Goal: Task Accomplishment & Management: Complete application form

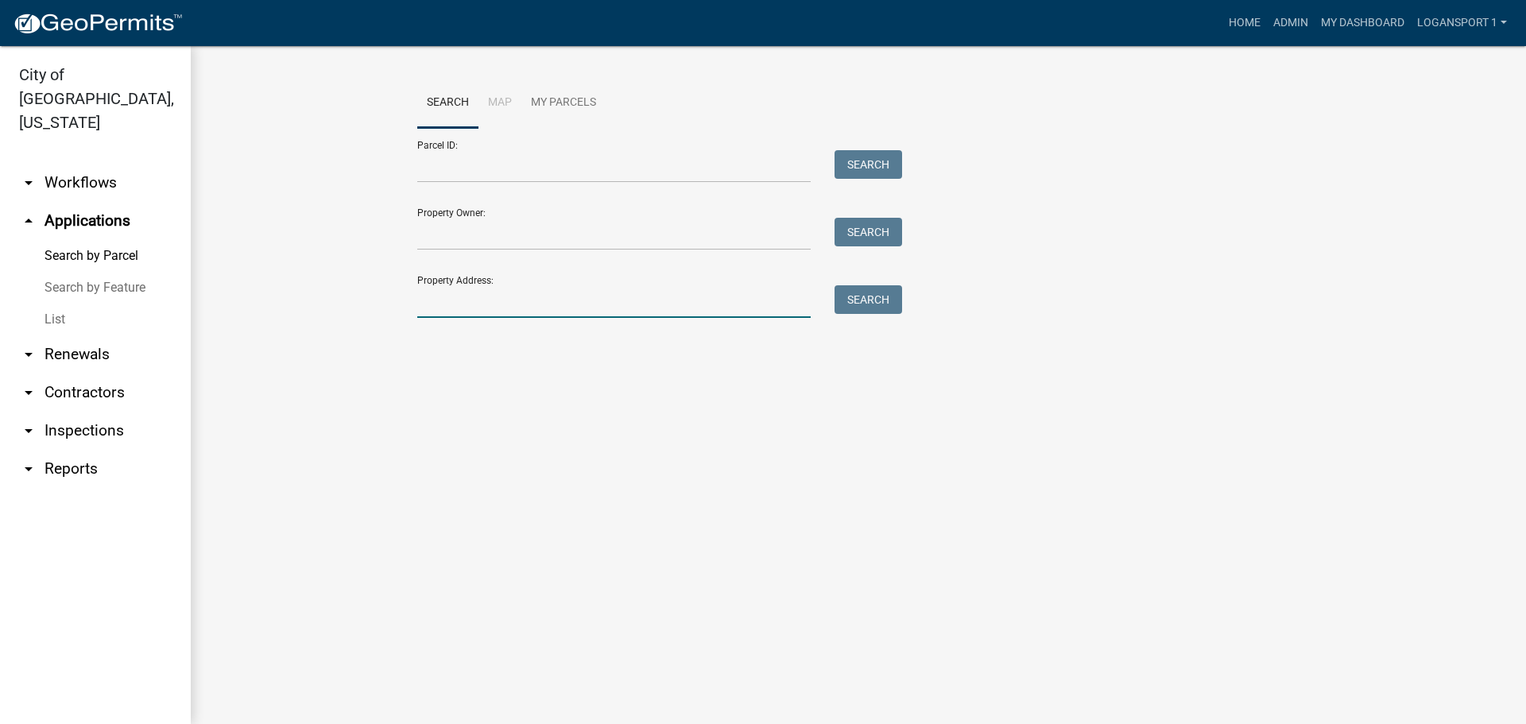
click at [492, 286] on input "Property Address:" at bounding box center [613, 301] width 393 height 33
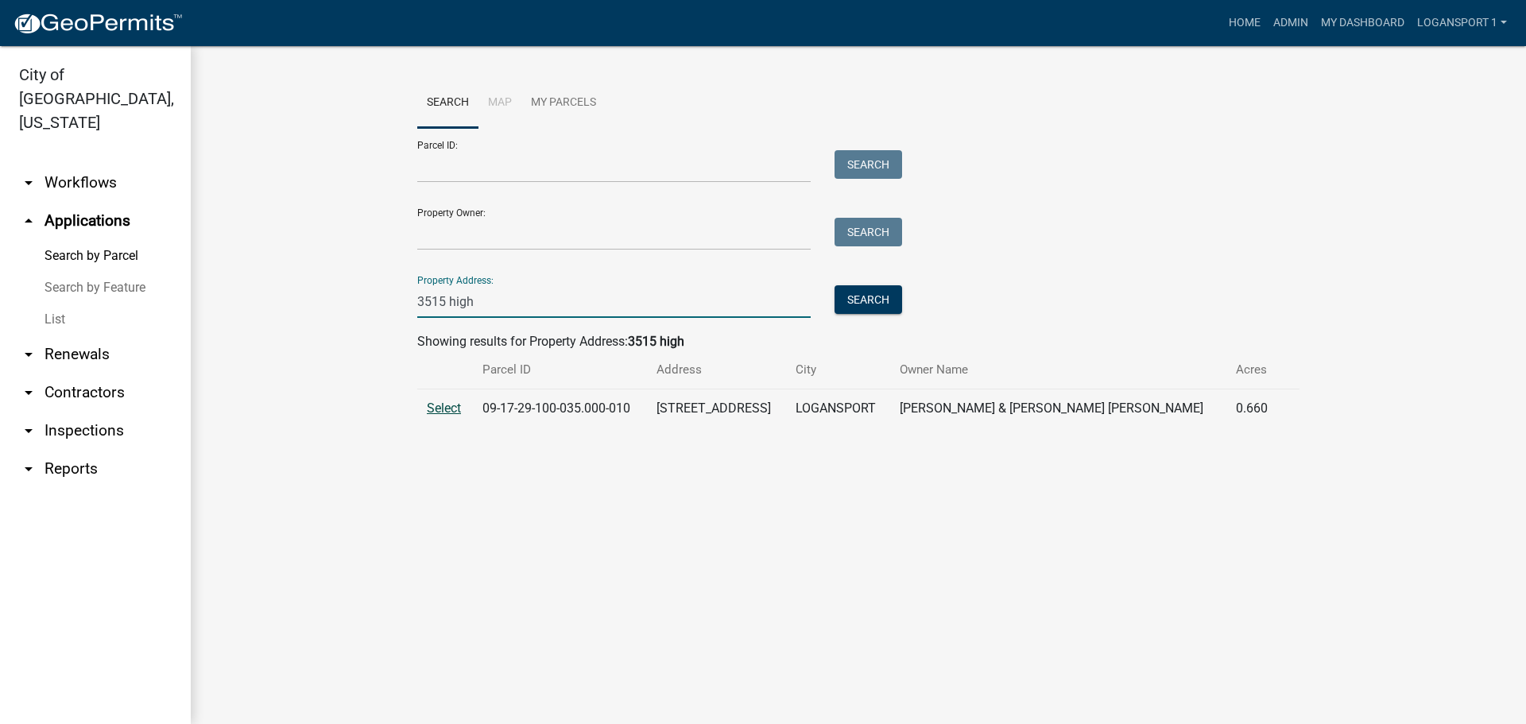
type input "3515 high"
click at [454, 404] on span "Select" at bounding box center [444, 407] width 34 height 15
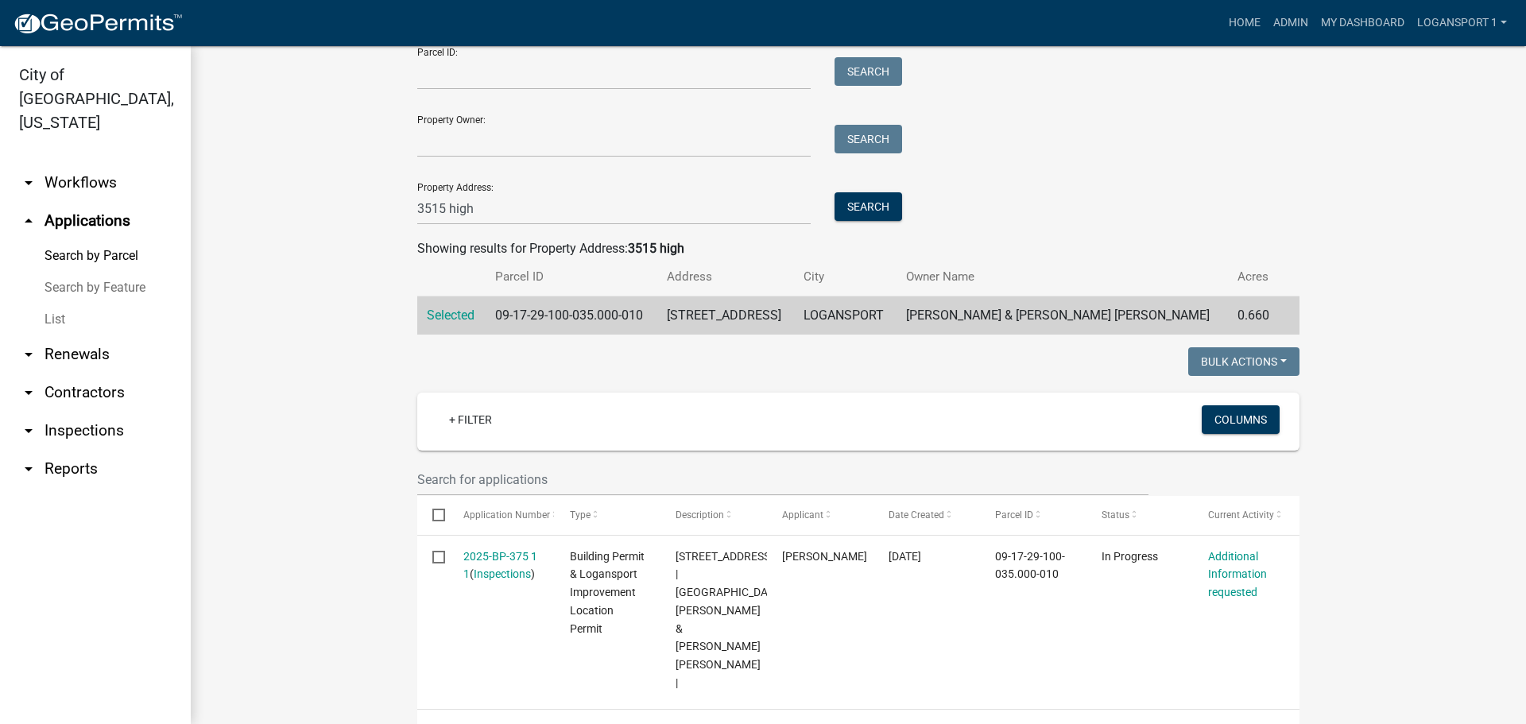
scroll to position [95, 0]
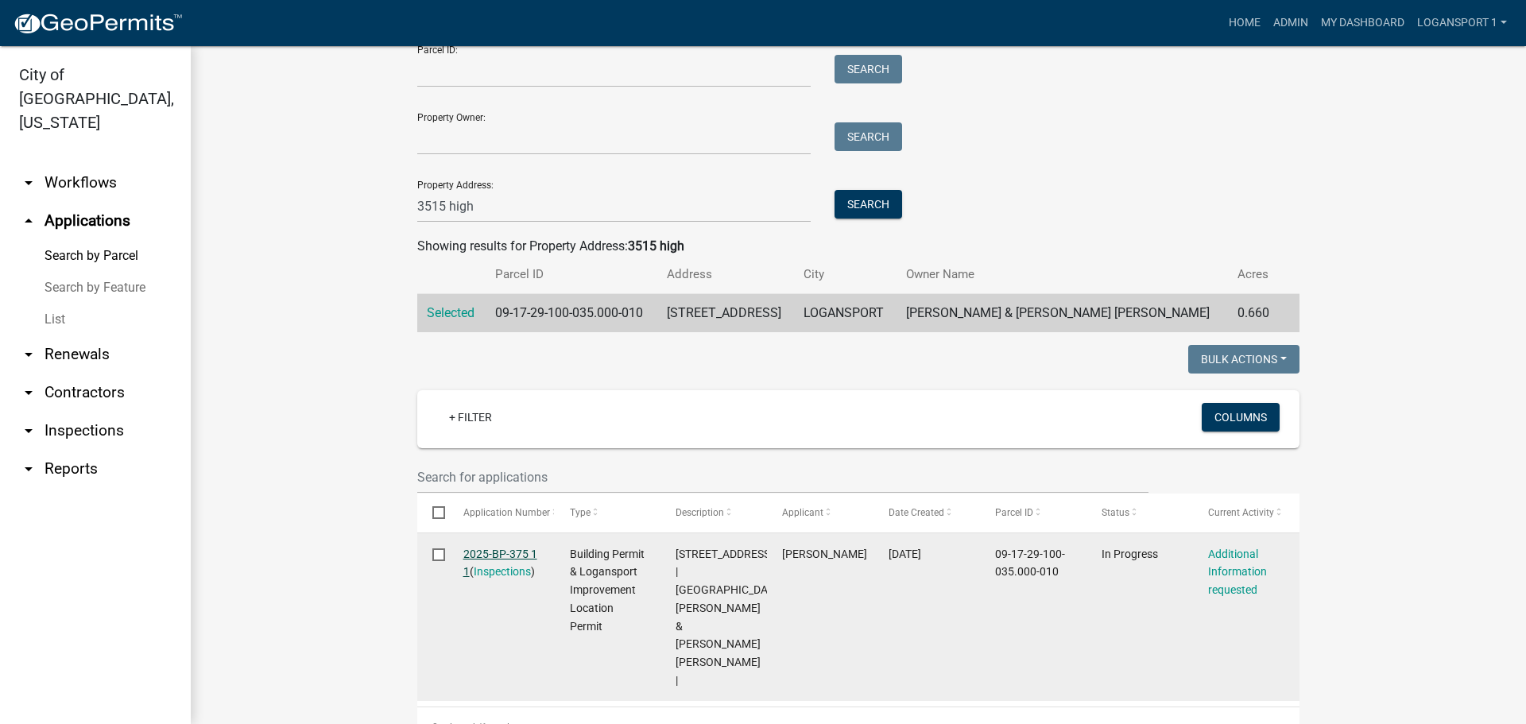
click at [512, 547] on link "2025-BP-375 1 1" at bounding box center [500, 562] width 74 height 31
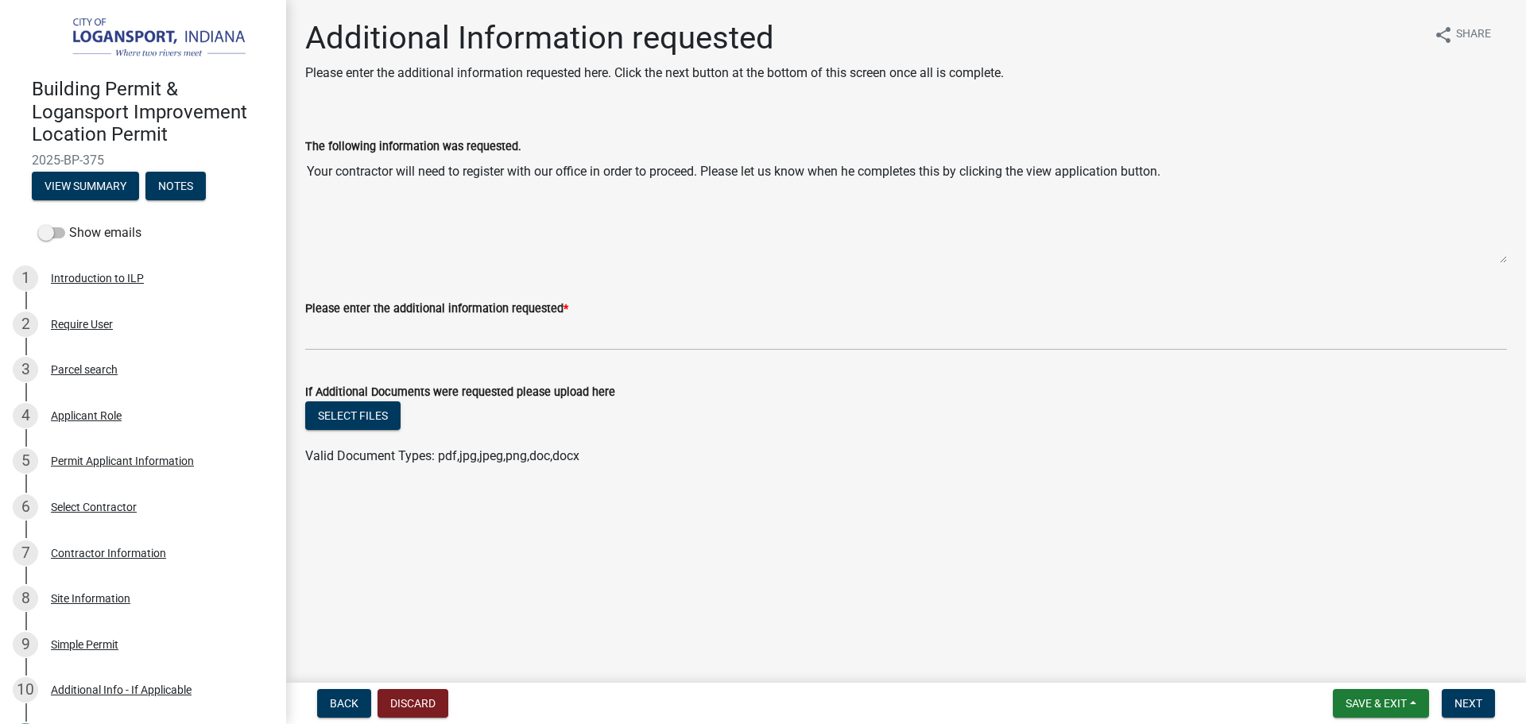
drag, startPoint x: 331, startPoint y: 175, endPoint x: 616, endPoint y: 162, distance: 284.8
click at [616, 162] on textarea "Your contractor will need to register with our office in order to proceed. Plea…" at bounding box center [905, 210] width 1201 height 108
click at [738, 175] on textarea "Your contractor will need to register with our office in order to proceed. Plea…" at bounding box center [905, 210] width 1201 height 108
click at [645, 216] on textarea "Your contractor will need to register with our office in order to proceed. Plea…" at bounding box center [905, 210] width 1201 height 108
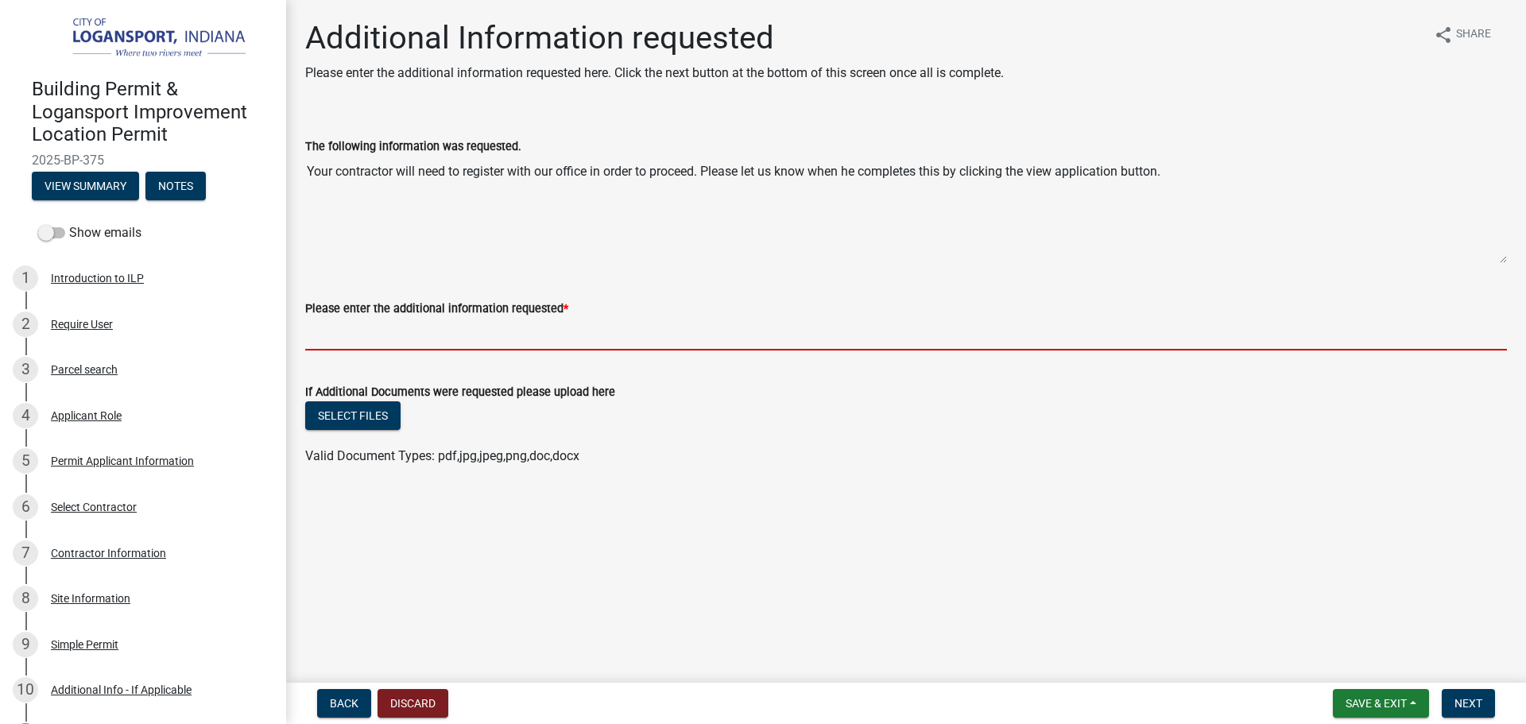
click at [441, 328] on input "Please enter the additional information requested *" at bounding box center [905, 334] width 1201 height 33
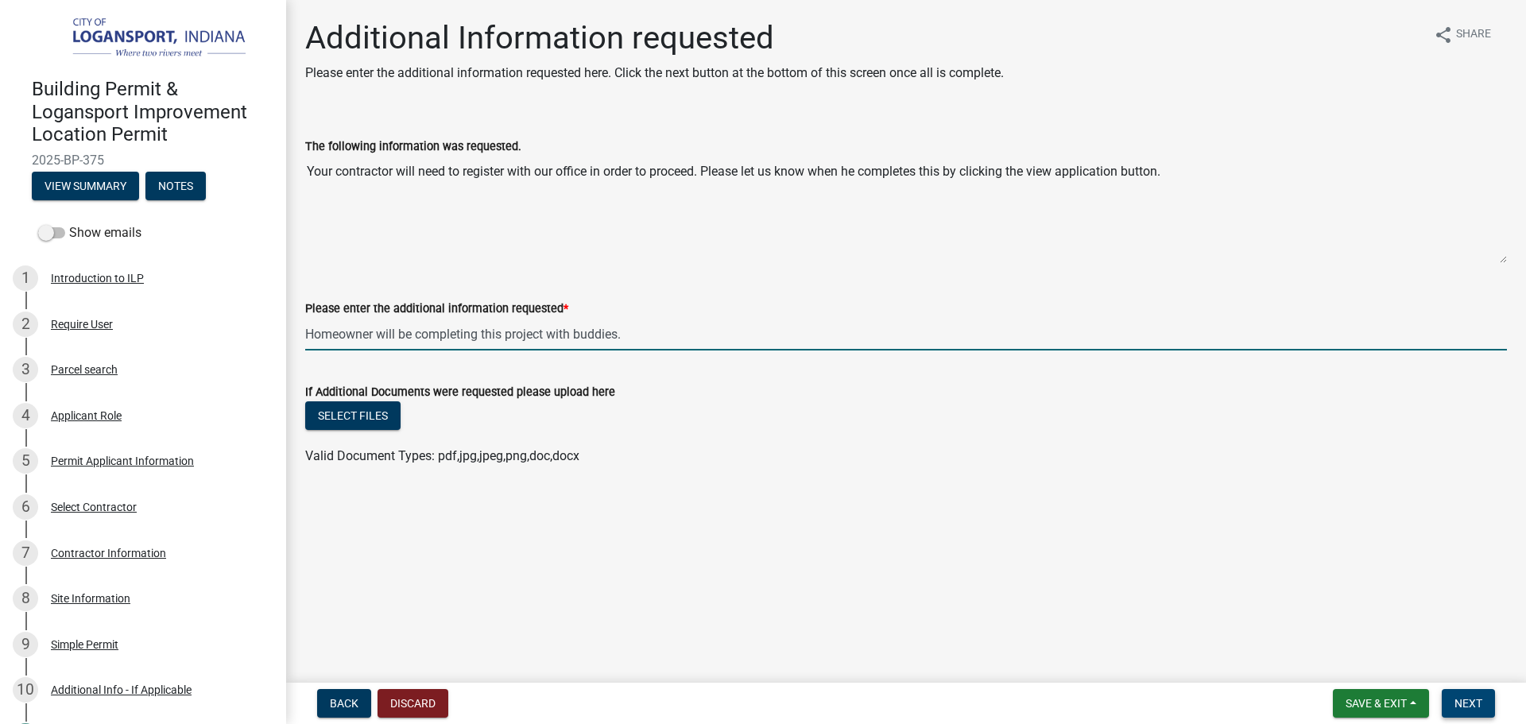
type input "Homeowner will be completing this project with buddies."
click at [1468, 694] on button "Next" at bounding box center [1467, 703] width 53 height 29
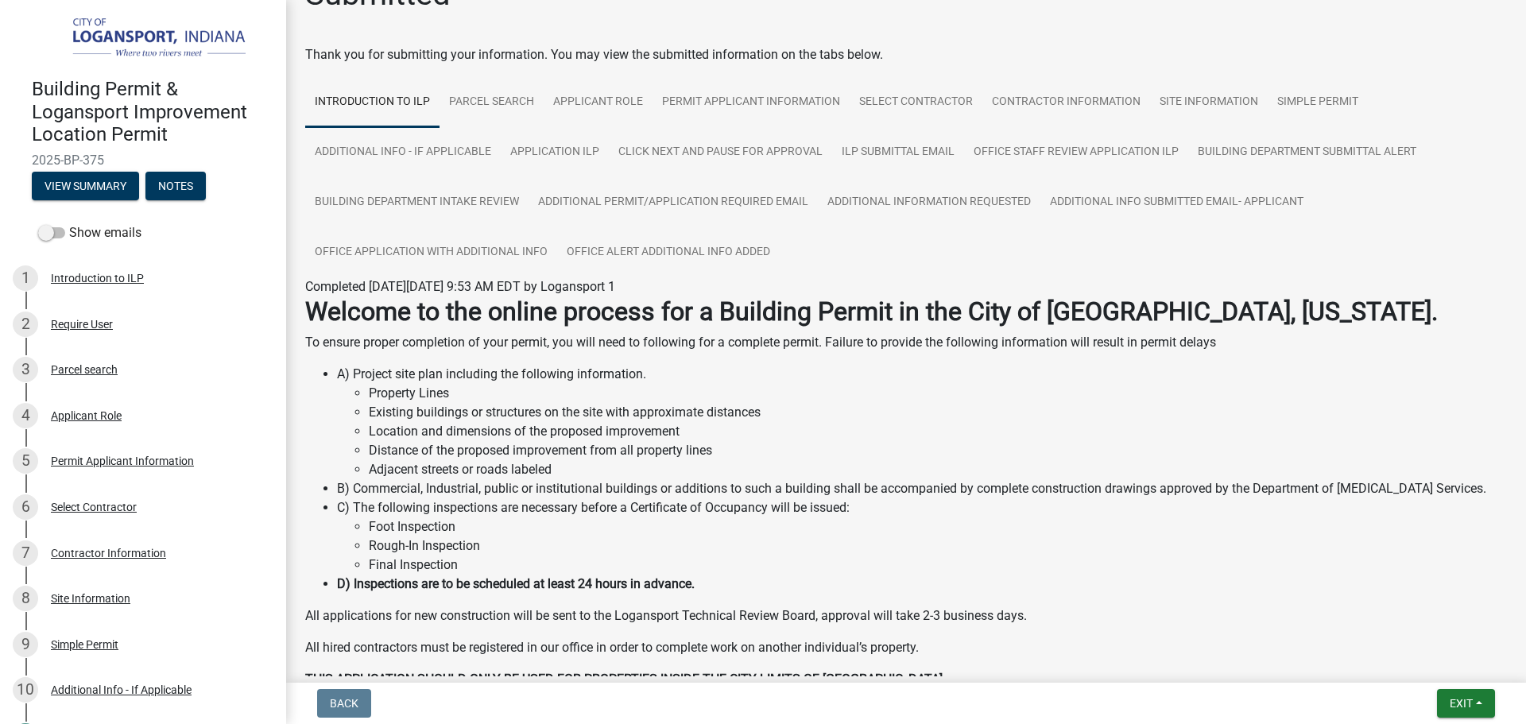
scroll to position [79, 0]
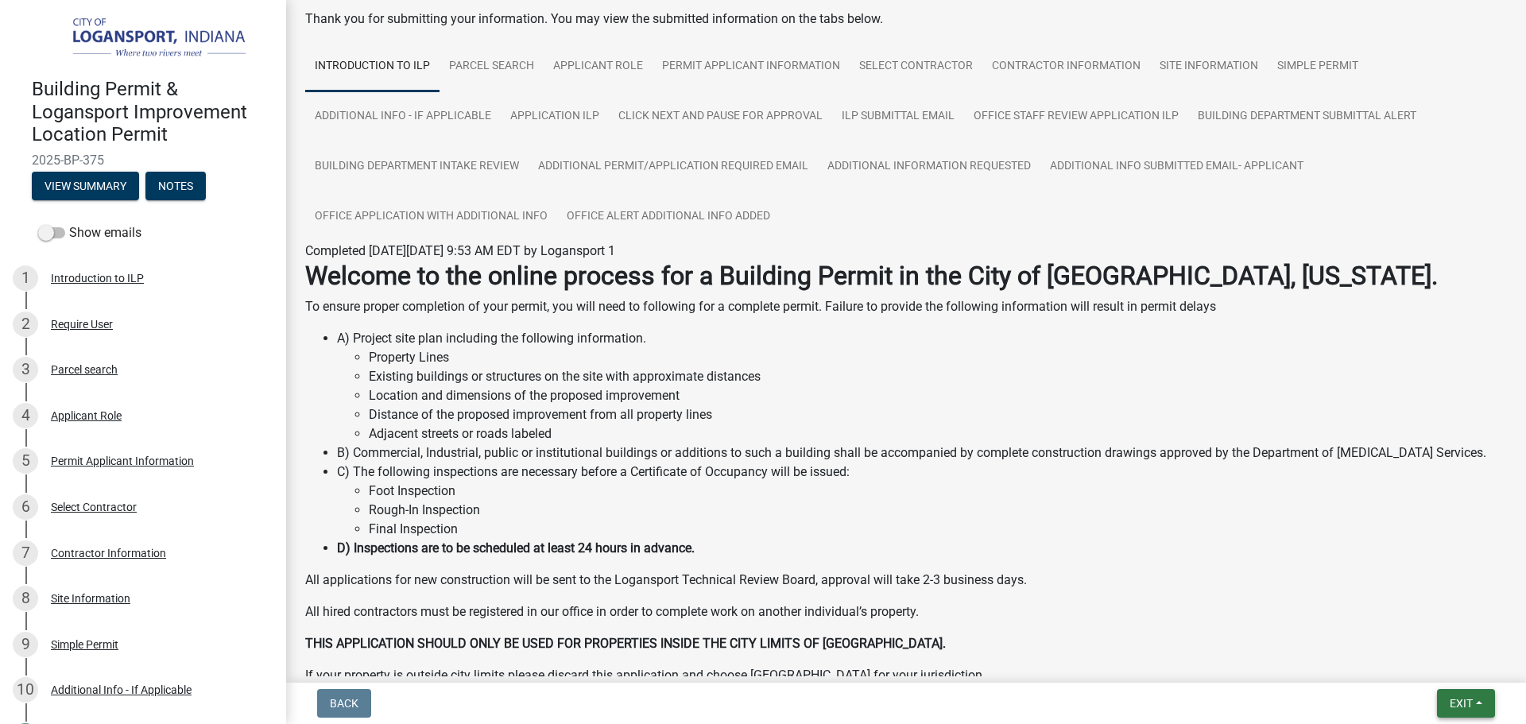
click at [1457, 697] on span "Exit" at bounding box center [1460, 703] width 23 height 13
click at [1437, 656] on button "Save & Exit" at bounding box center [1431, 662] width 127 height 38
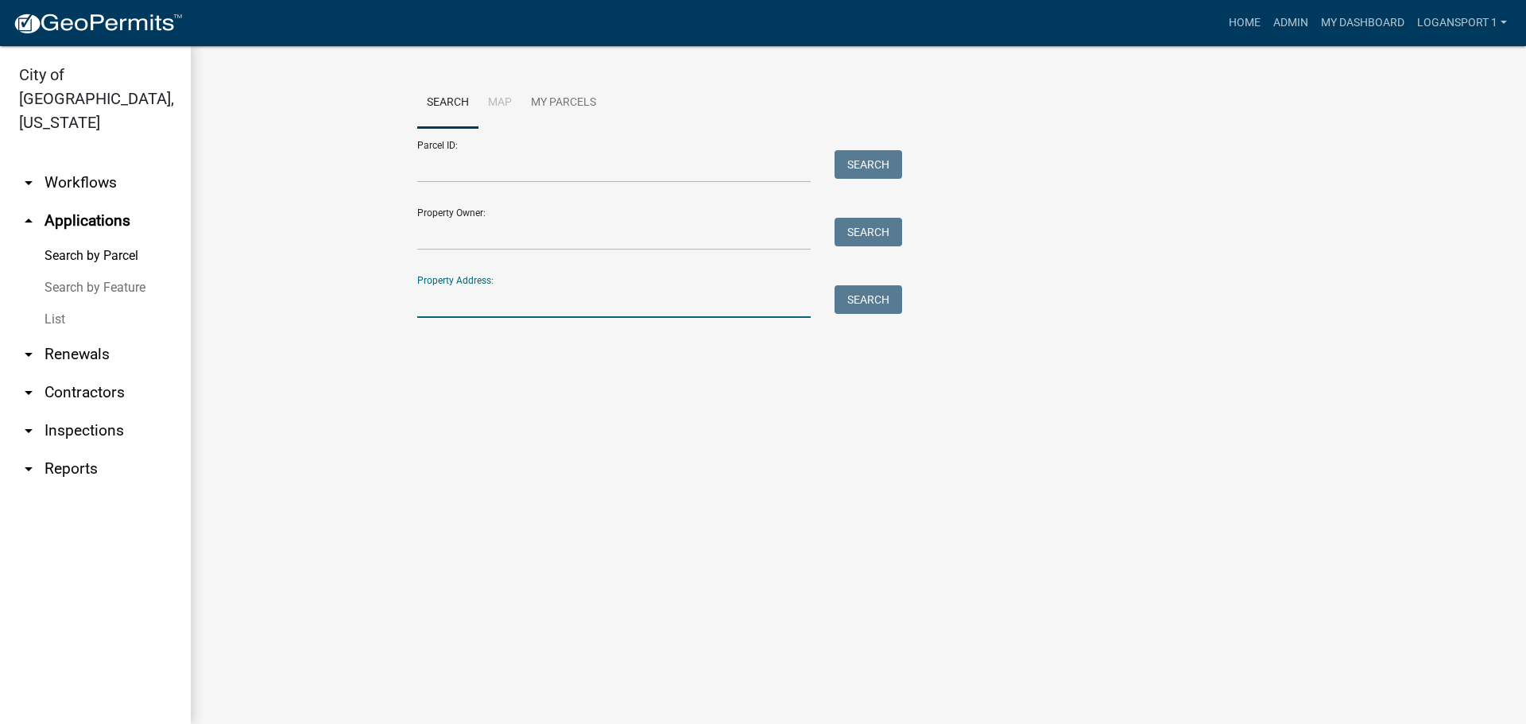
click at [582, 305] on input "Property Address:" at bounding box center [613, 301] width 393 height 33
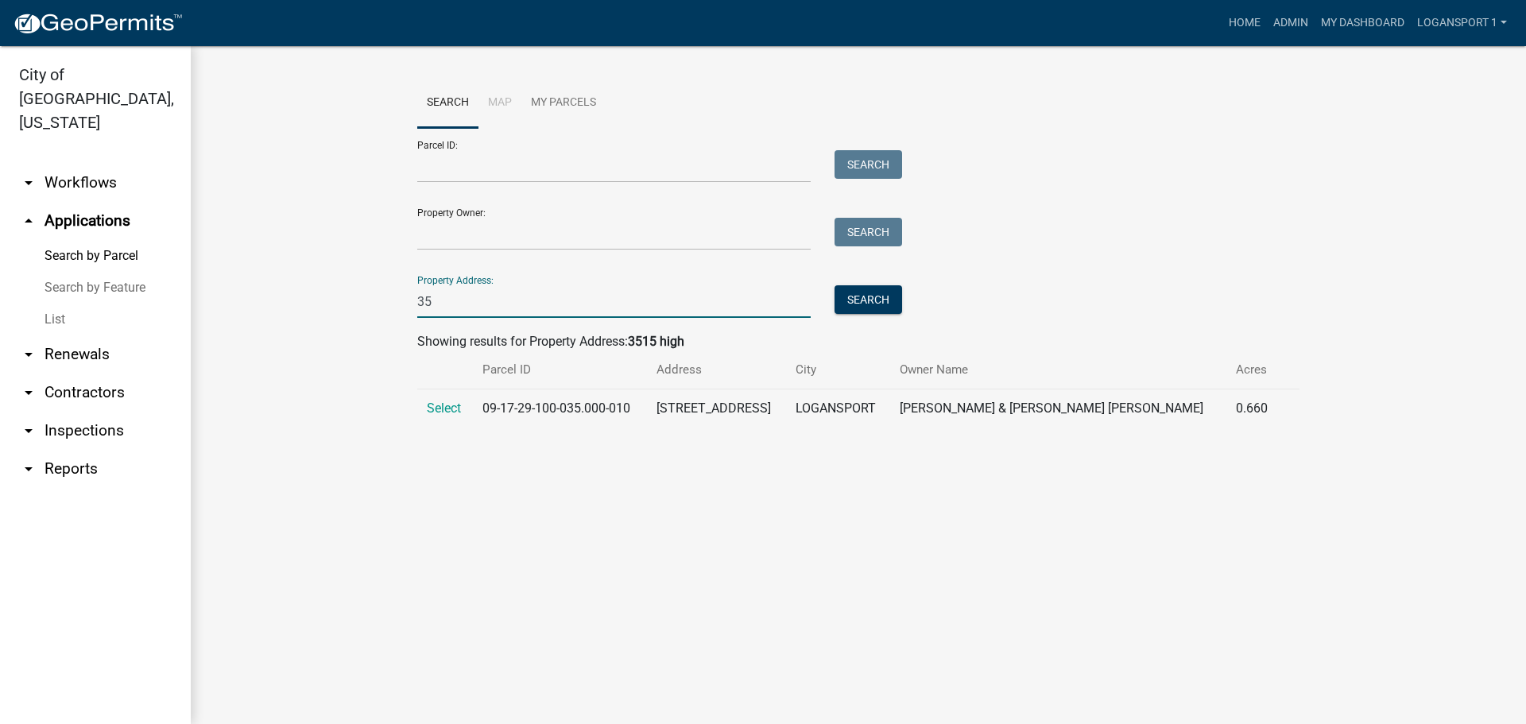
type input "3"
click at [454, 404] on span "Select" at bounding box center [444, 407] width 34 height 15
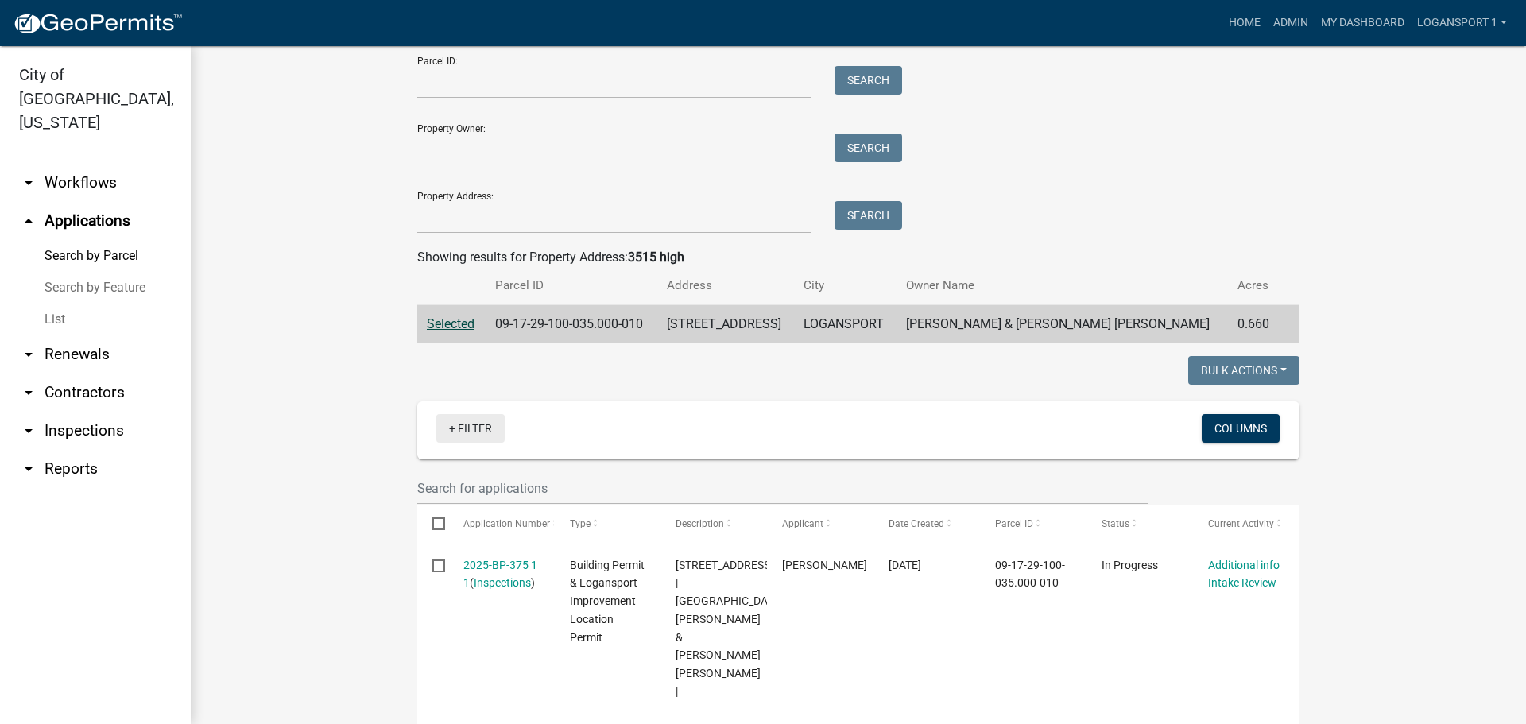
scroll to position [95, 0]
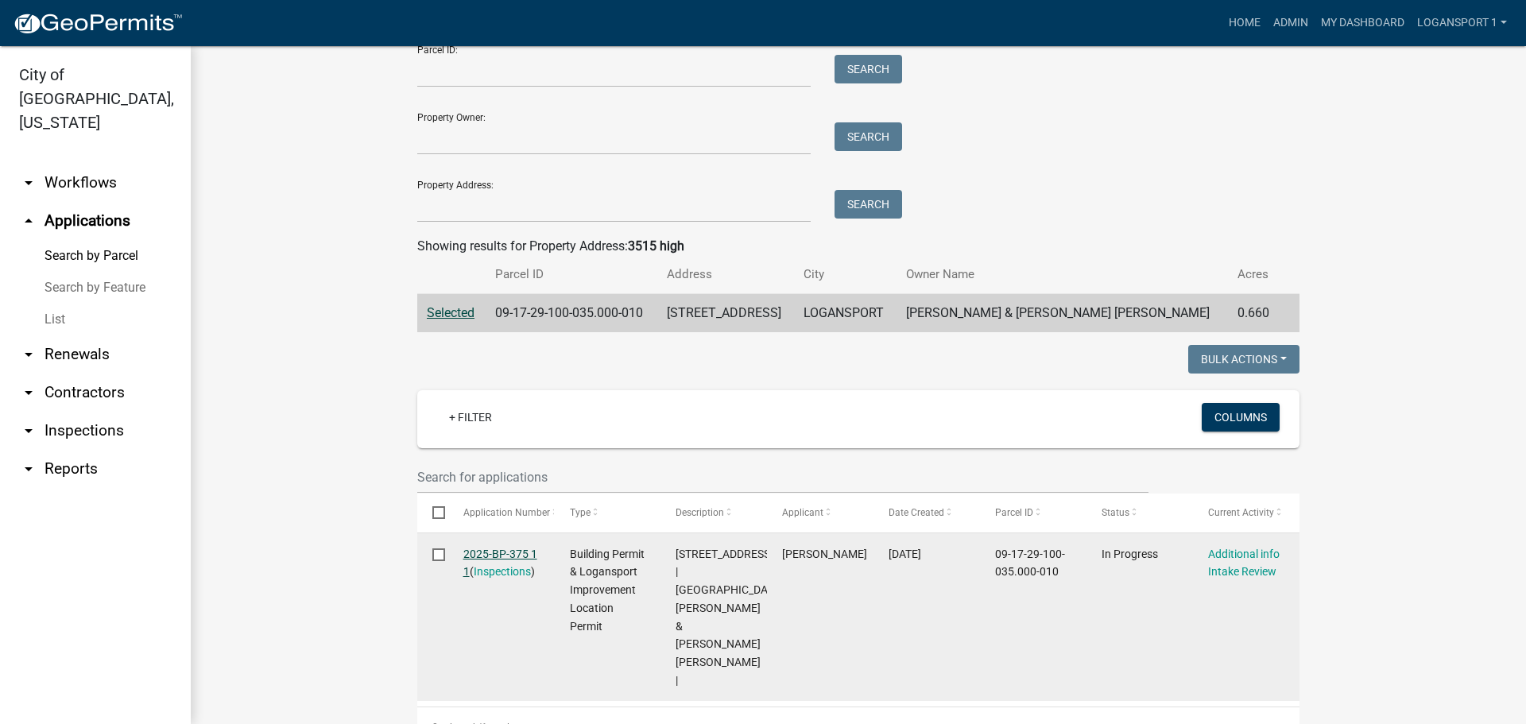
click at [501, 551] on link "2025-BP-375 1 1" at bounding box center [500, 562] width 74 height 31
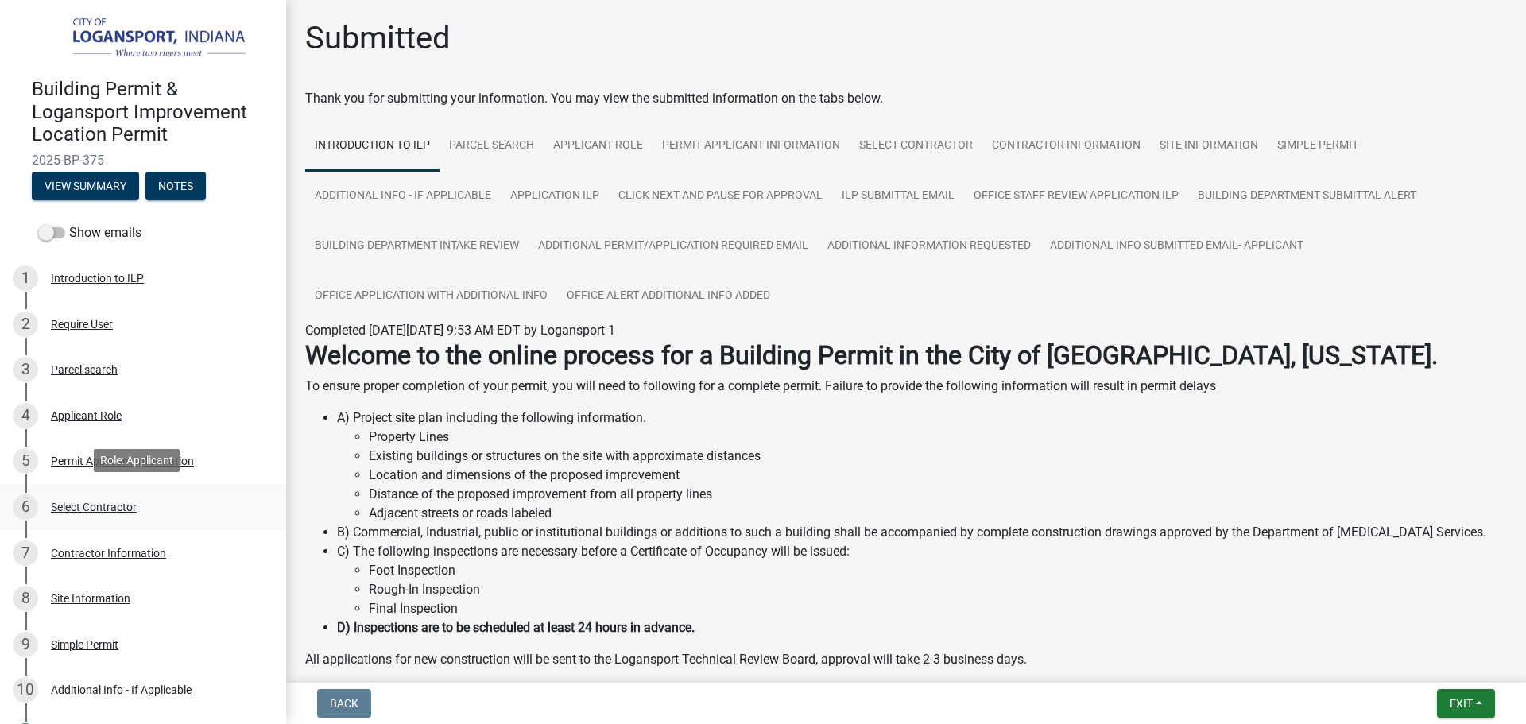
click at [100, 505] on div "Select Contractor" at bounding box center [94, 506] width 86 height 11
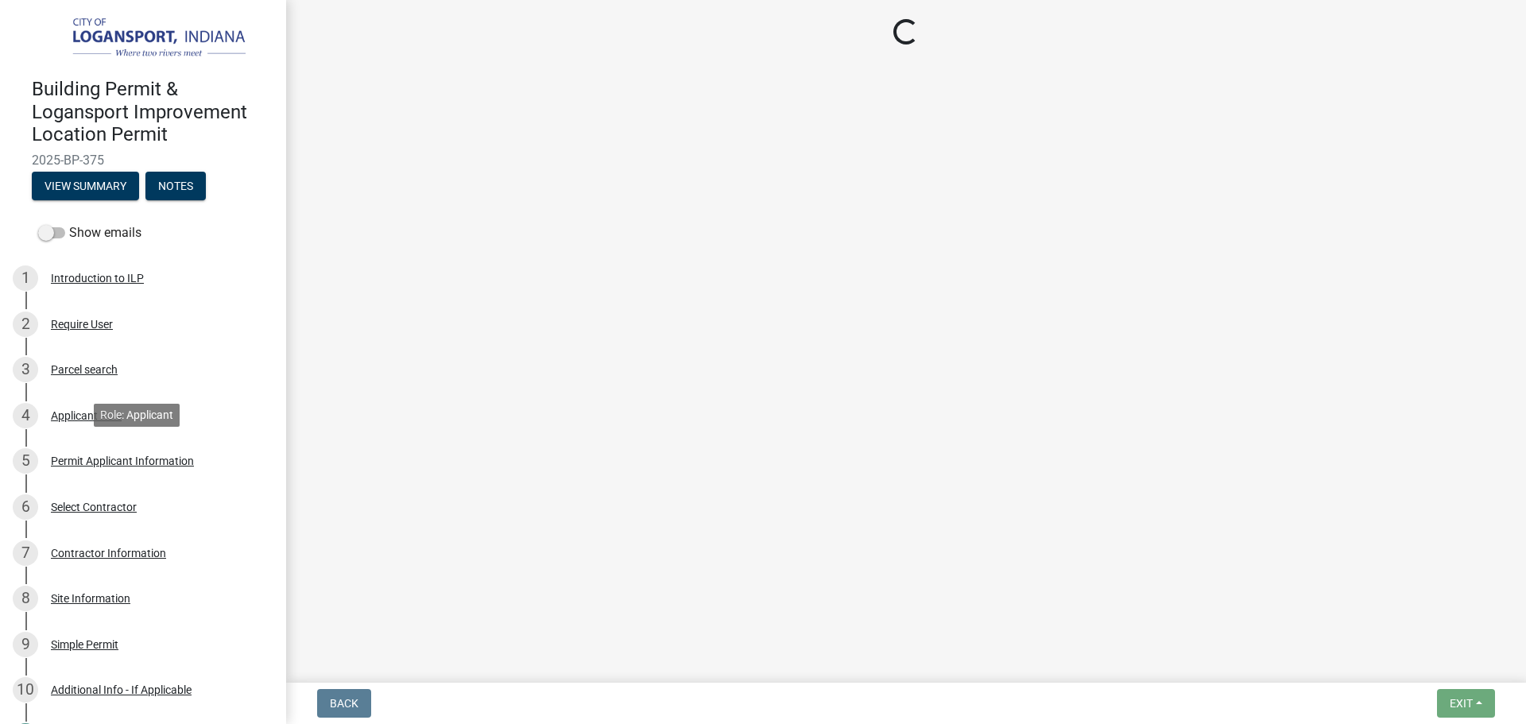
click at [117, 457] on div "Permit Applicant Information" at bounding box center [122, 460] width 143 height 11
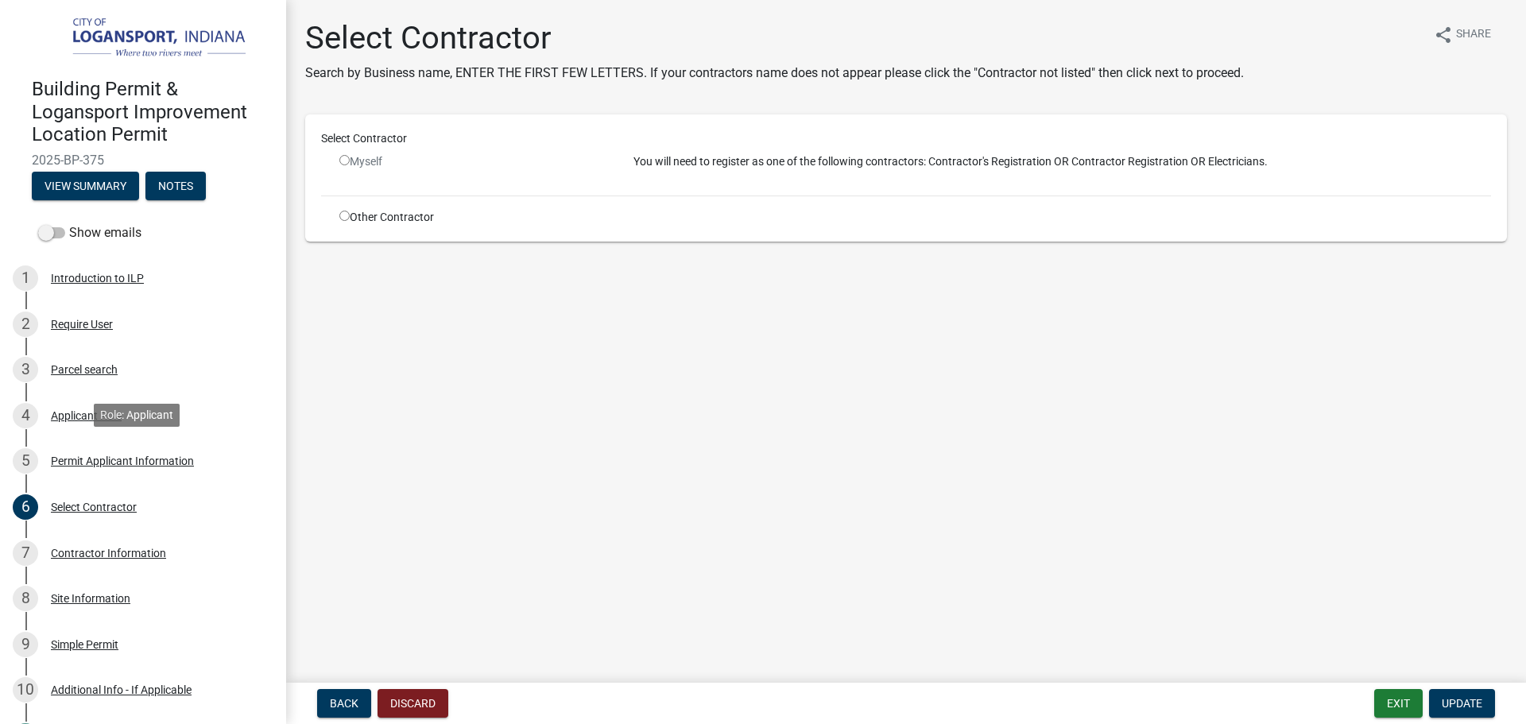
click at [117, 457] on div "Permit Applicant Information" at bounding box center [122, 460] width 143 height 11
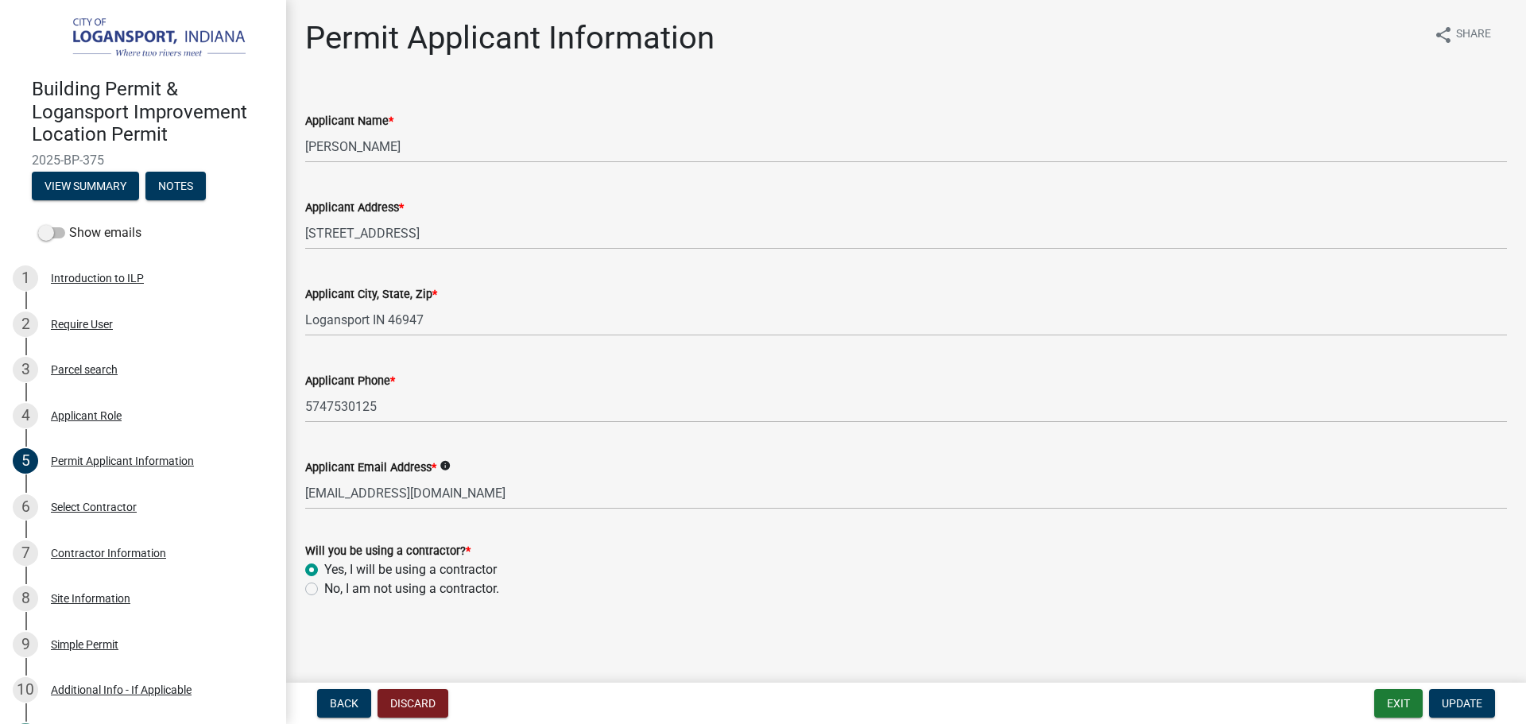
click at [324, 593] on label "No, I am not using a contractor." at bounding box center [411, 588] width 175 height 19
click at [324, 590] on input "No, I am not using a contractor." at bounding box center [329, 584] width 10 height 10
radio input "true"
click at [1468, 707] on span "Update" at bounding box center [1461, 703] width 41 height 13
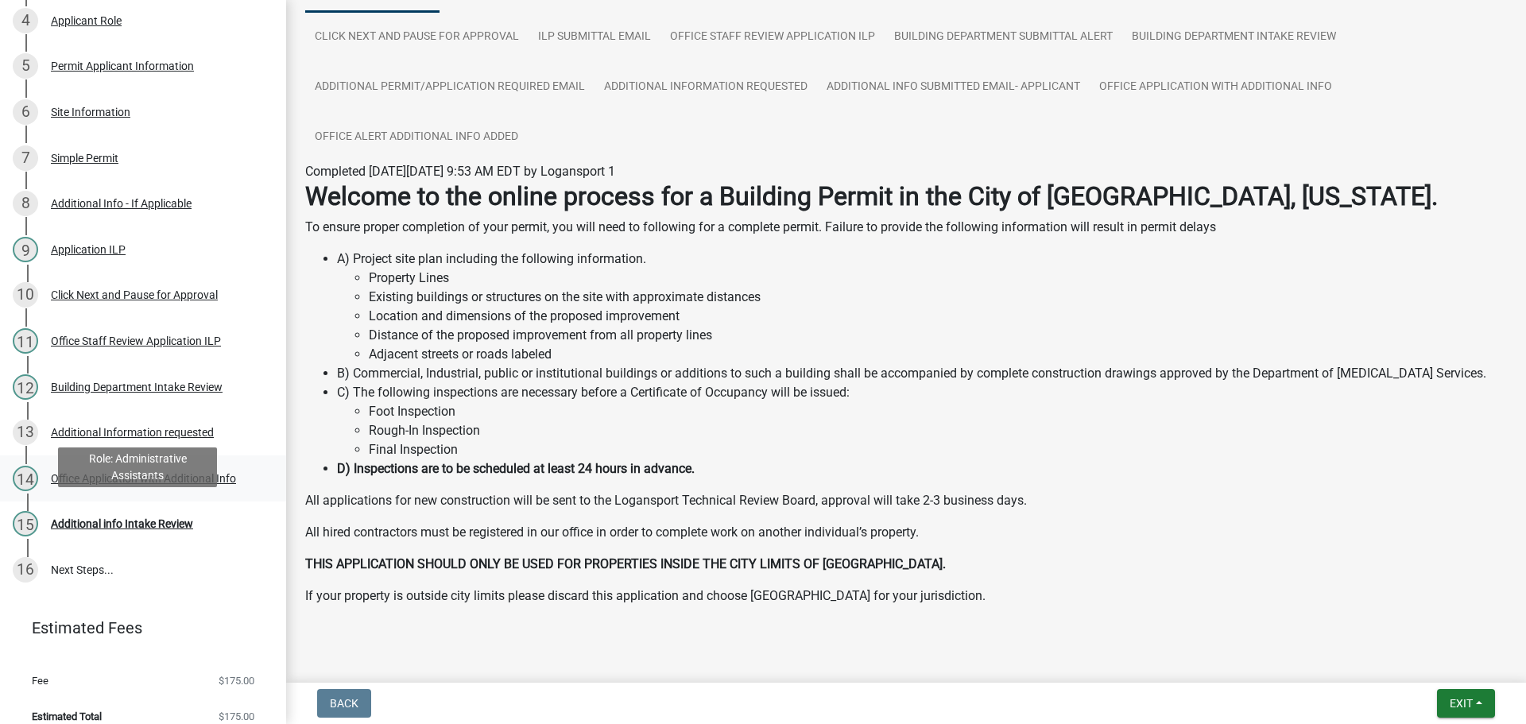
scroll to position [397, 0]
click at [118, 522] on div "Additional info Intake Review" at bounding box center [122, 521] width 142 height 11
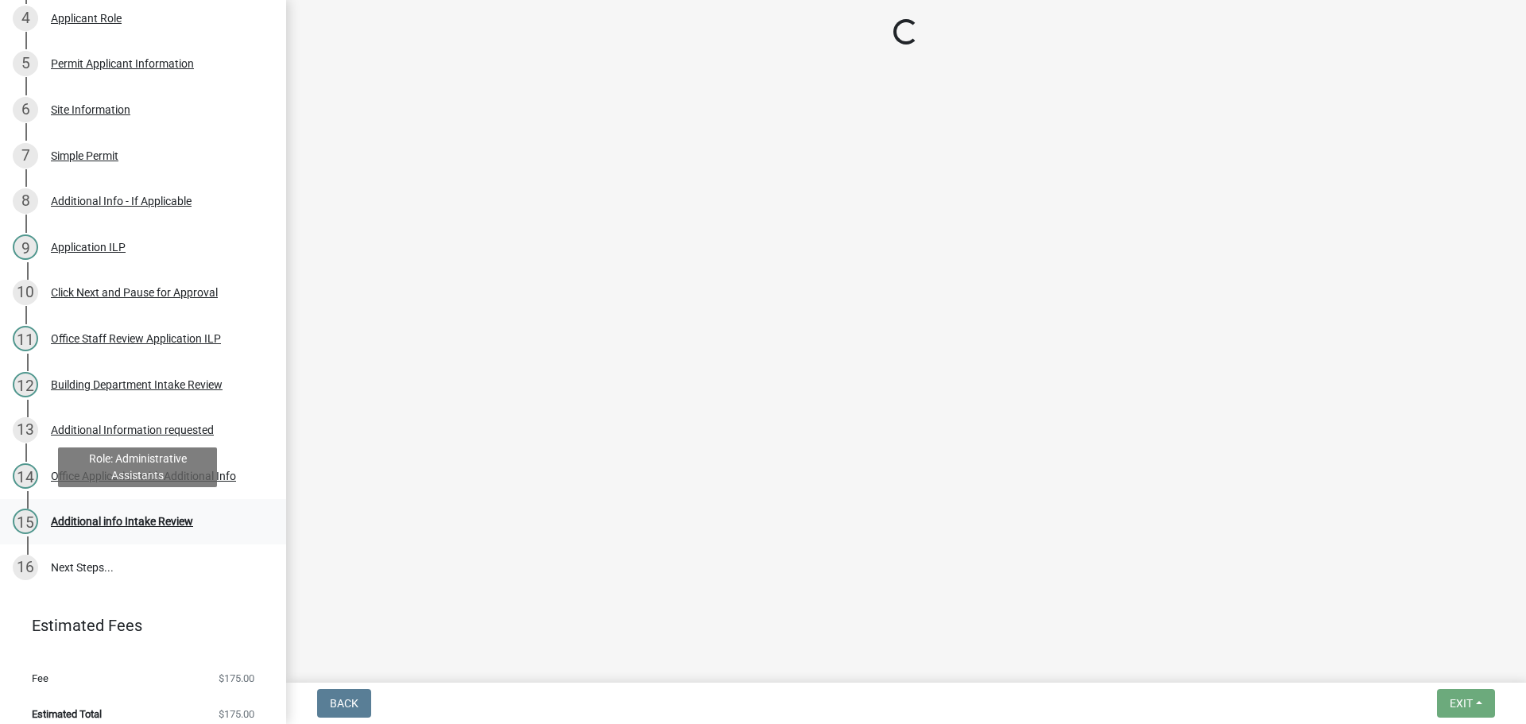
scroll to position [0, 0]
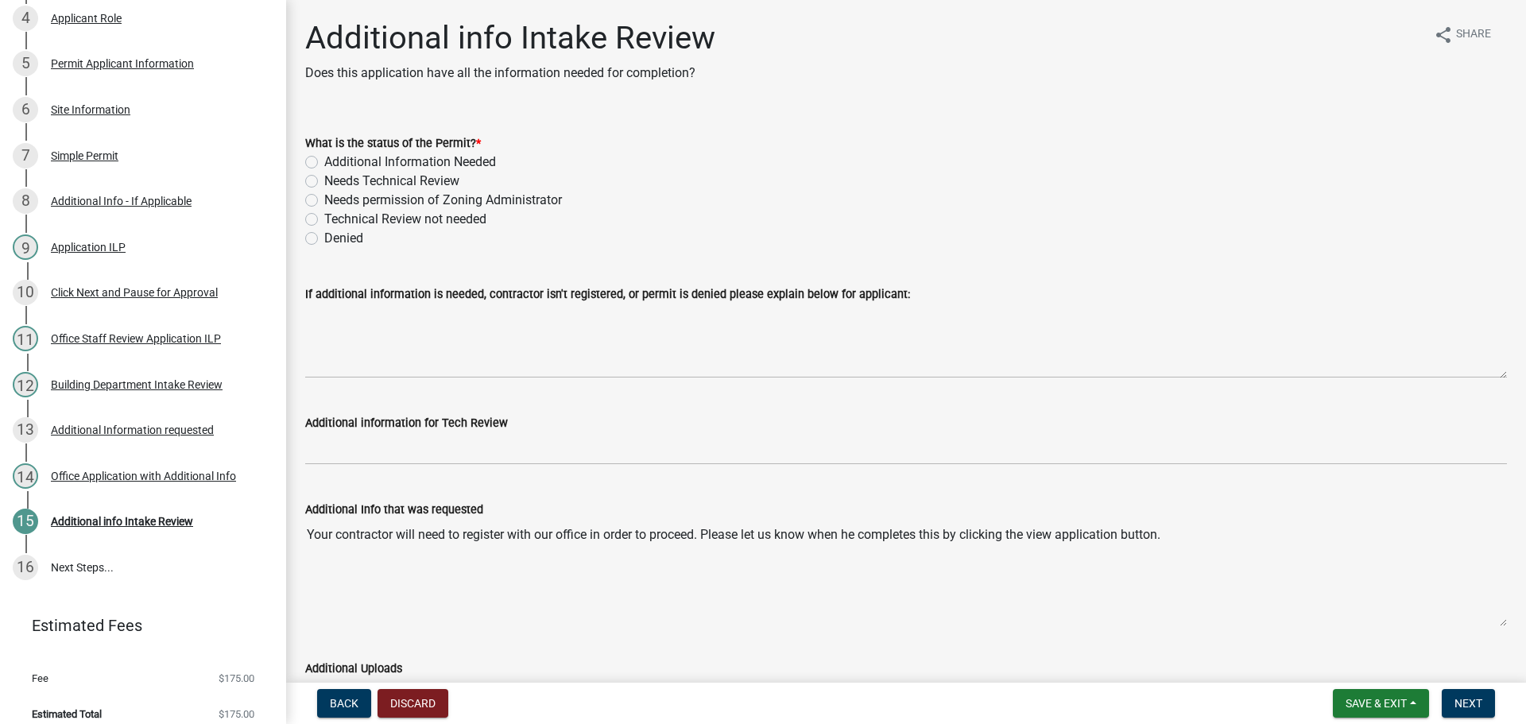
click at [730, 419] on div "Additional information for Tech Review" at bounding box center [905, 422] width 1201 height 19
click at [324, 214] on label "Technical Review not needed" at bounding box center [405, 219] width 162 height 19
click at [324, 214] on input "Technical Review not needed" at bounding box center [329, 215] width 10 height 10
radio input "true"
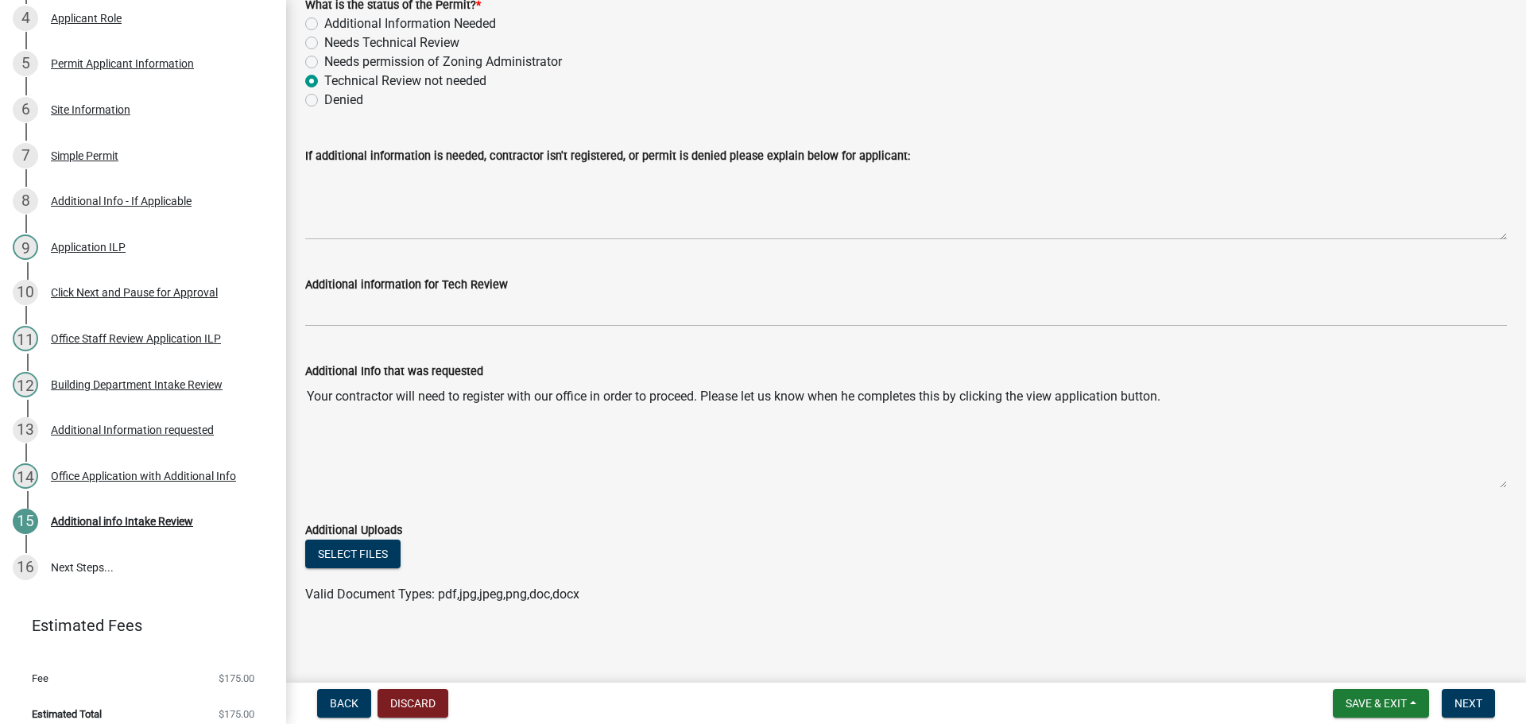
scroll to position [142, 0]
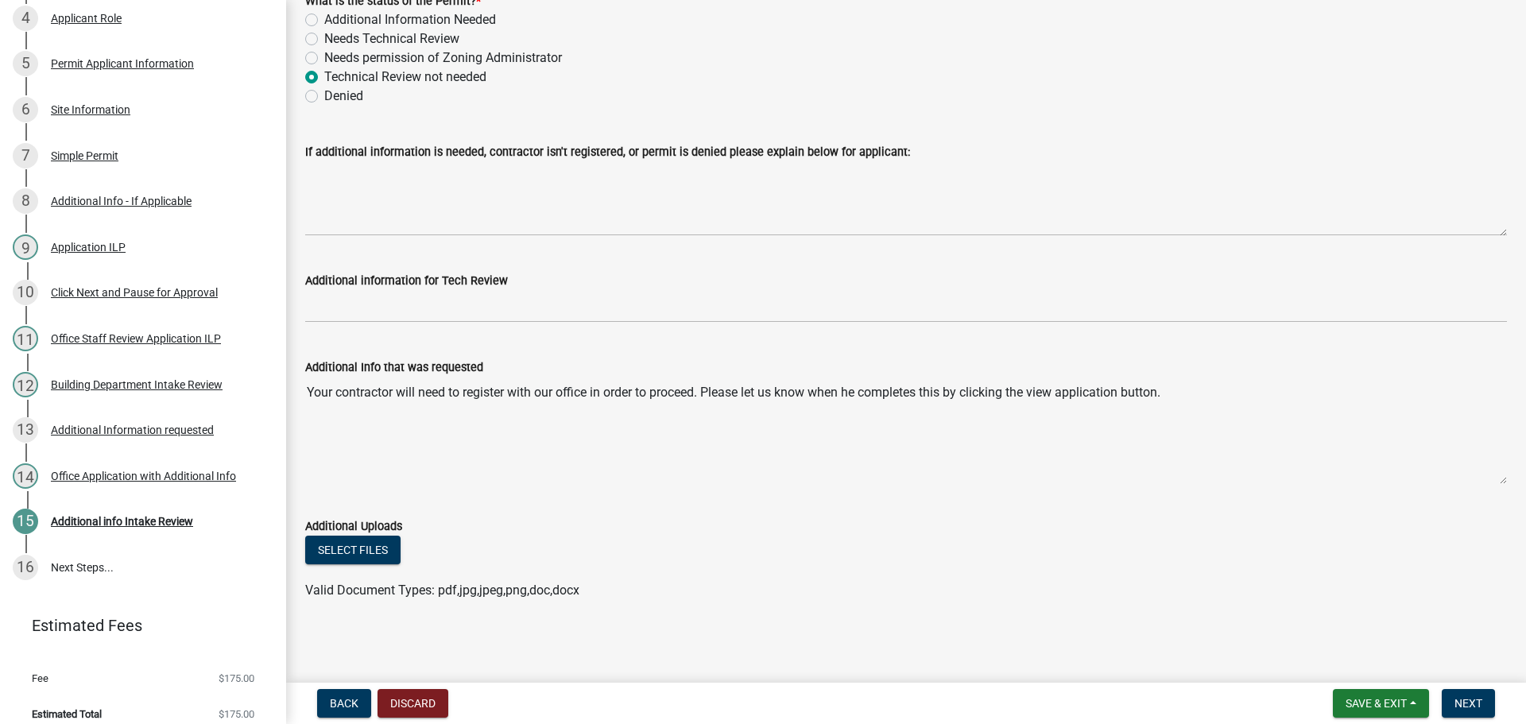
click at [1477, 687] on nav "Back Discard Save & Exit Save Save & Exit Next" at bounding box center [906, 703] width 1240 height 41
click at [1463, 702] on span "Next" at bounding box center [1468, 703] width 28 height 13
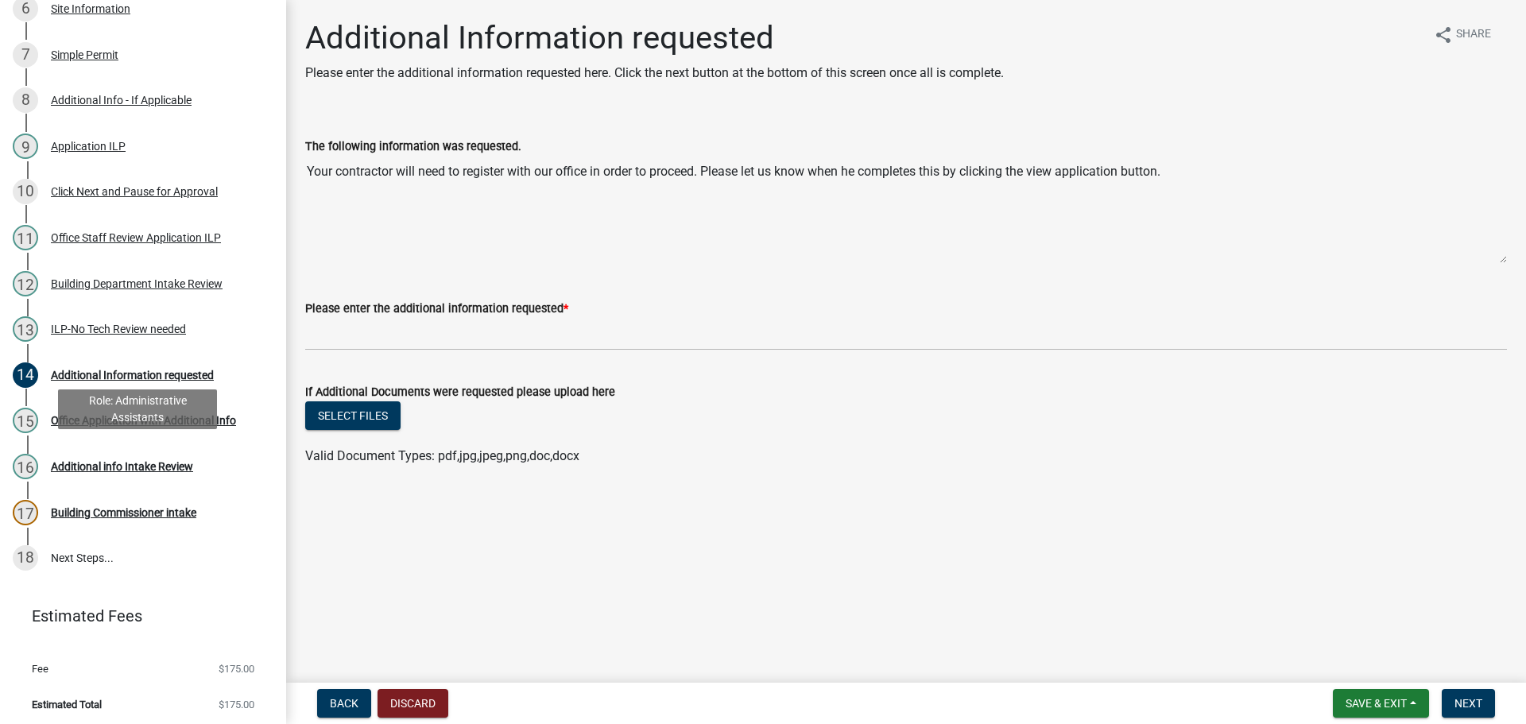
scroll to position [501, 0]
click at [1468, 702] on span "Next" at bounding box center [1468, 703] width 28 height 13
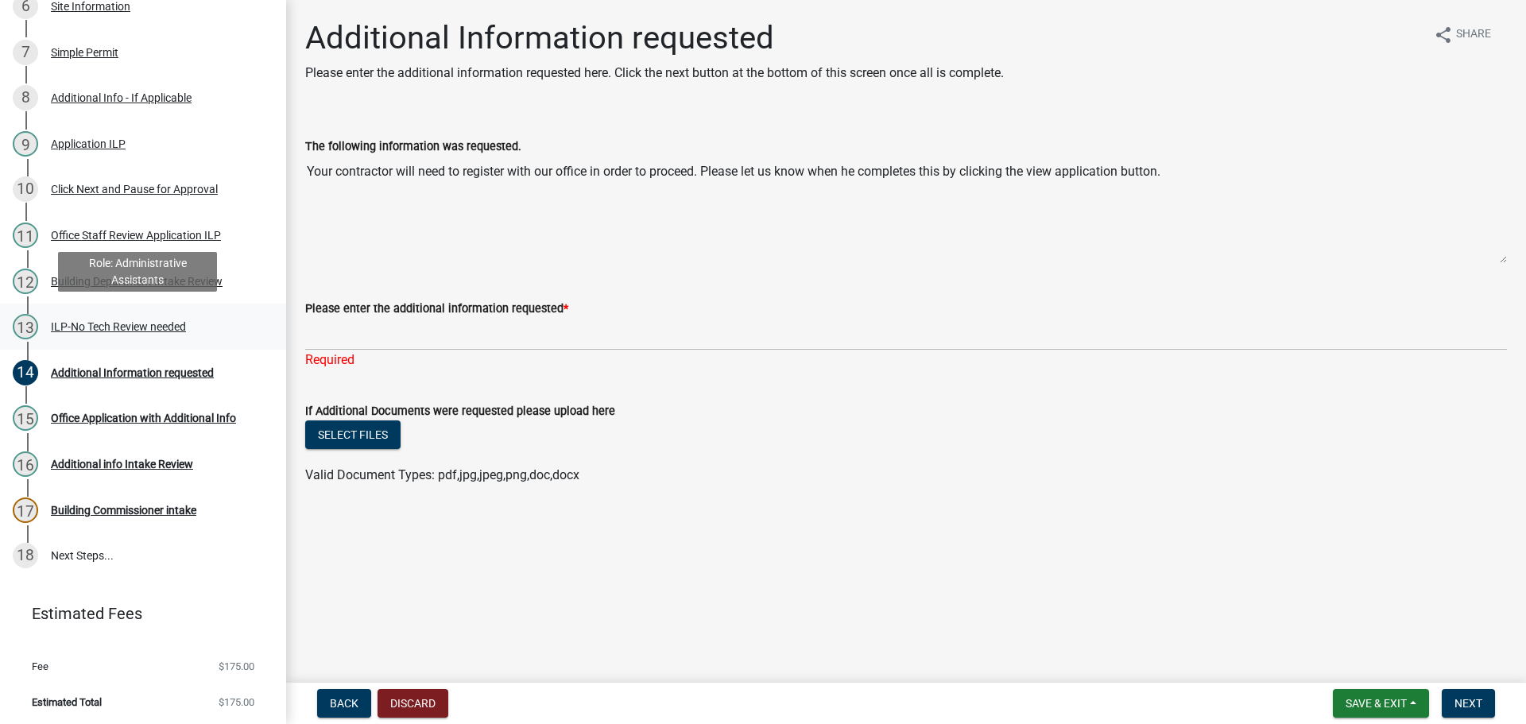
click at [169, 321] on div "ILP-No Tech Review needed" at bounding box center [118, 326] width 135 height 11
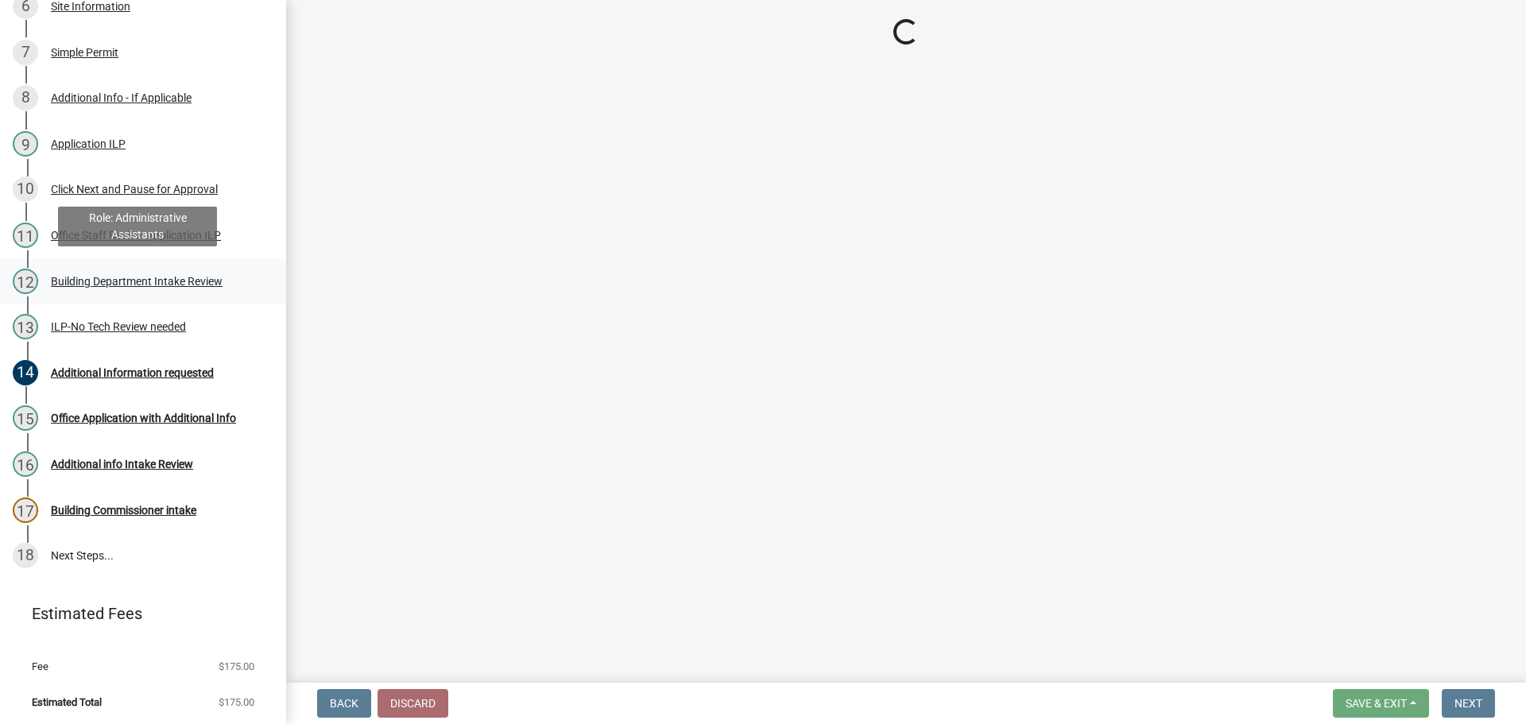
click at [187, 277] on div "Building Department Intake Review" at bounding box center [137, 281] width 172 height 11
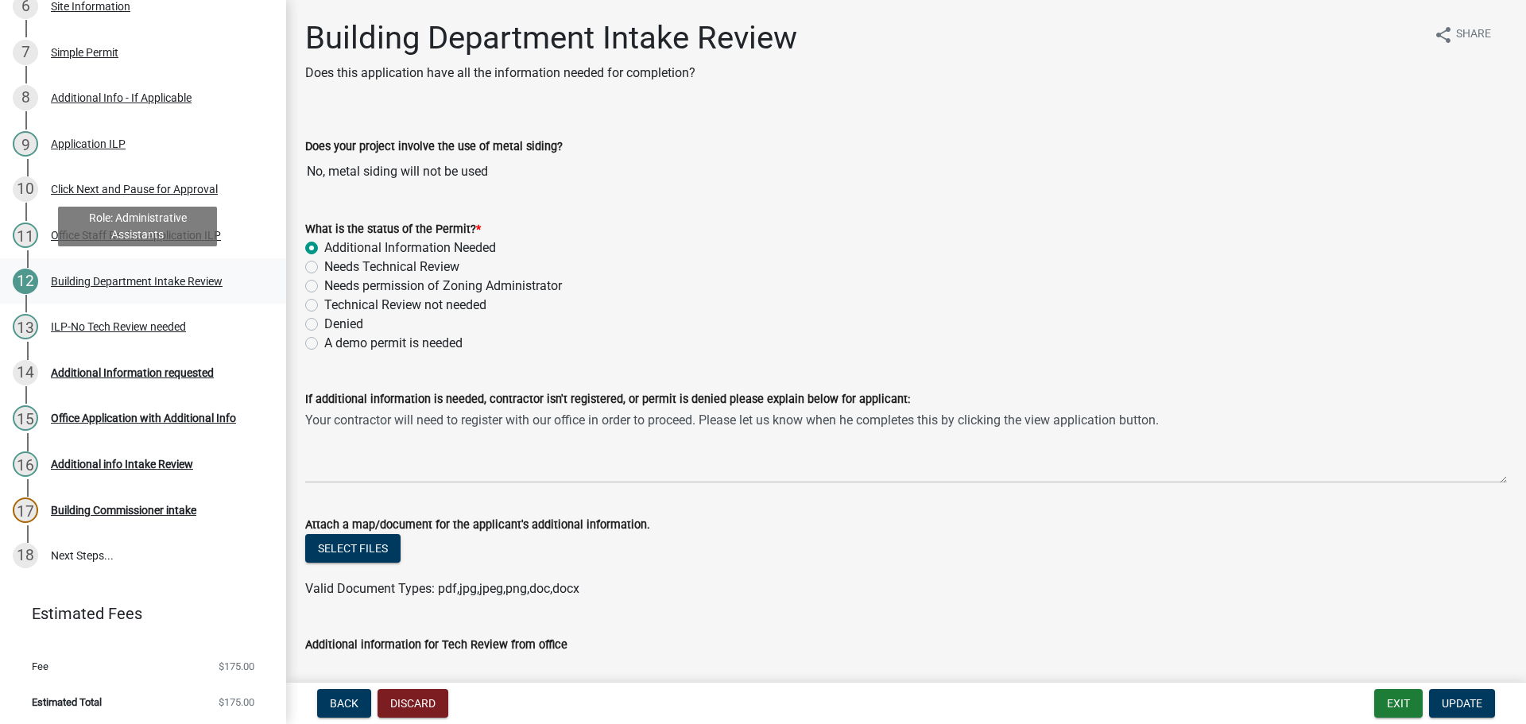
click at [187, 277] on div "Building Department Intake Review" at bounding box center [137, 281] width 172 height 11
click at [310, 298] on div "Technical Review not needed" at bounding box center [905, 305] width 1201 height 19
click at [324, 304] on label "Technical Review not needed" at bounding box center [405, 305] width 162 height 19
click at [324, 304] on input "Technical Review not needed" at bounding box center [329, 301] width 10 height 10
radio input "true"
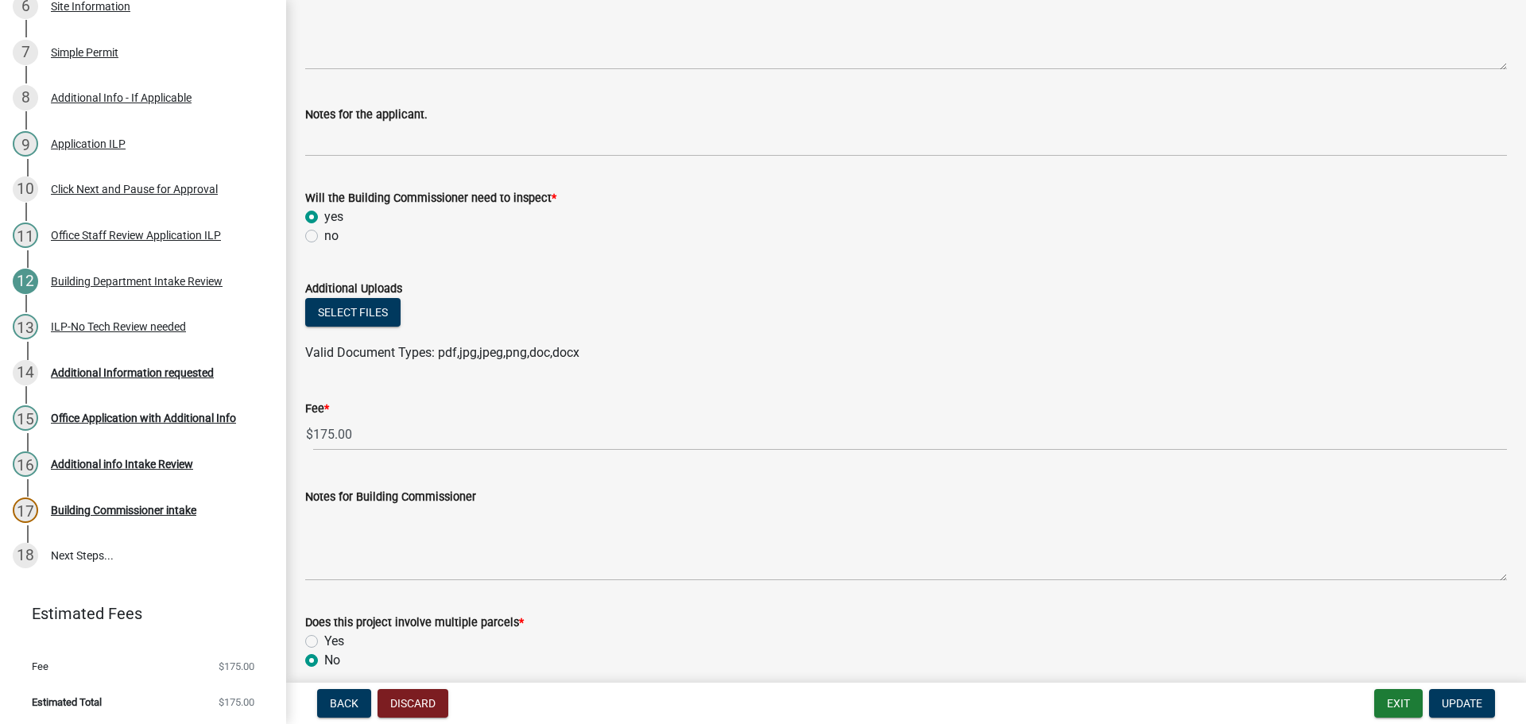
scroll to position [715, 0]
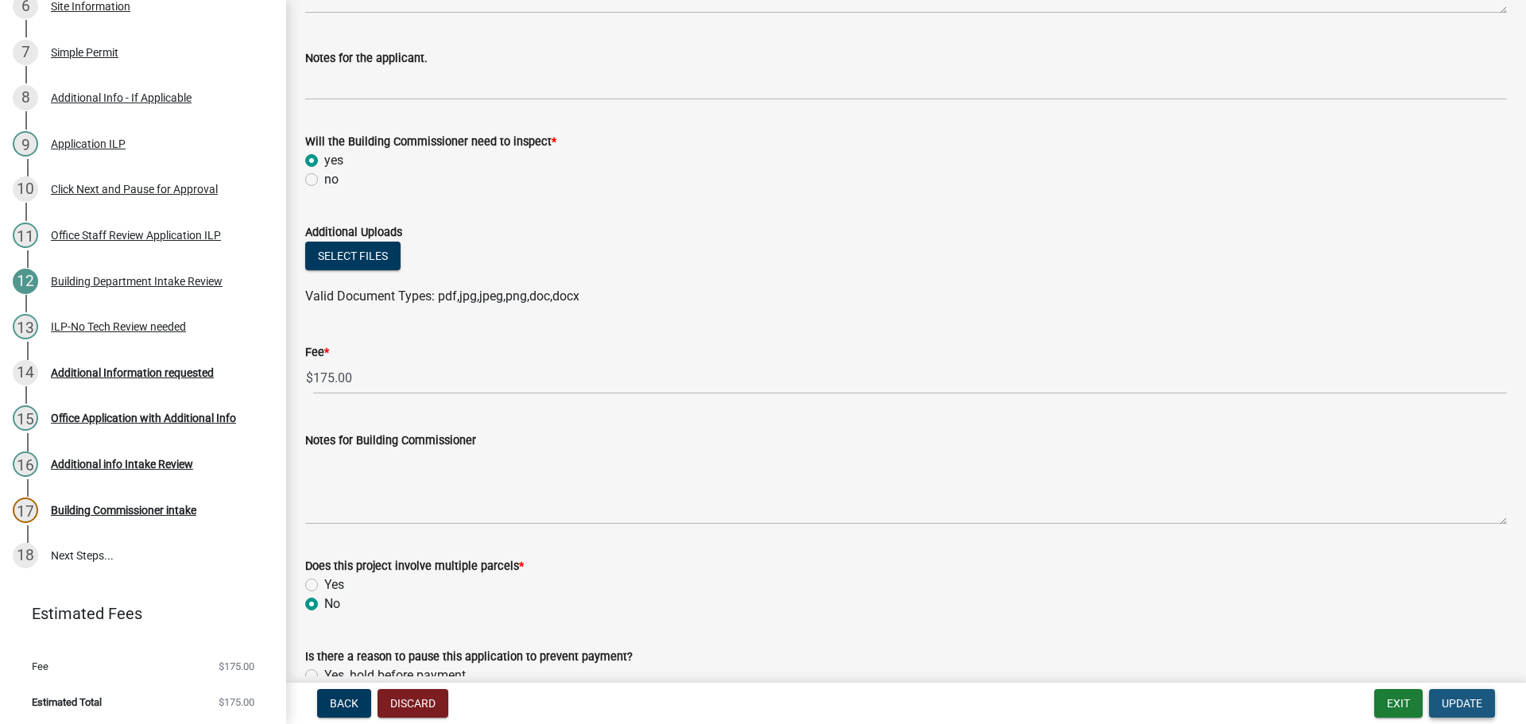
click at [1462, 698] on span "Update" at bounding box center [1461, 703] width 41 height 13
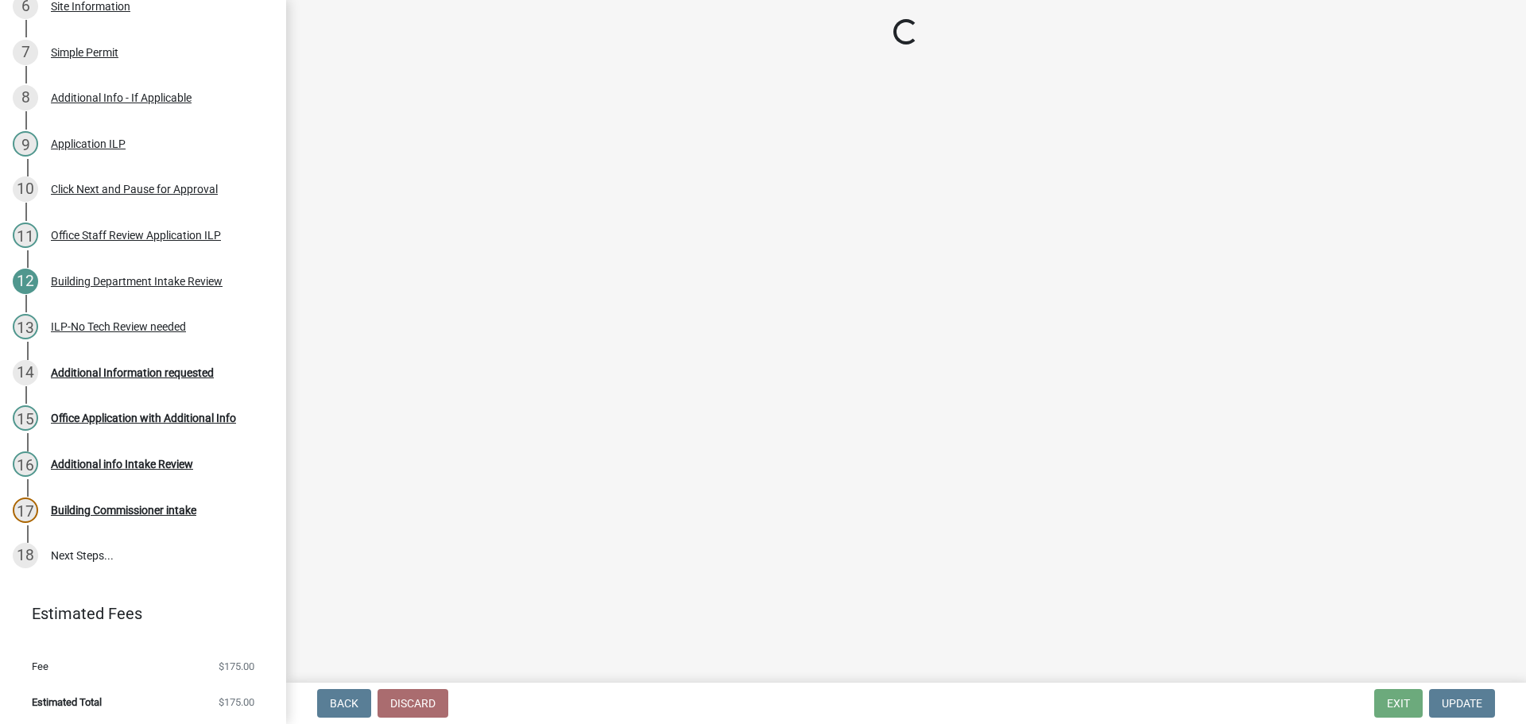
scroll to position [363, 0]
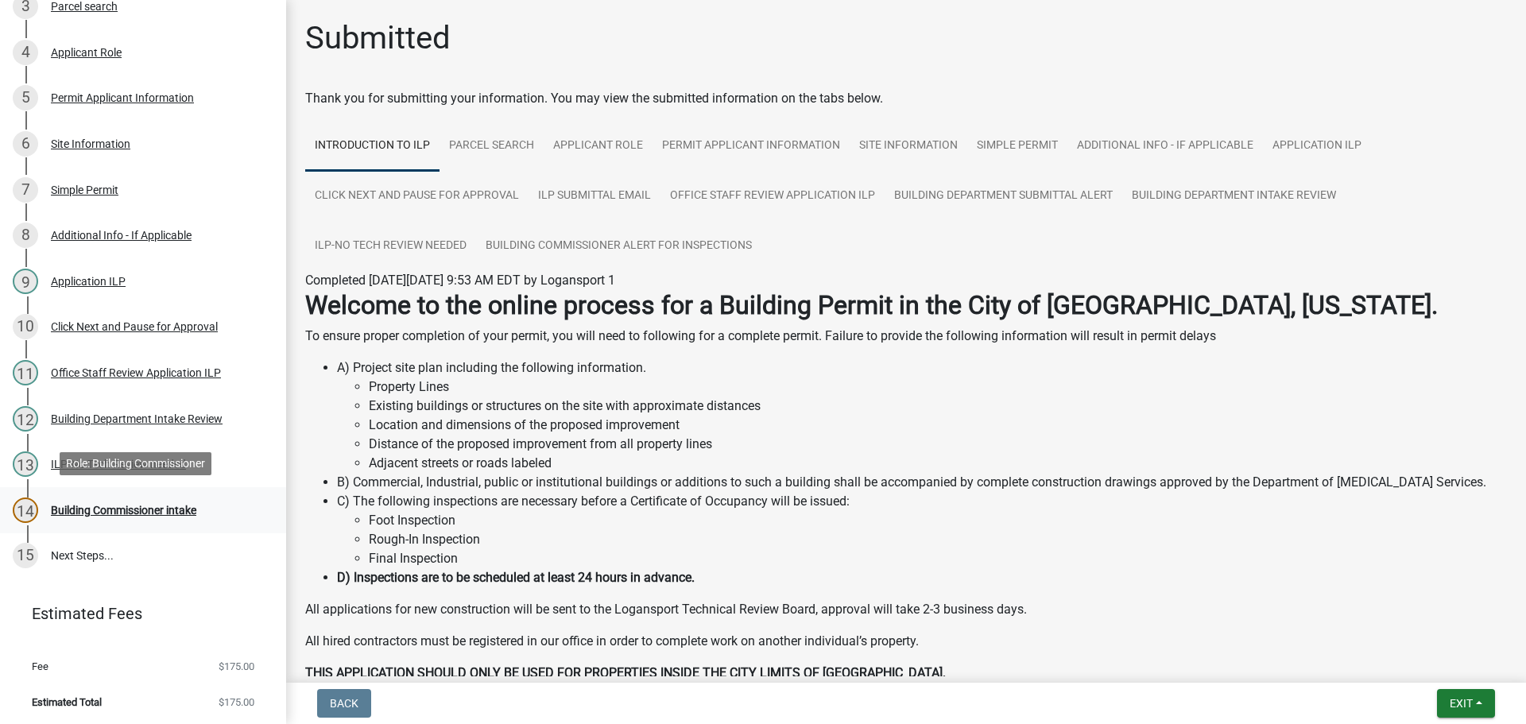
click at [75, 505] on div "Building Commissioner intake" at bounding box center [123, 510] width 145 height 11
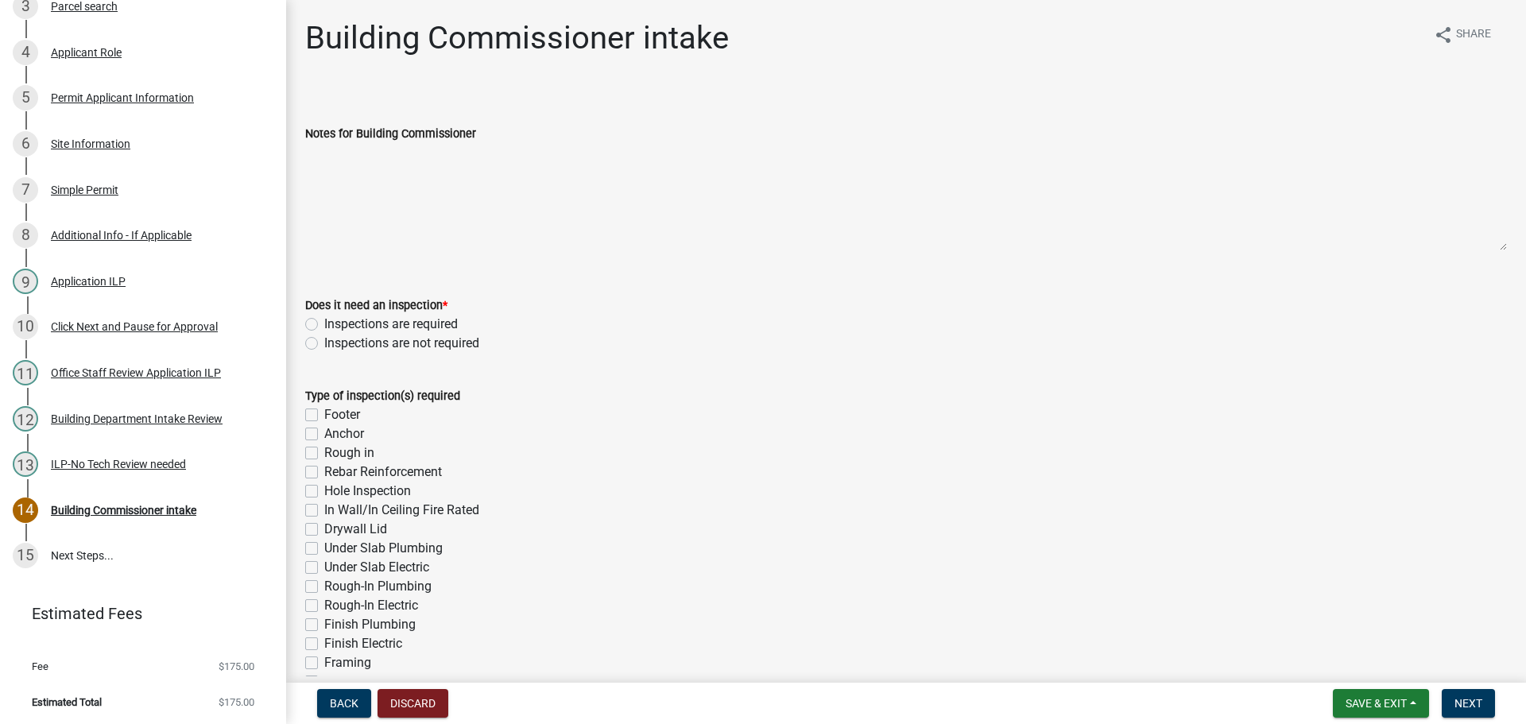
click at [307, 315] on div "Inspections are required" at bounding box center [905, 324] width 1201 height 19
click at [324, 318] on label "Inspections are required" at bounding box center [390, 324] width 133 height 19
click at [324, 318] on input "Inspections are required" at bounding box center [329, 320] width 10 height 10
radio input "true"
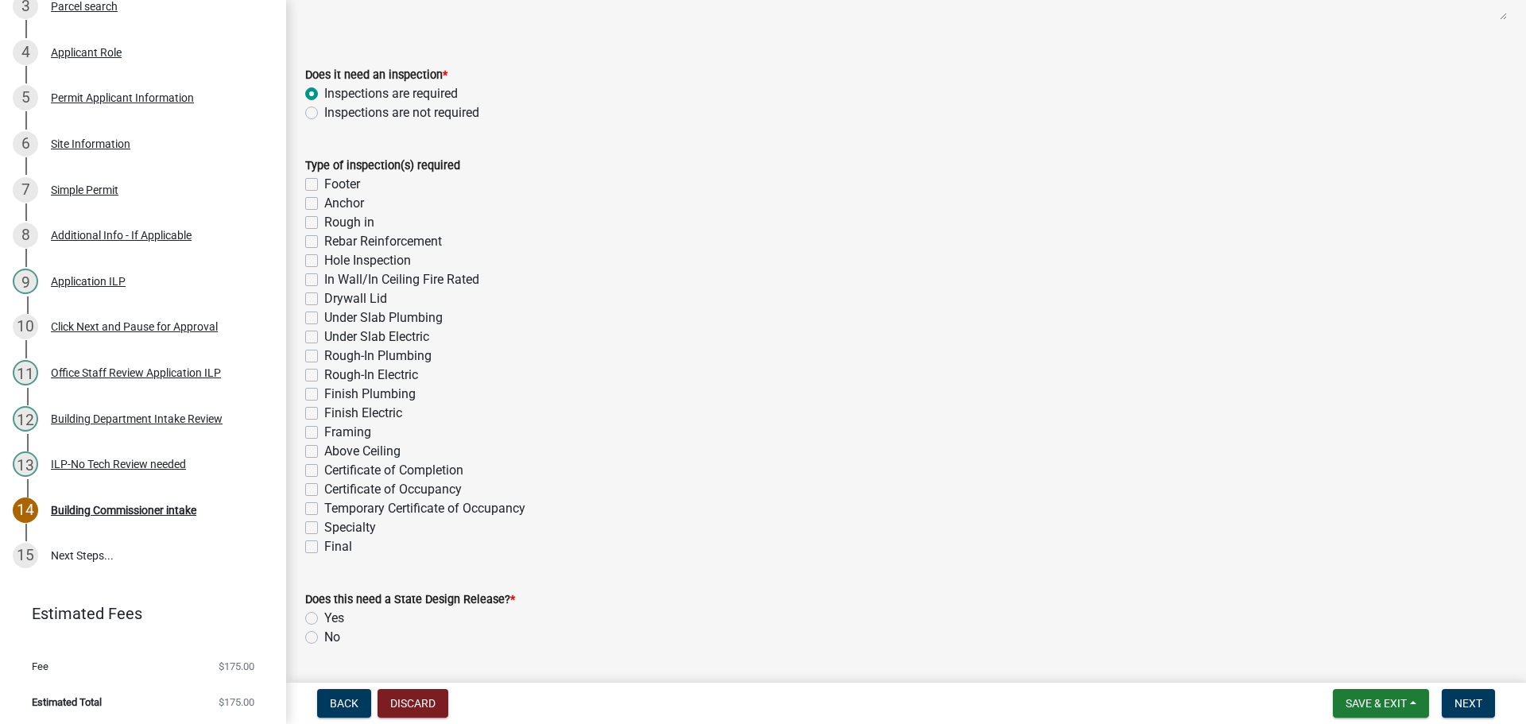
scroll to position [238, 0]
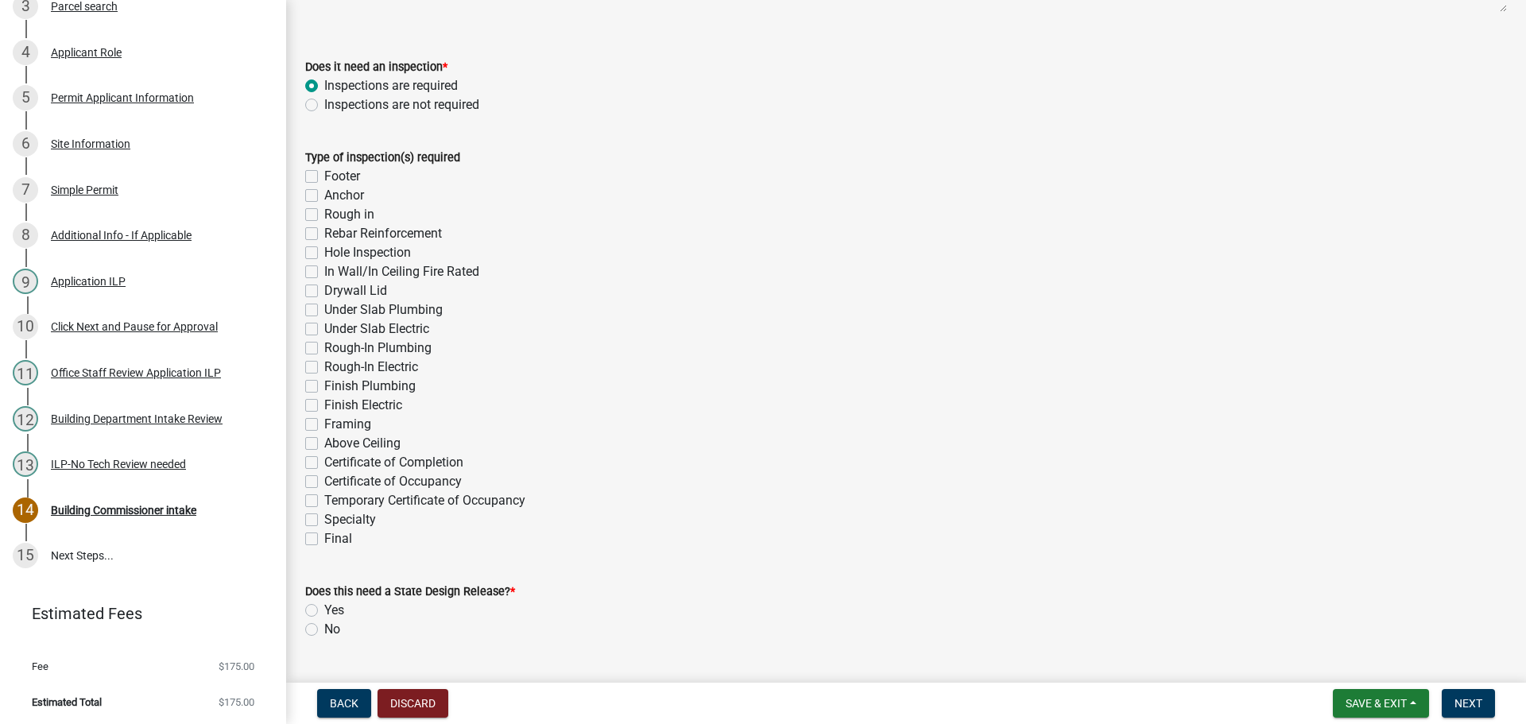
click at [324, 536] on label "Final" at bounding box center [338, 538] width 28 height 19
click at [324, 536] on input "Final" at bounding box center [329, 534] width 10 height 10
checkbox input "true"
checkbox input "false"
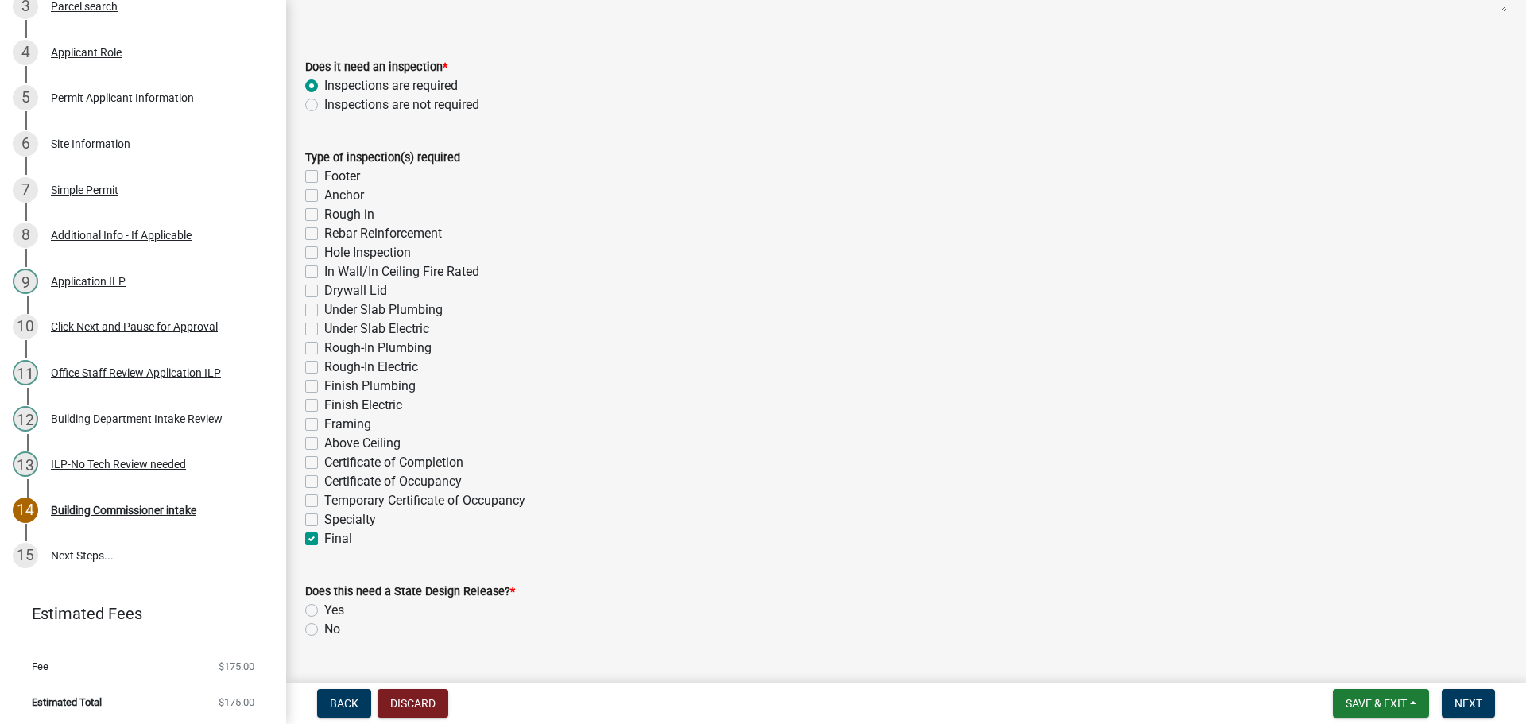
checkbox input "false"
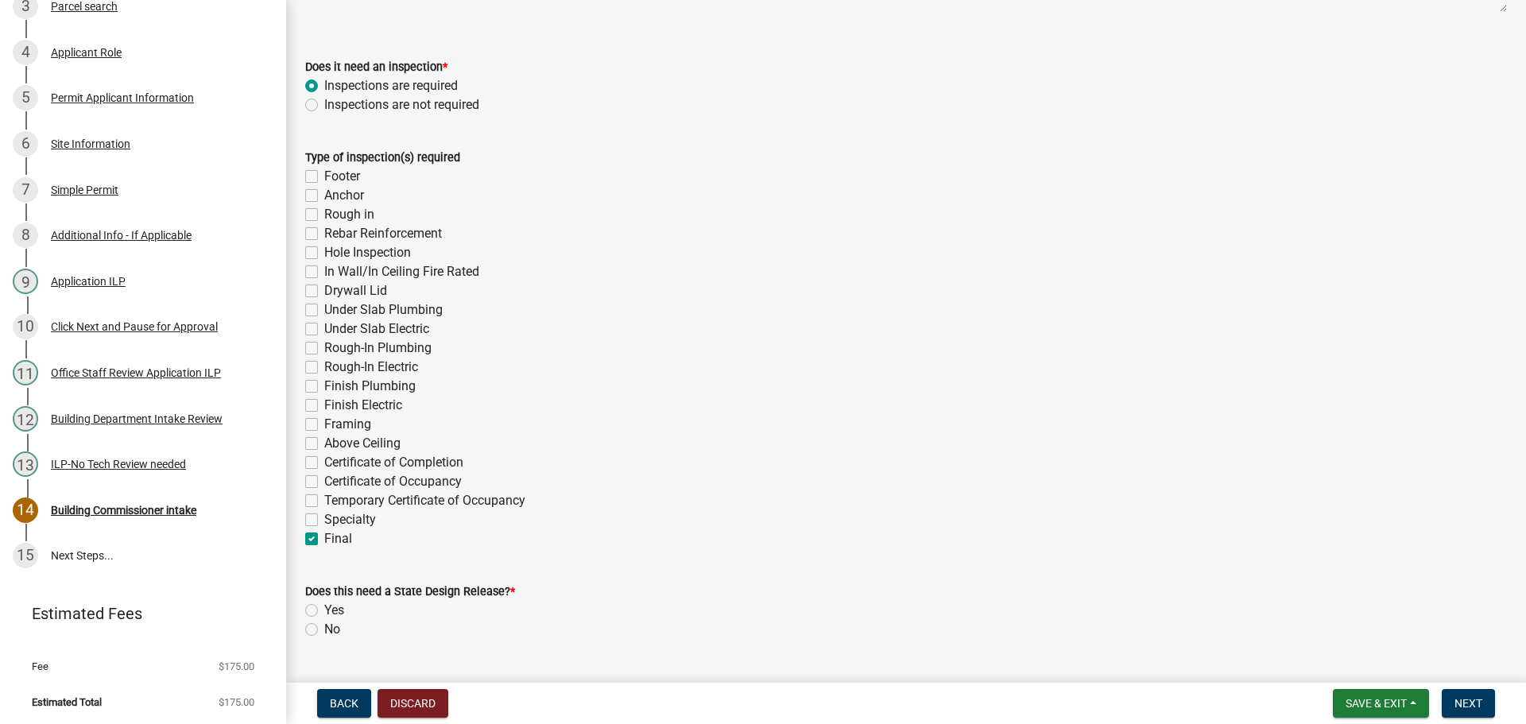
checkbox input "false"
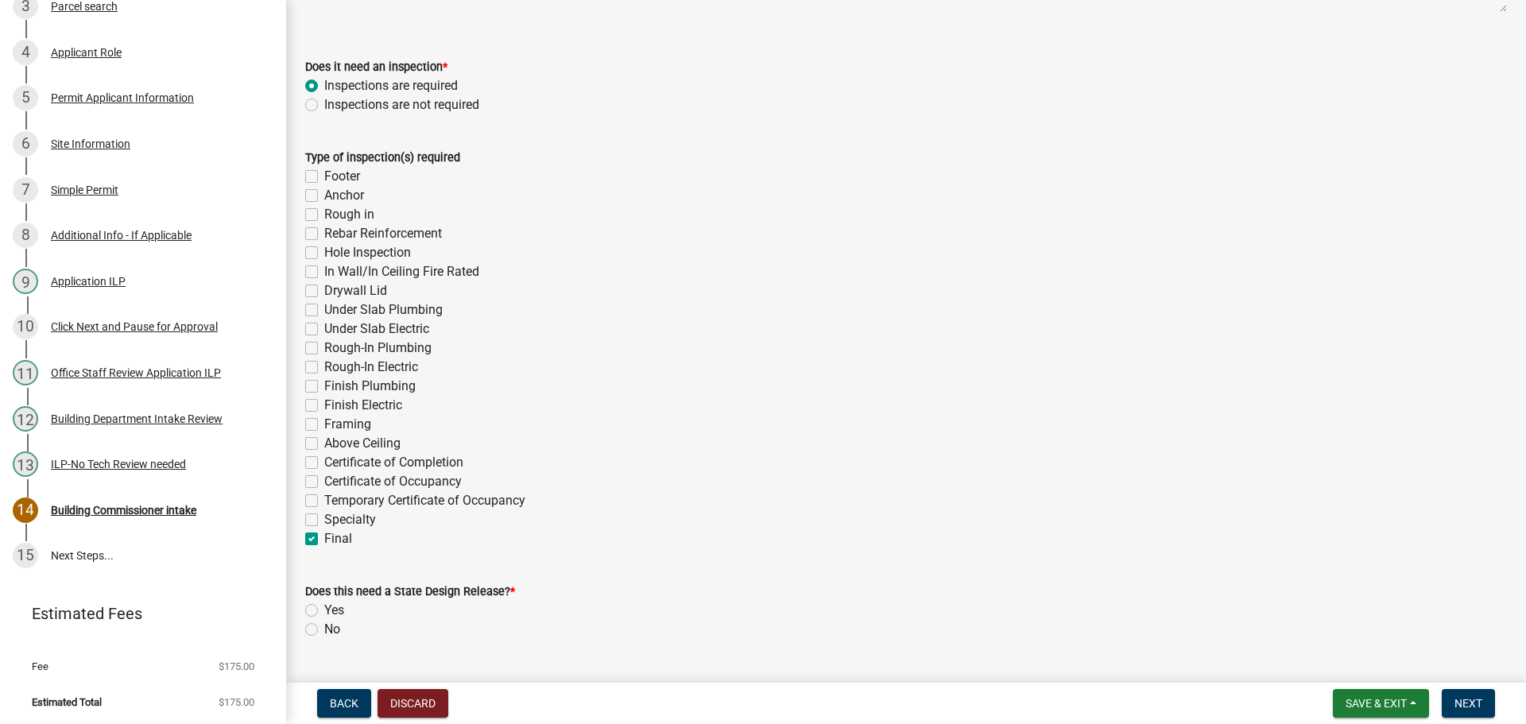
checkbox input "false"
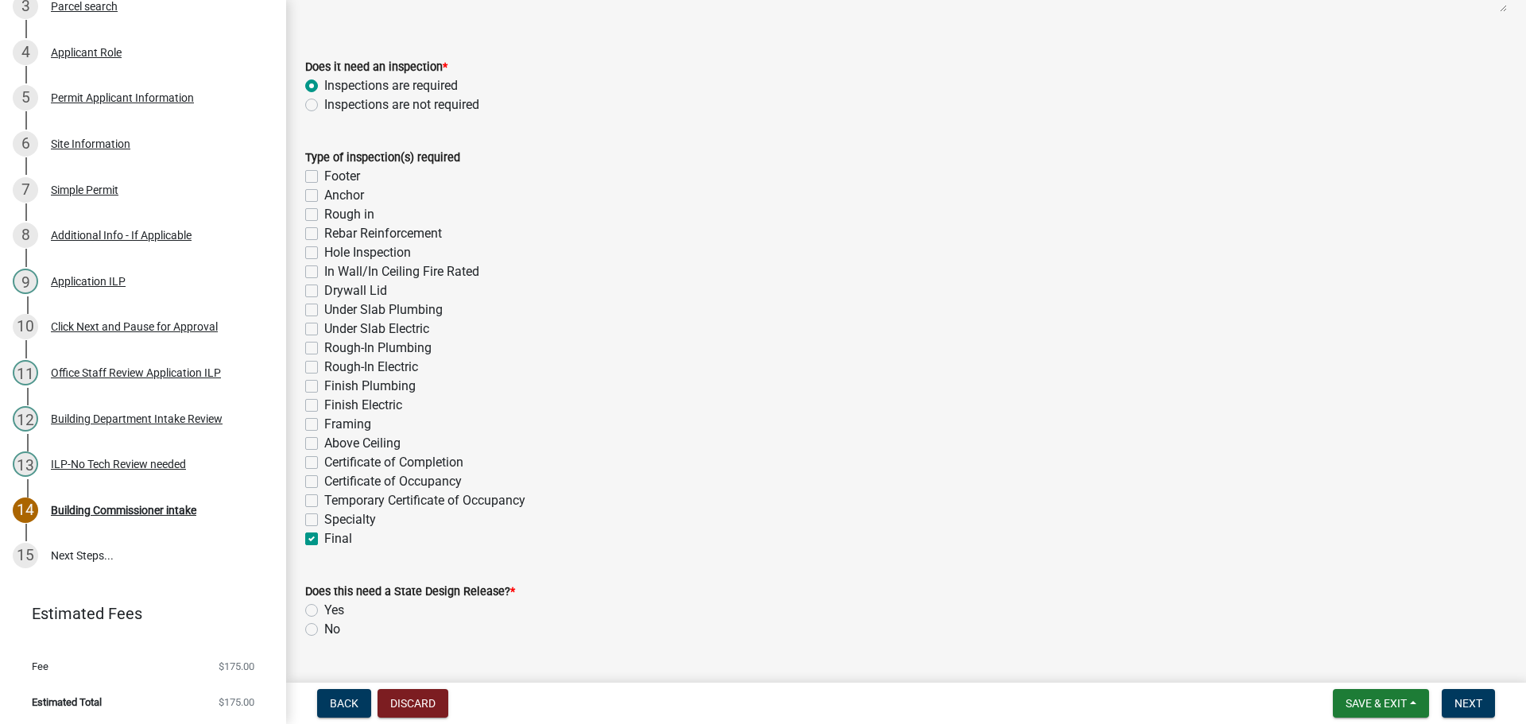
checkbox input "false"
checkbox input "true"
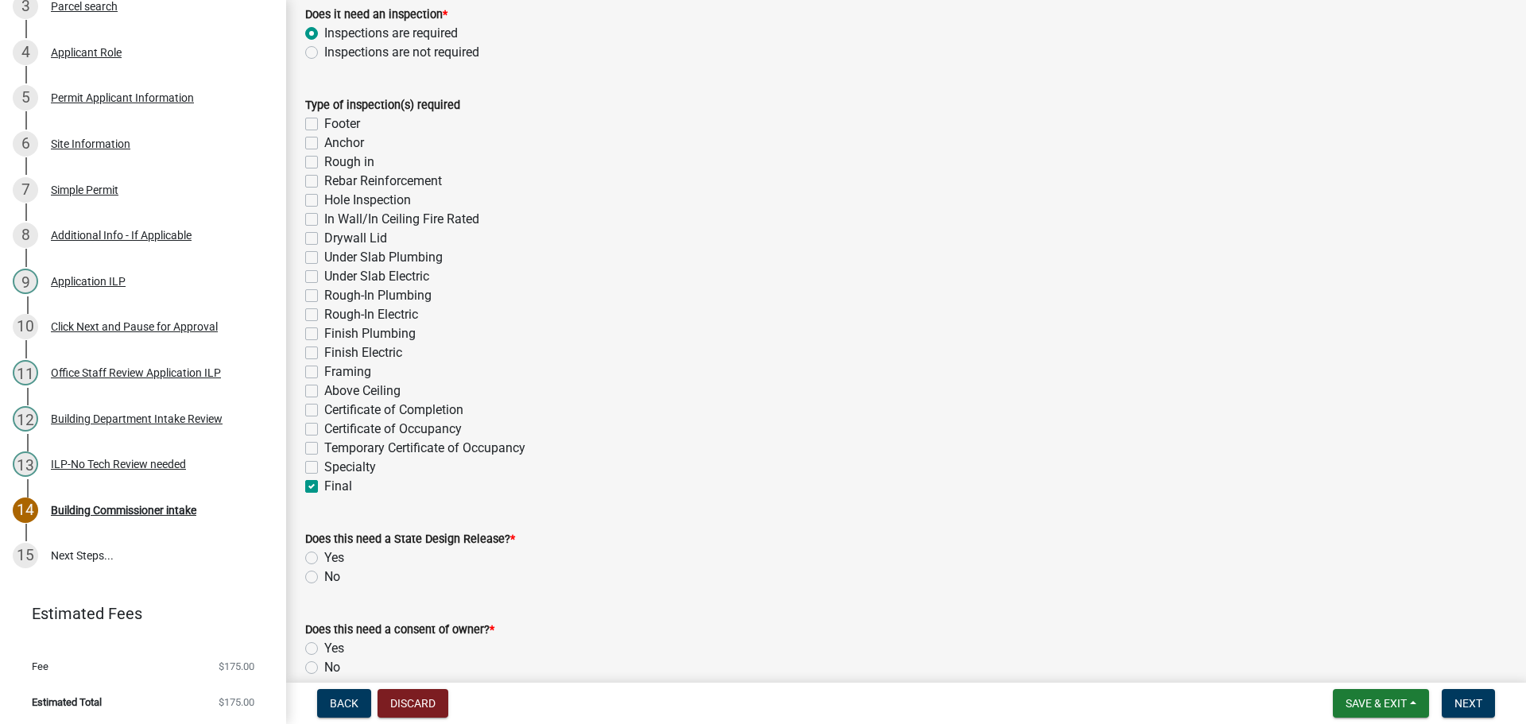
scroll to position [318, 0]
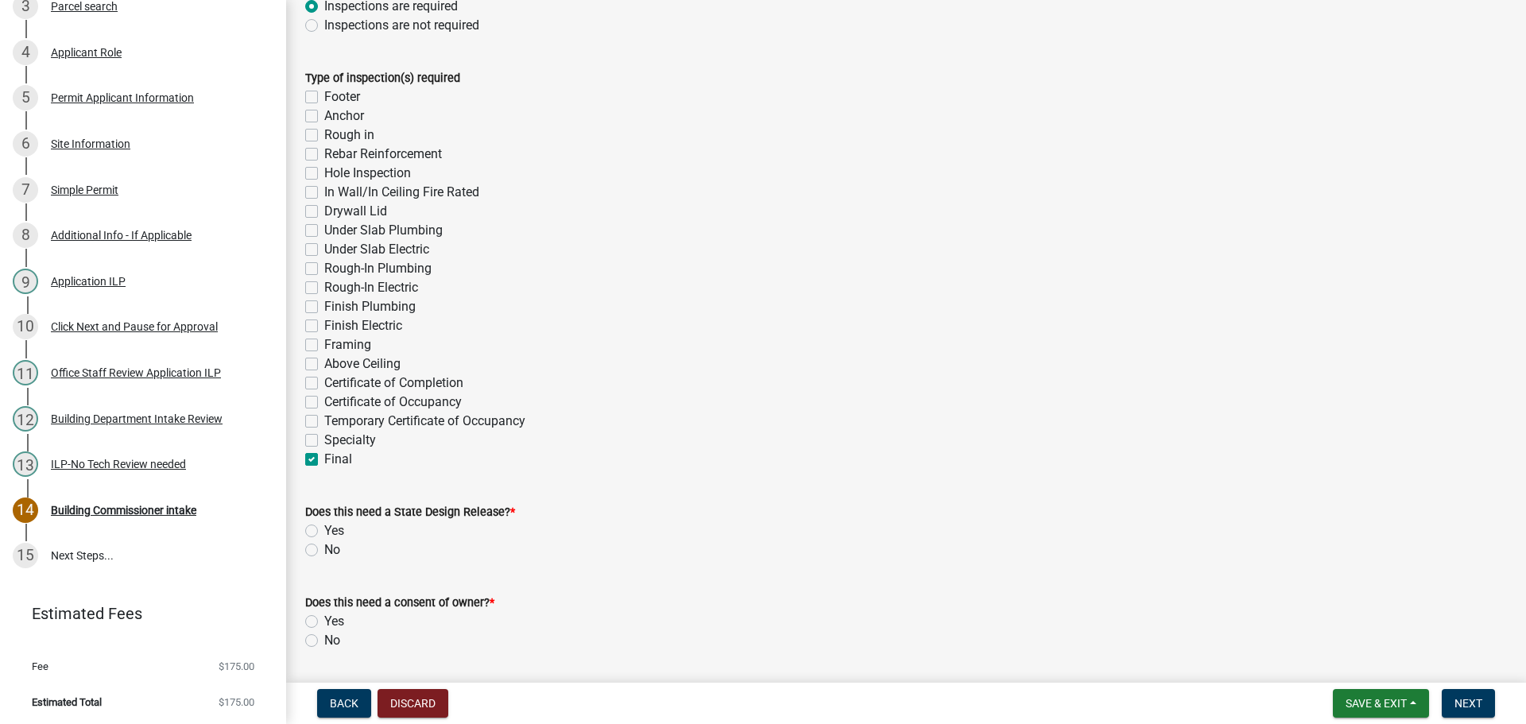
click at [324, 547] on label "No" at bounding box center [332, 549] width 16 height 19
click at [324, 547] on input "No" at bounding box center [329, 545] width 10 height 10
radio input "true"
click at [308, 633] on div "No" at bounding box center [905, 640] width 1201 height 19
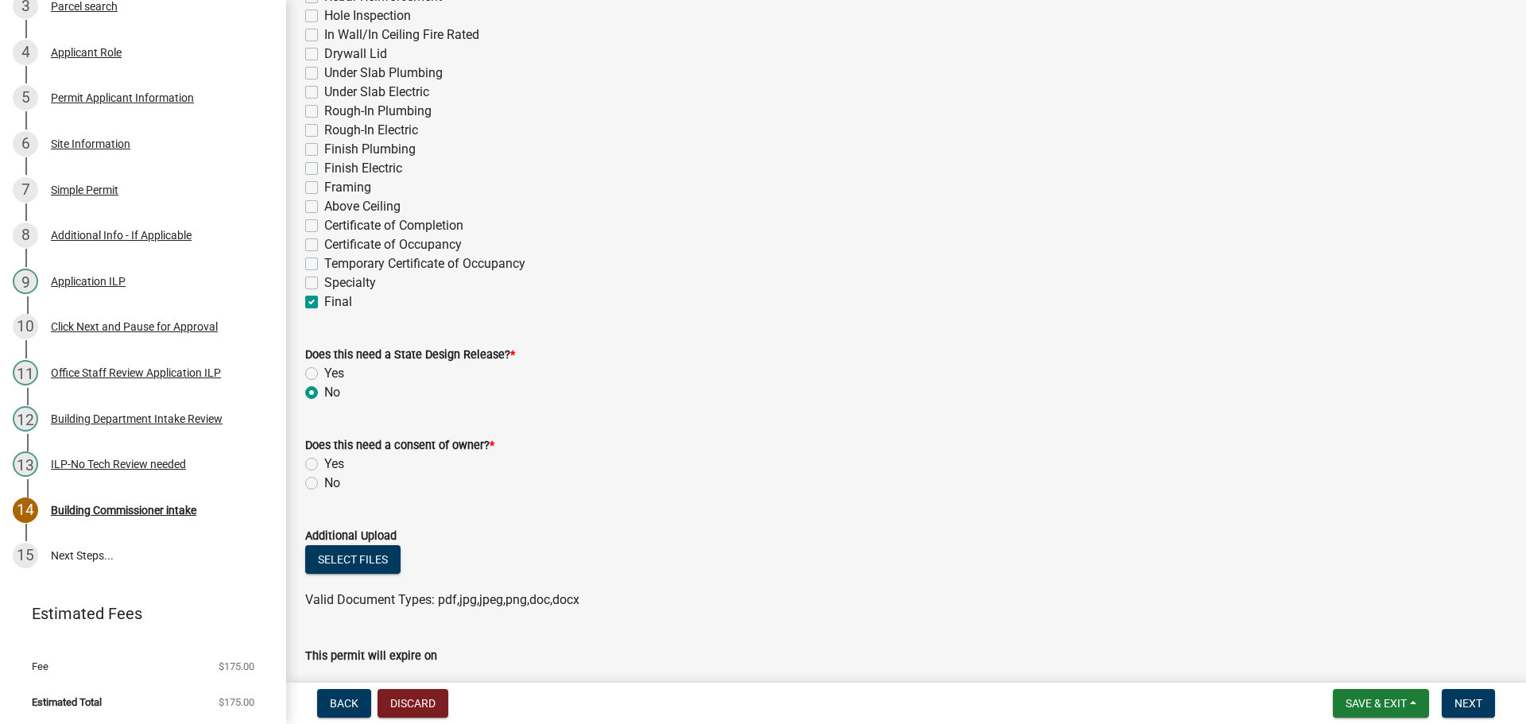
scroll to position [477, 0]
click at [324, 482] on label "No" at bounding box center [332, 481] width 16 height 19
click at [324, 482] on input "No" at bounding box center [329, 477] width 10 height 10
radio input "true"
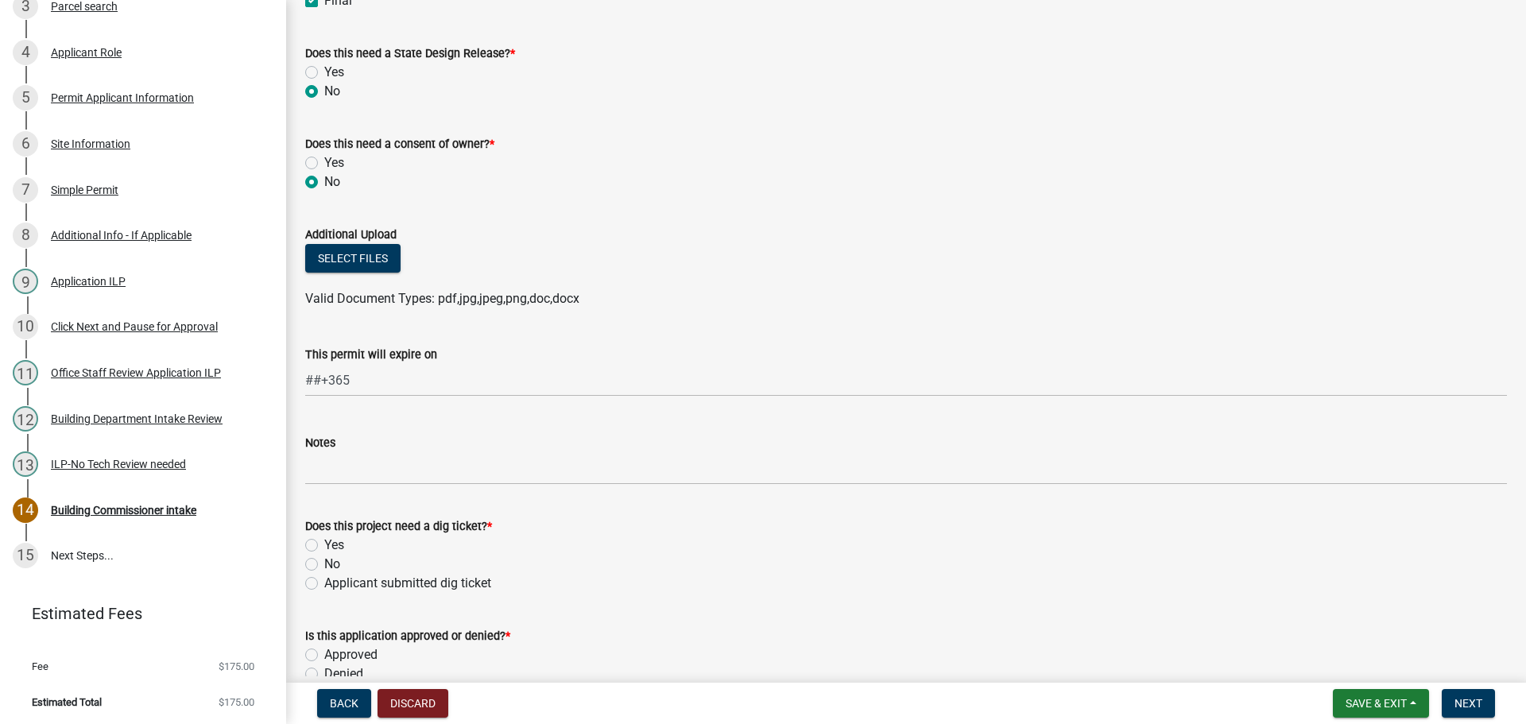
scroll to position [874, 0]
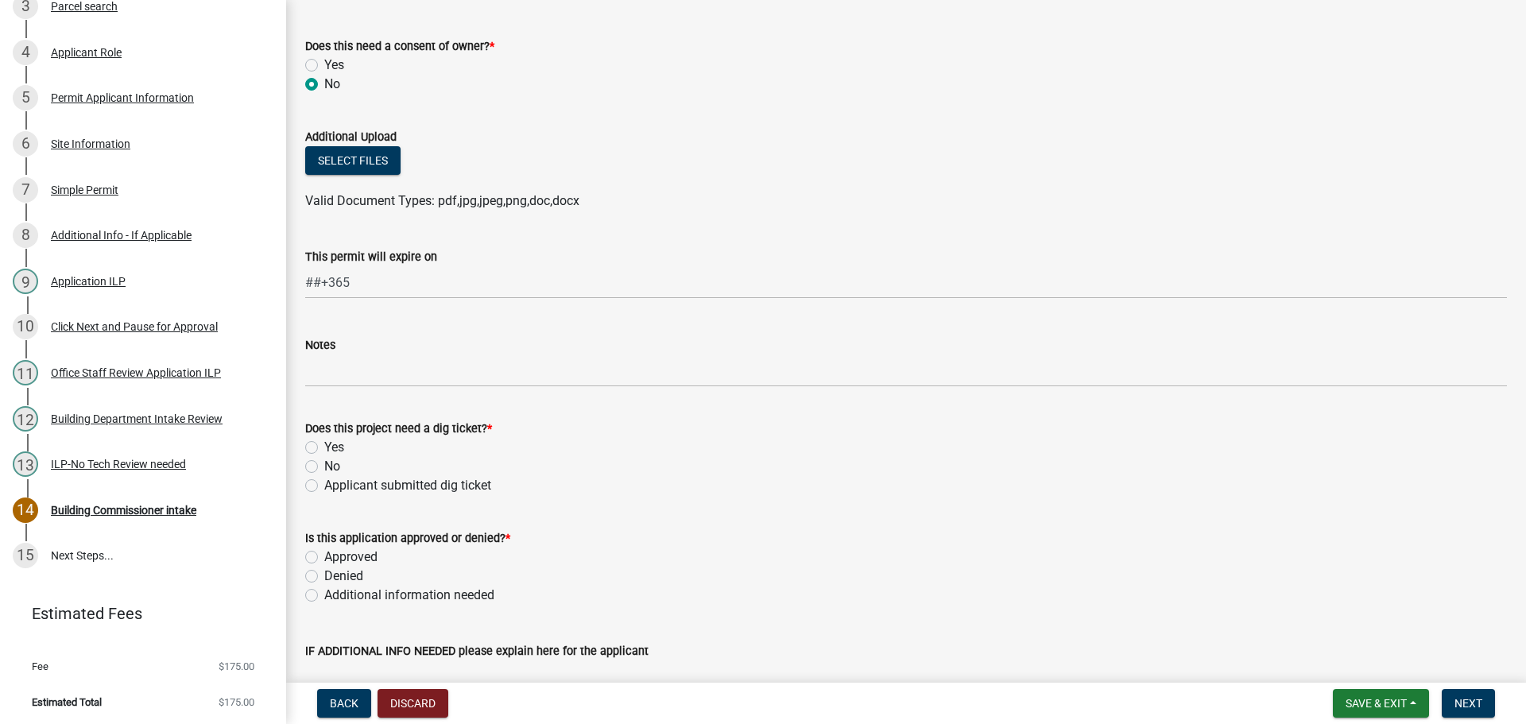
click at [324, 462] on label "No" at bounding box center [332, 466] width 16 height 19
click at [324, 462] on input "No" at bounding box center [329, 462] width 10 height 10
radio input "true"
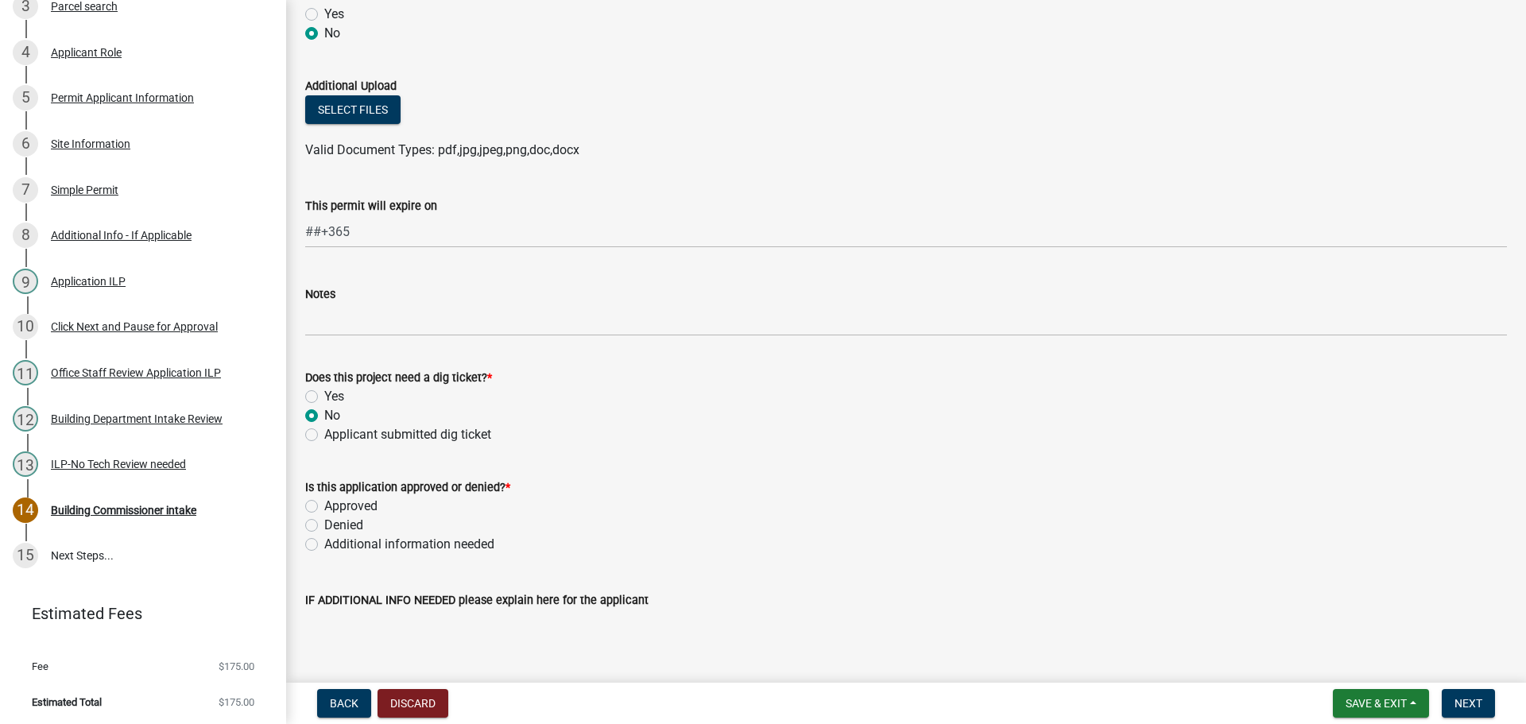
scroll to position [954, 0]
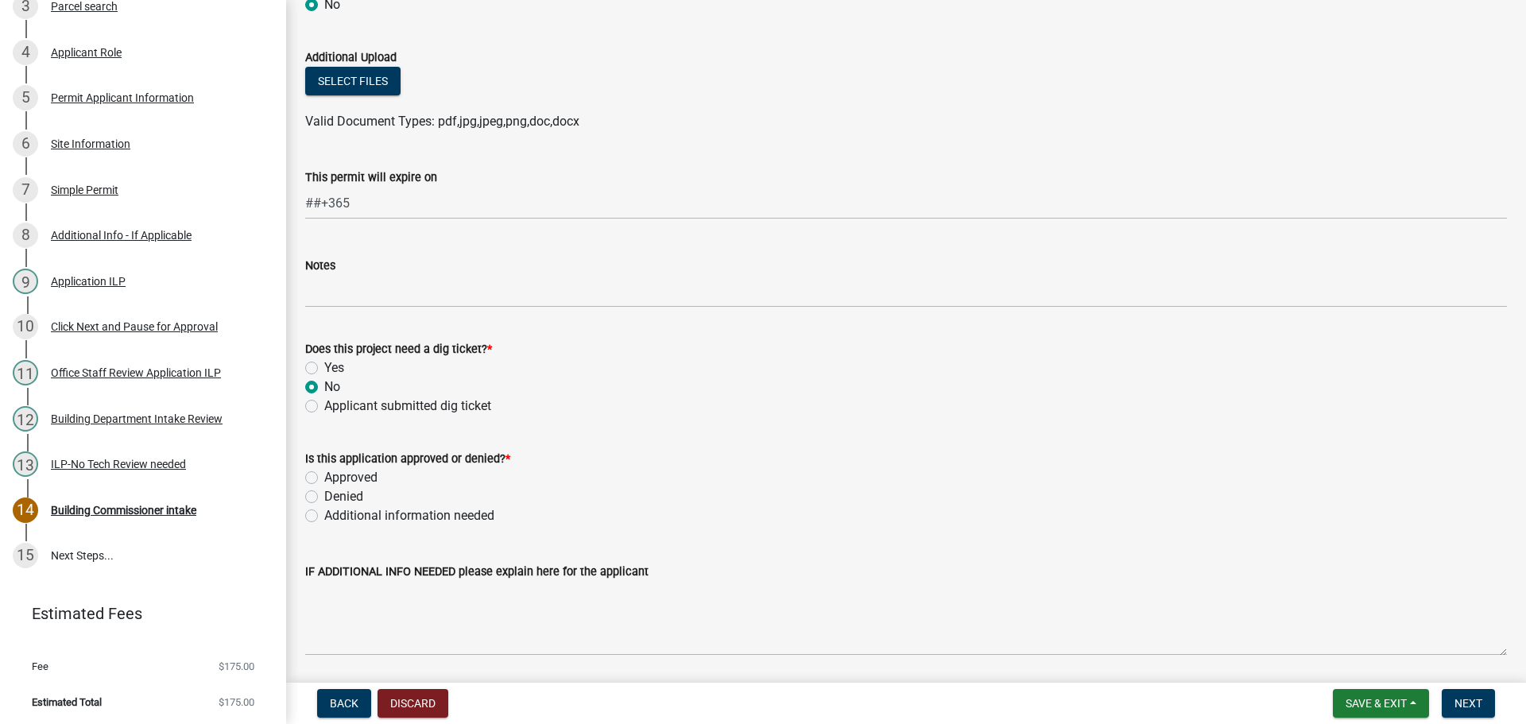
click at [324, 471] on label "Approved" at bounding box center [350, 477] width 53 height 19
click at [324, 471] on input "Approved" at bounding box center [329, 473] width 10 height 10
radio input "true"
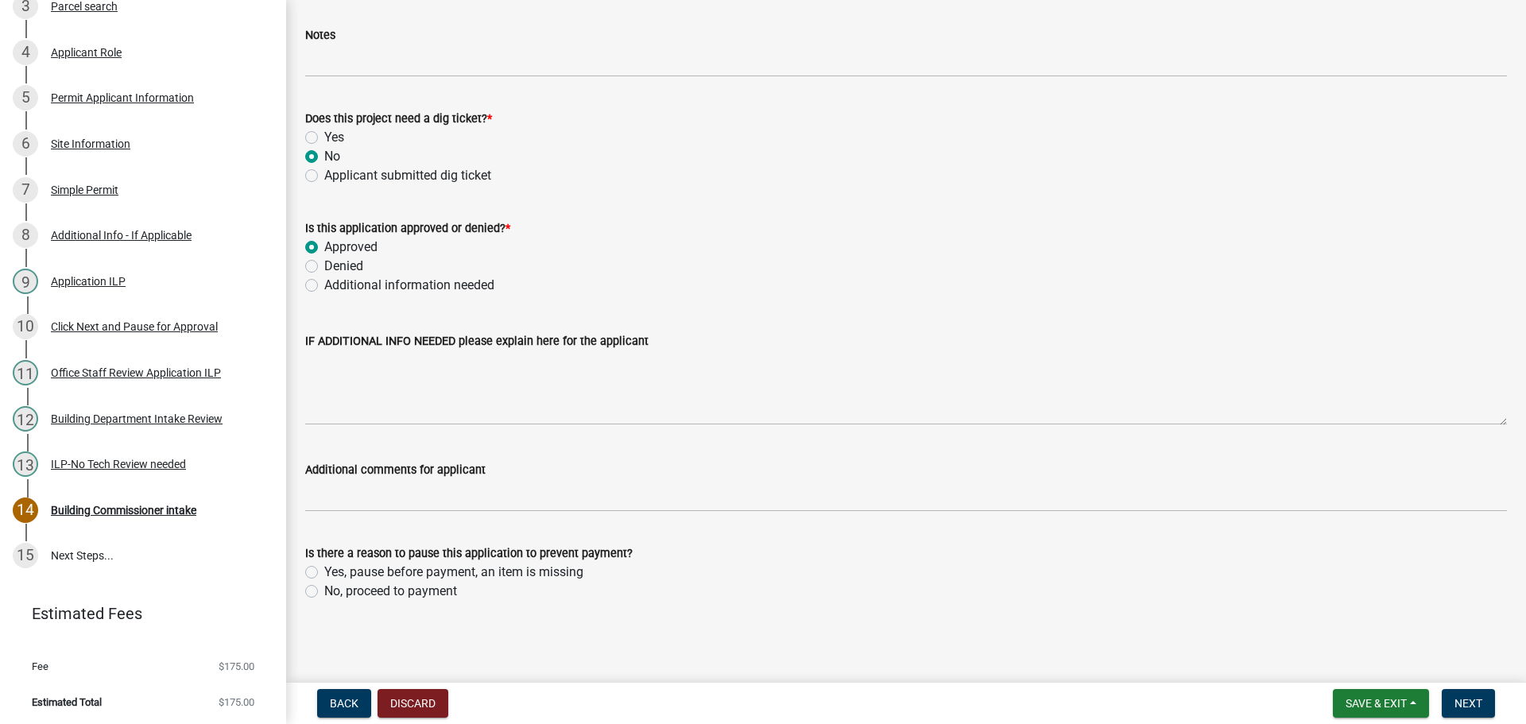
scroll to position [1185, 0]
click at [324, 584] on label "No, proceed to payment" at bounding box center [390, 590] width 133 height 19
click at [324, 584] on input "No, proceed to payment" at bounding box center [329, 586] width 10 height 10
radio input "true"
click at [1484, 707] on button "Next" at bounding box center [1467, 703] width 53 height 29
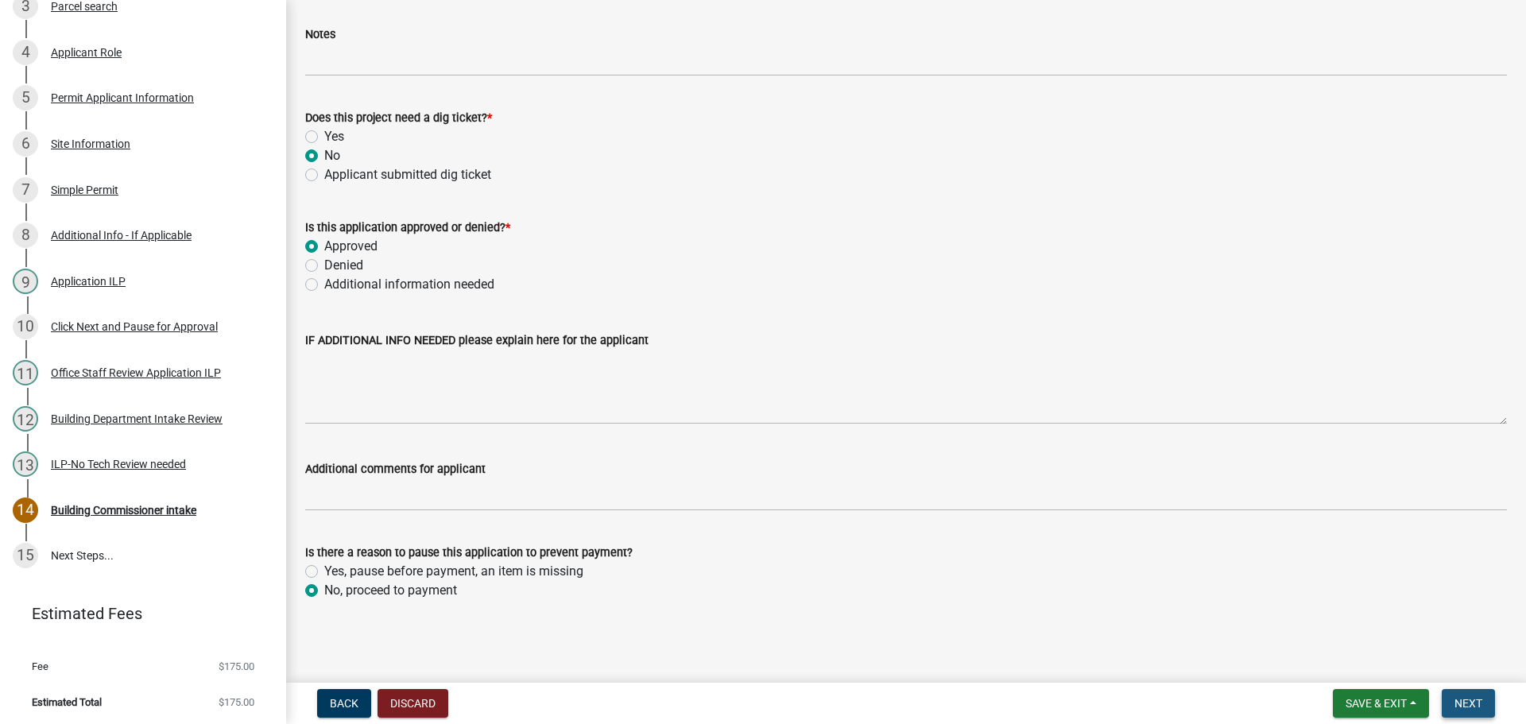
scroll to position [0, 0]
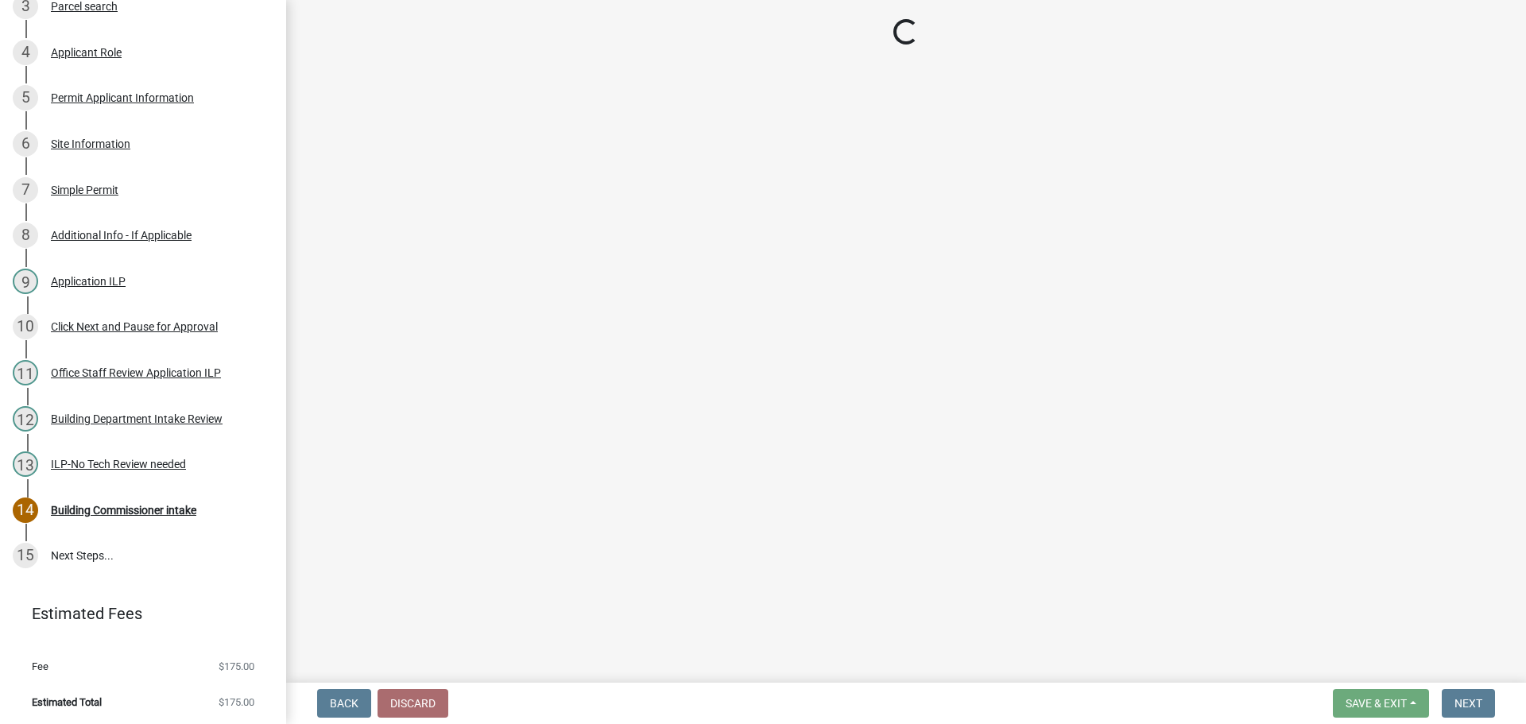
select select "3: 3"
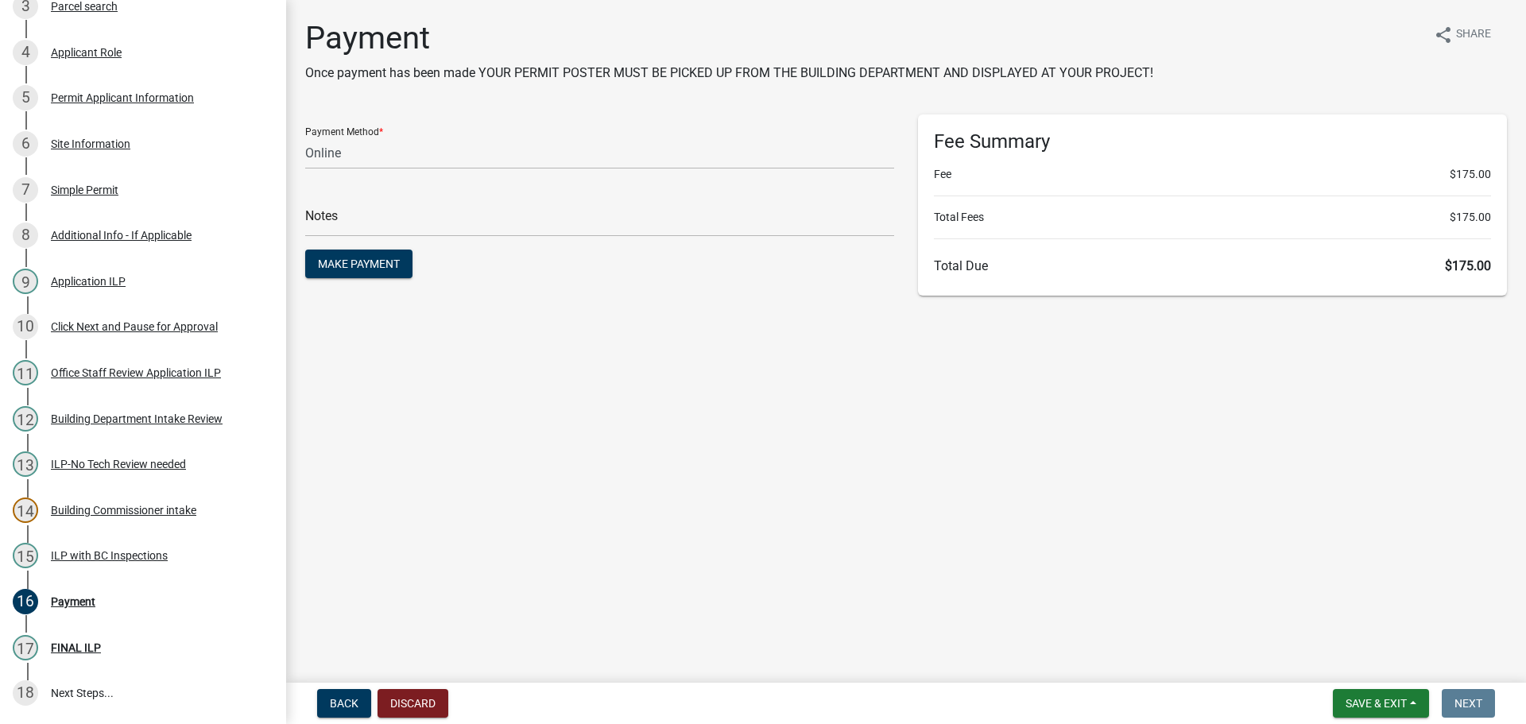
scroll to position [501, 0]
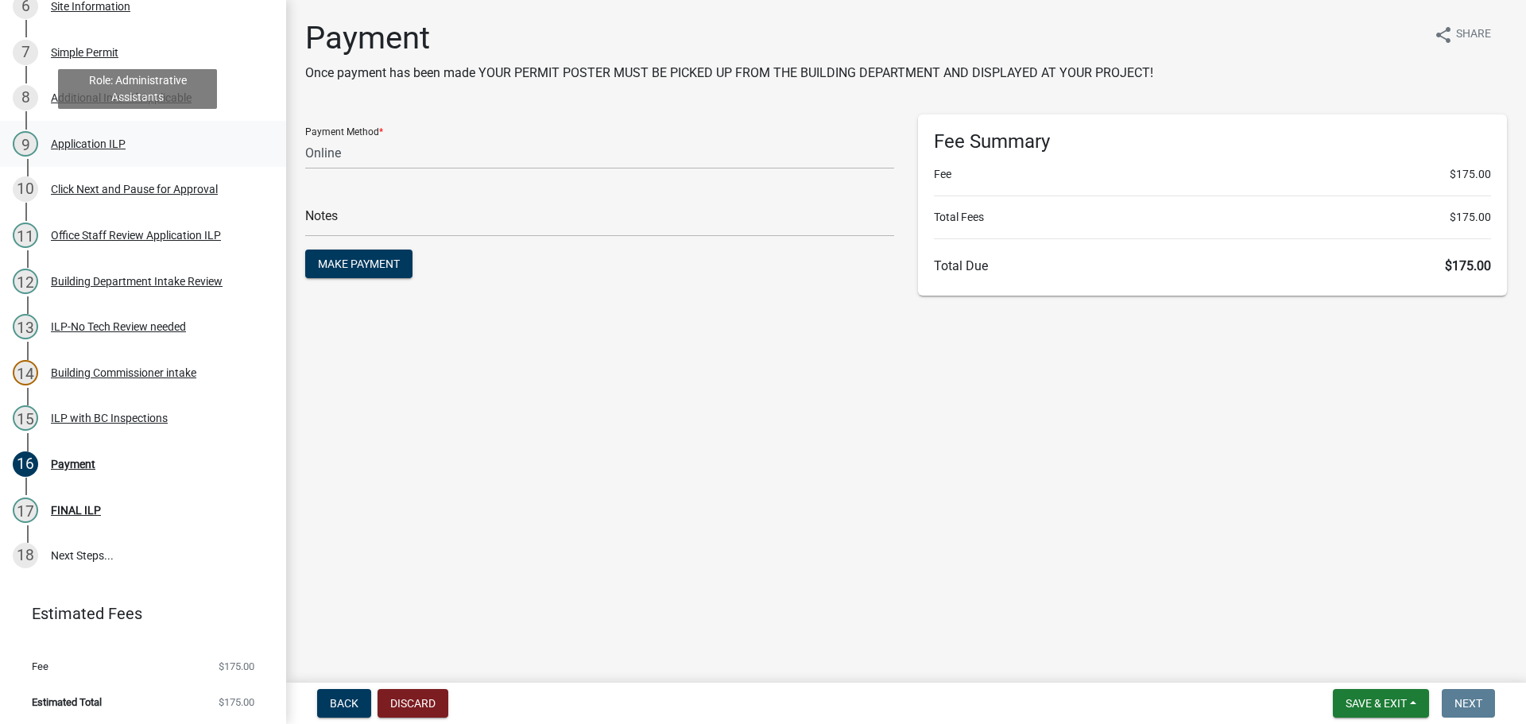
click at [68, 133] on div "9 Application ILP" at bounding box center [137, 143] width 248 height 25
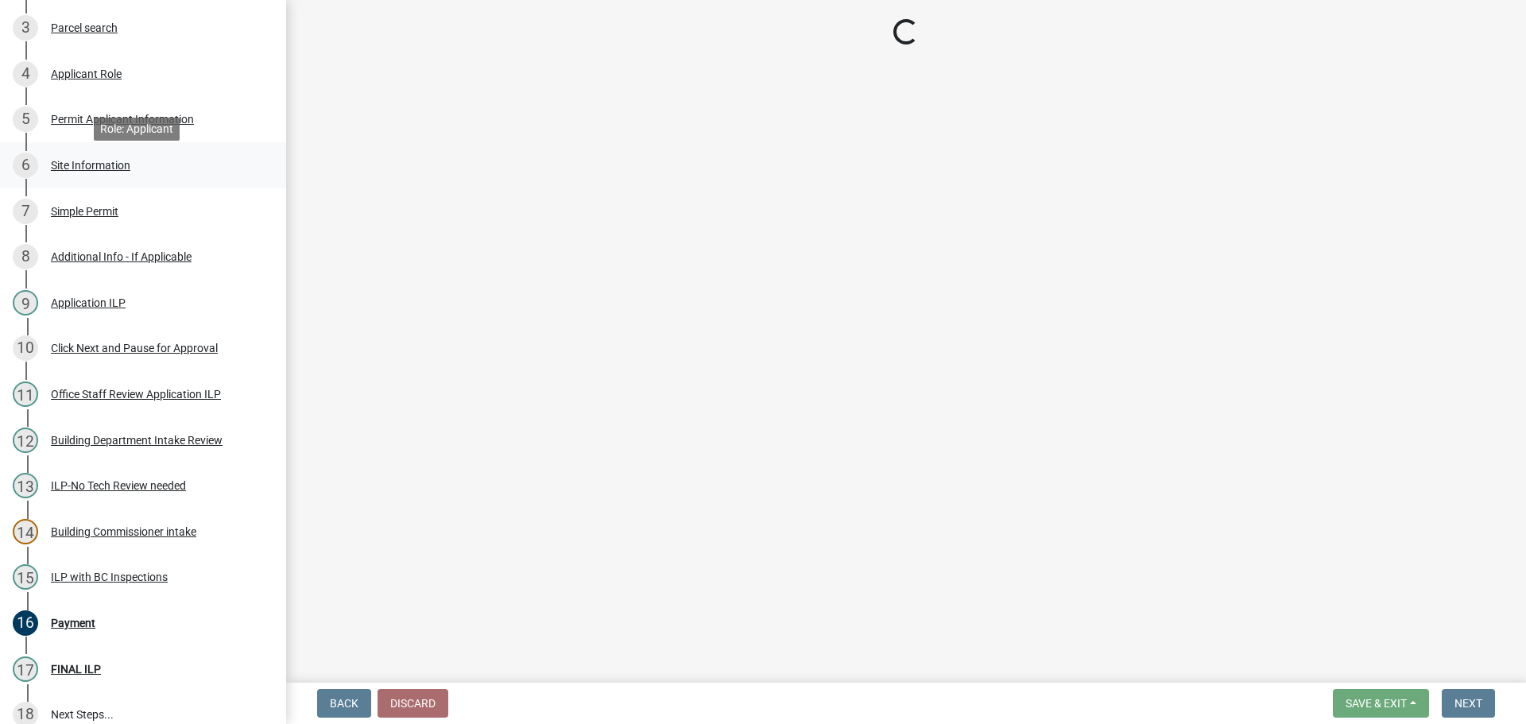
scroll to position [262, 0]
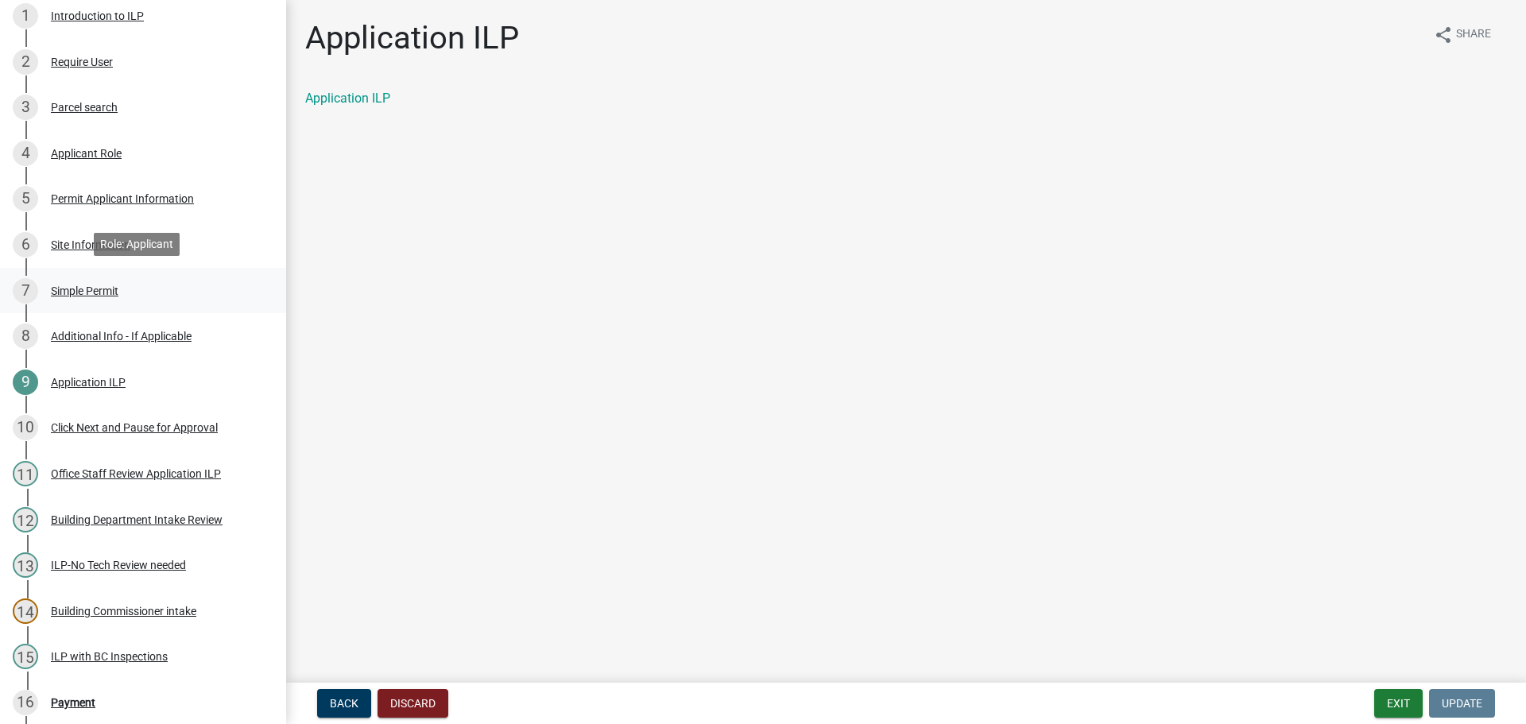
click at [108, 288] on div "Simple Permit" at bounding box center [85, 290] width 68 height 11
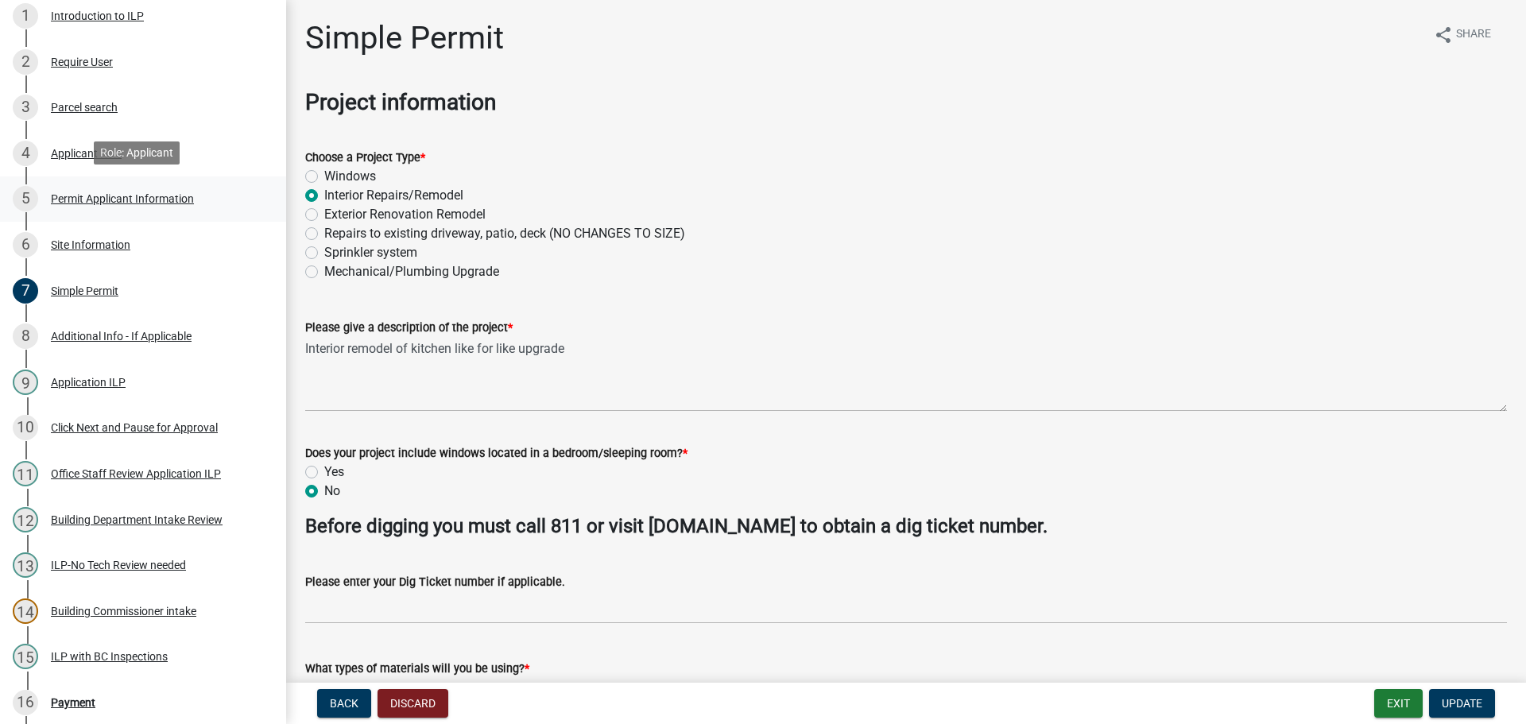
click at [91, 193] on div "Permit Applicant Information" at bounding box center [122, 198] width 143 height 11
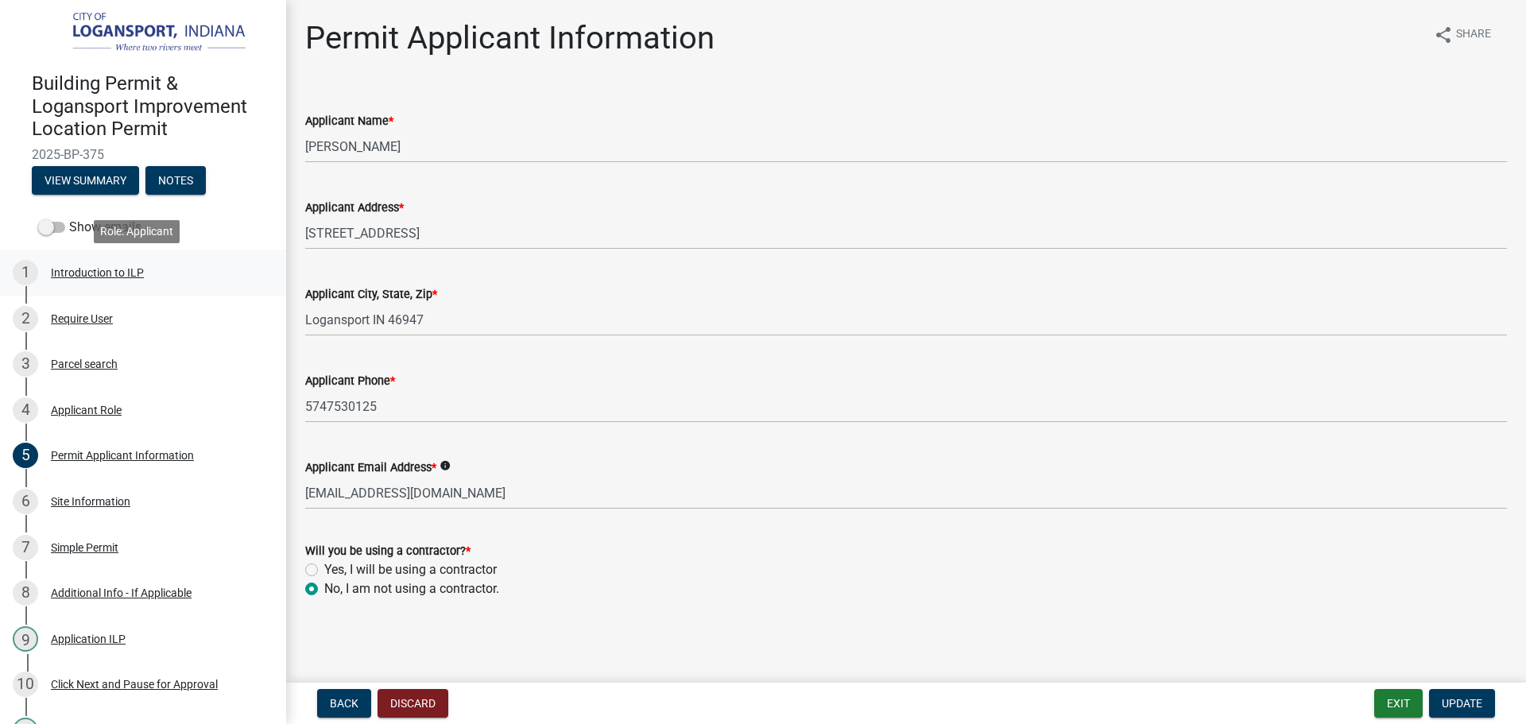
scroll to position [0, 0]
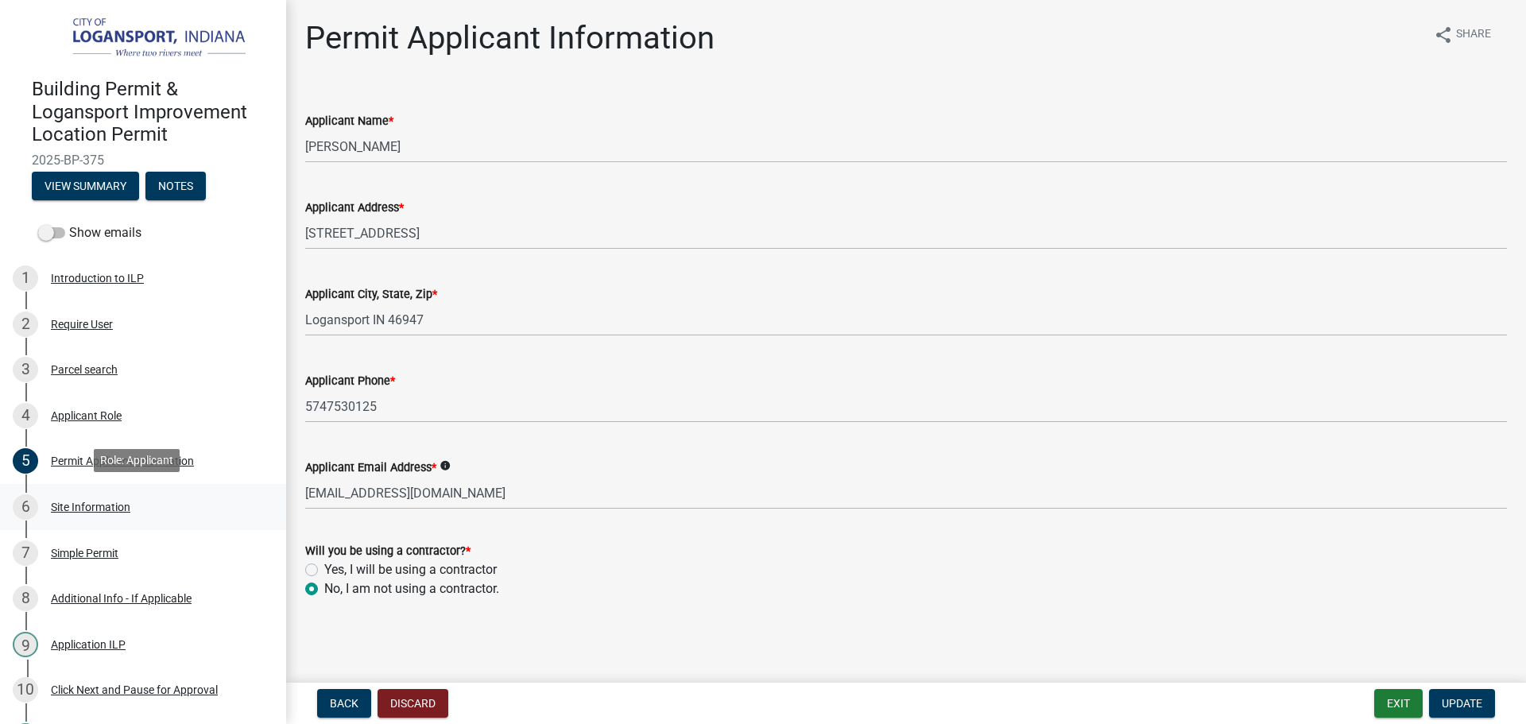
click at [83, 502] on div "Site Information" at bounding box center [90, 506] width 79 height 11
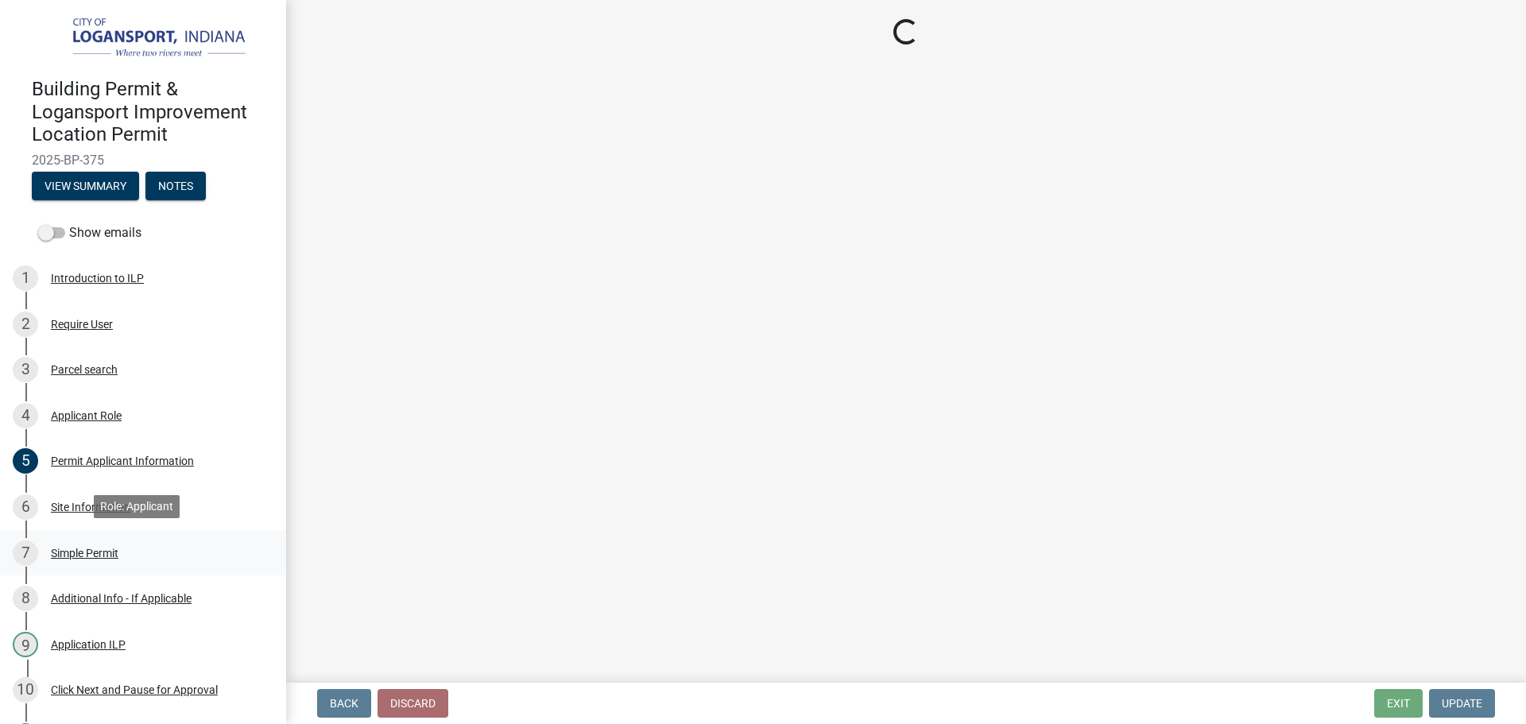
click at [102, 543] on div "7 Simple Permit" at bounding box center [137, 552] width 248 height 25
select select "62802869-e470-474a-8a4c-8dbe1ccdd5ac"
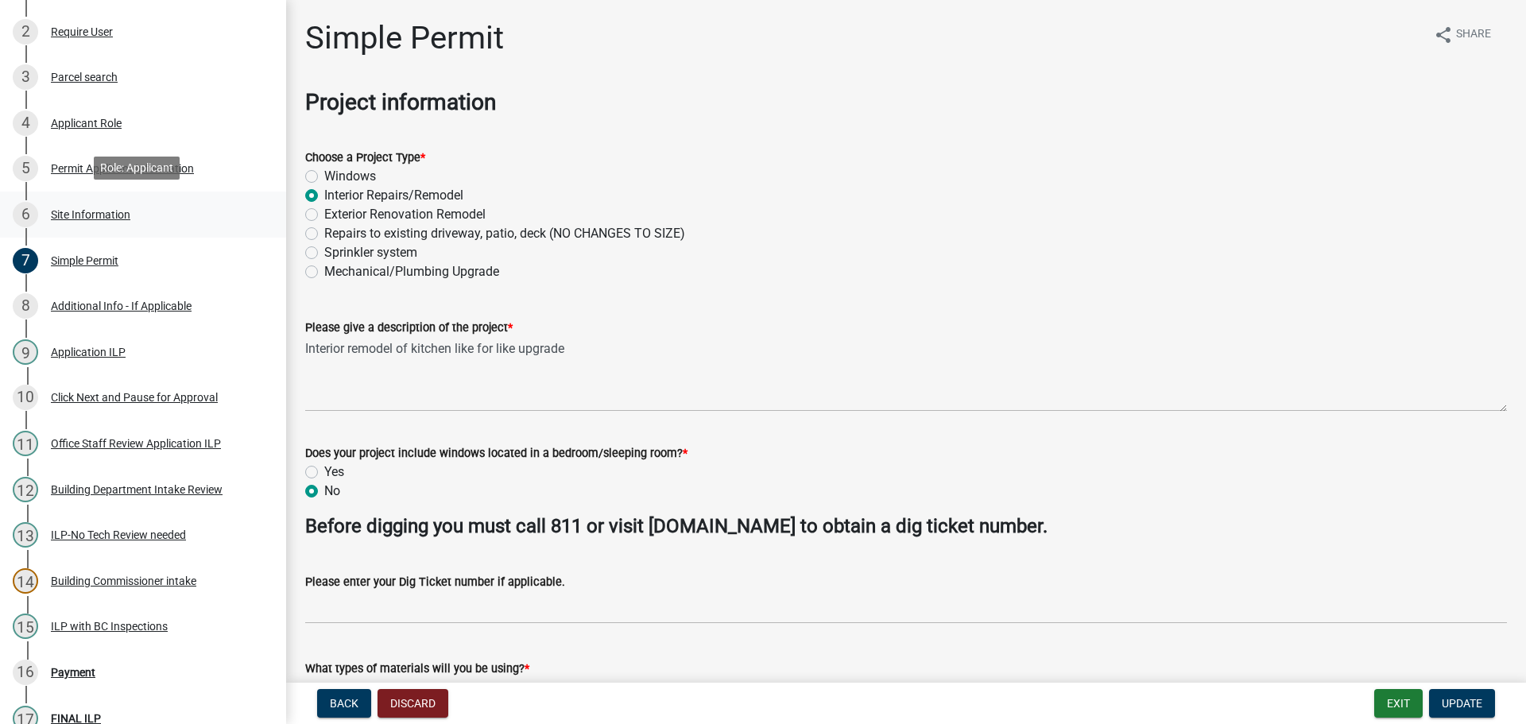
click at [91, 209] on div "Site Information" at bounding box center [90, 214] width 79 height 11
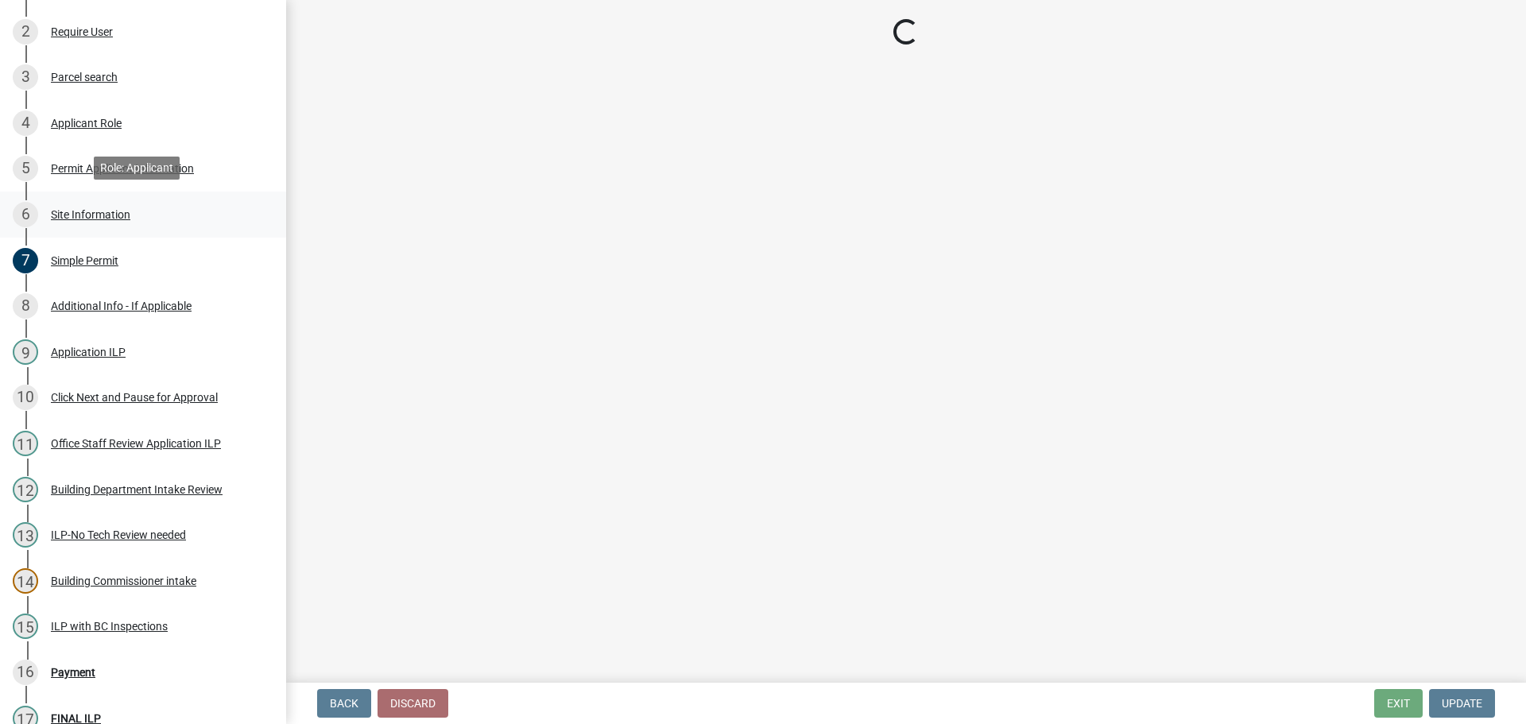
select select "62802869-e470-474a-8a4c-8dbe1ccdd5ac"
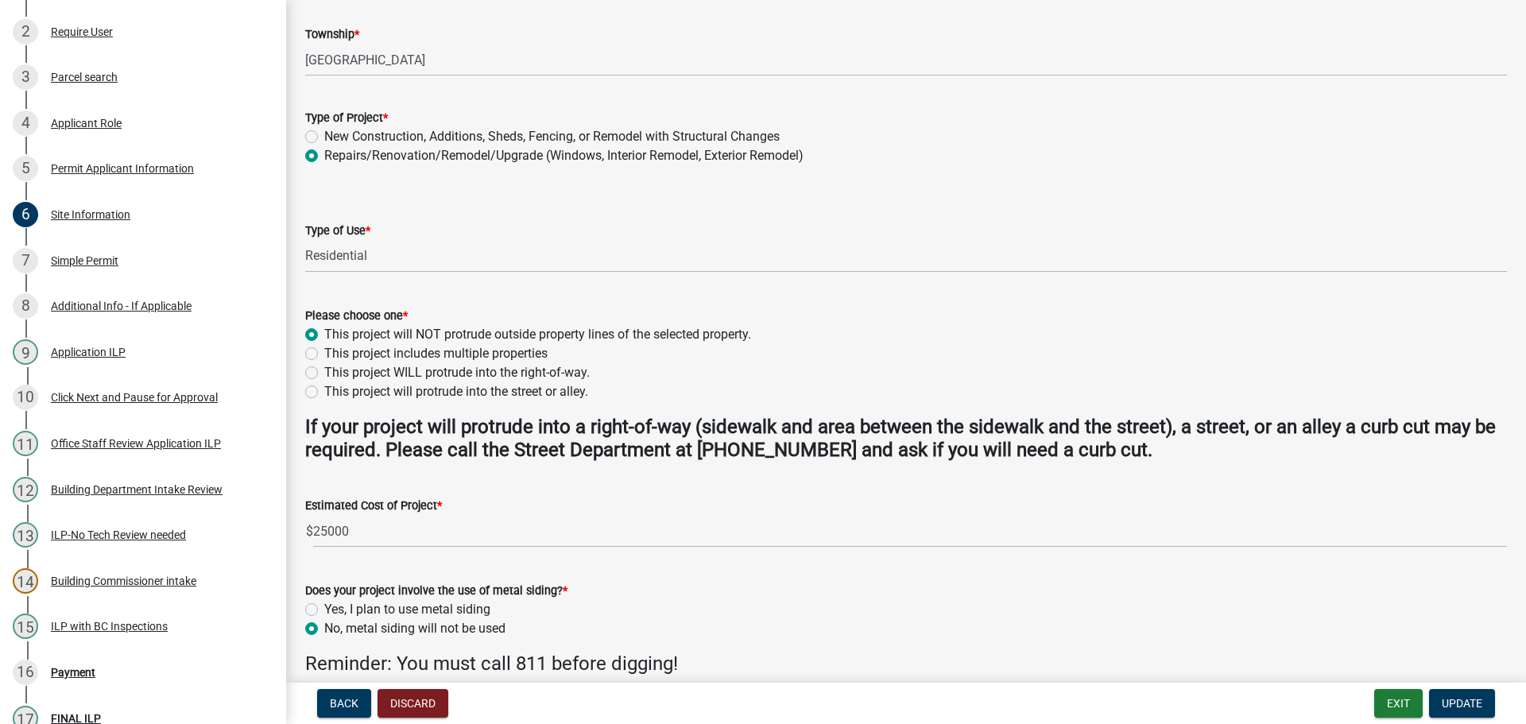
scroll to position [238, 0]
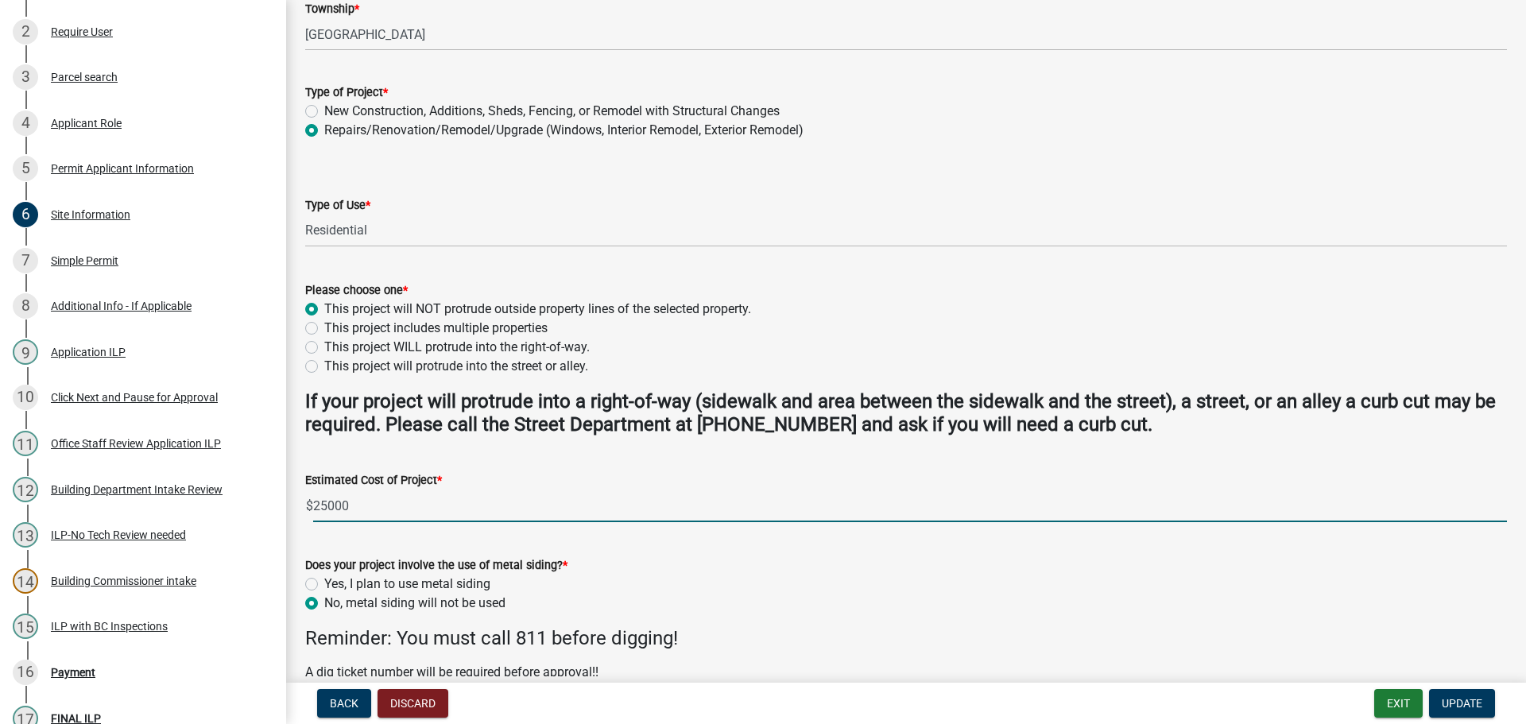
drag, startPoint x: 361, startPoint y: 510, endPoint x: 315, endPoint y: 513, distance: 45.4
click at [315, 513] on input "25000" at bounding box center [909, 505] width 1193 height 33
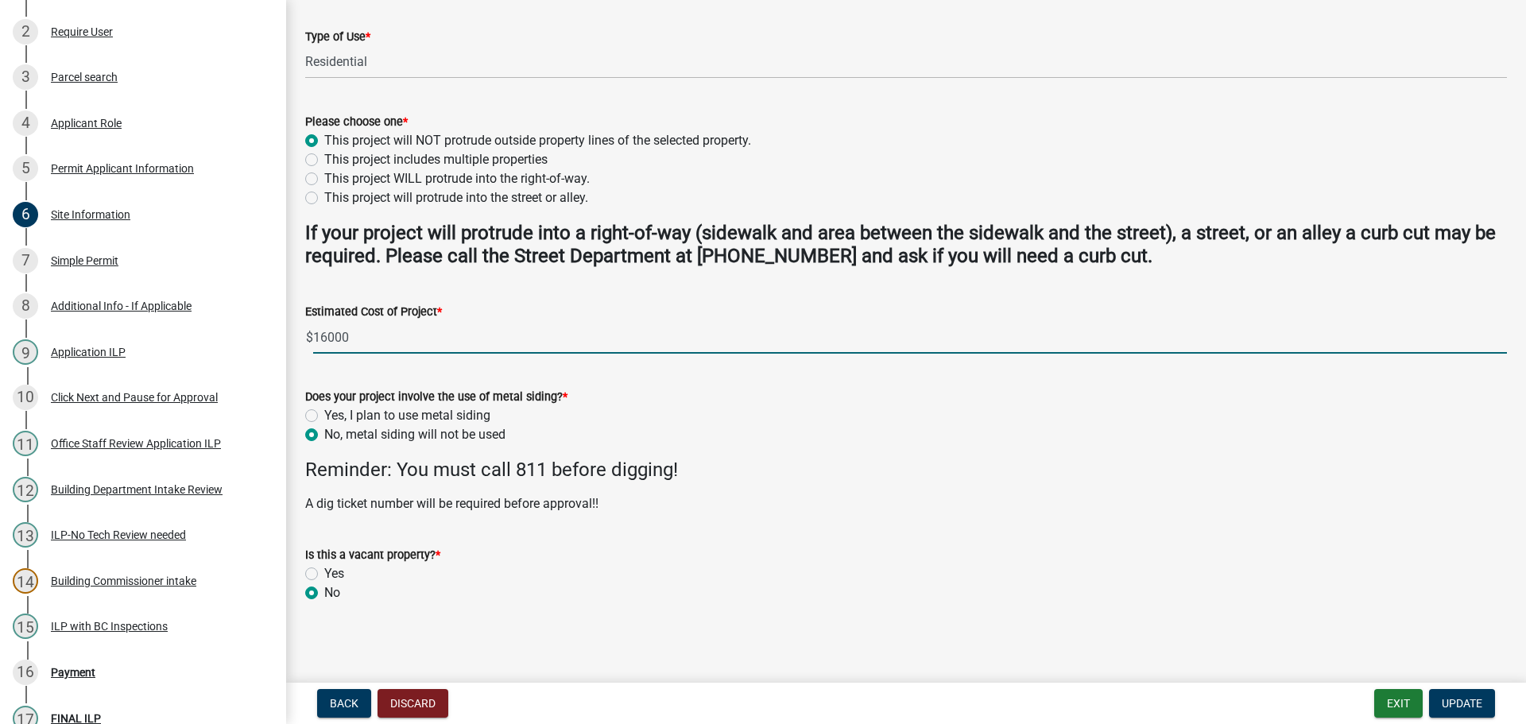
scroll to position [409, 0]
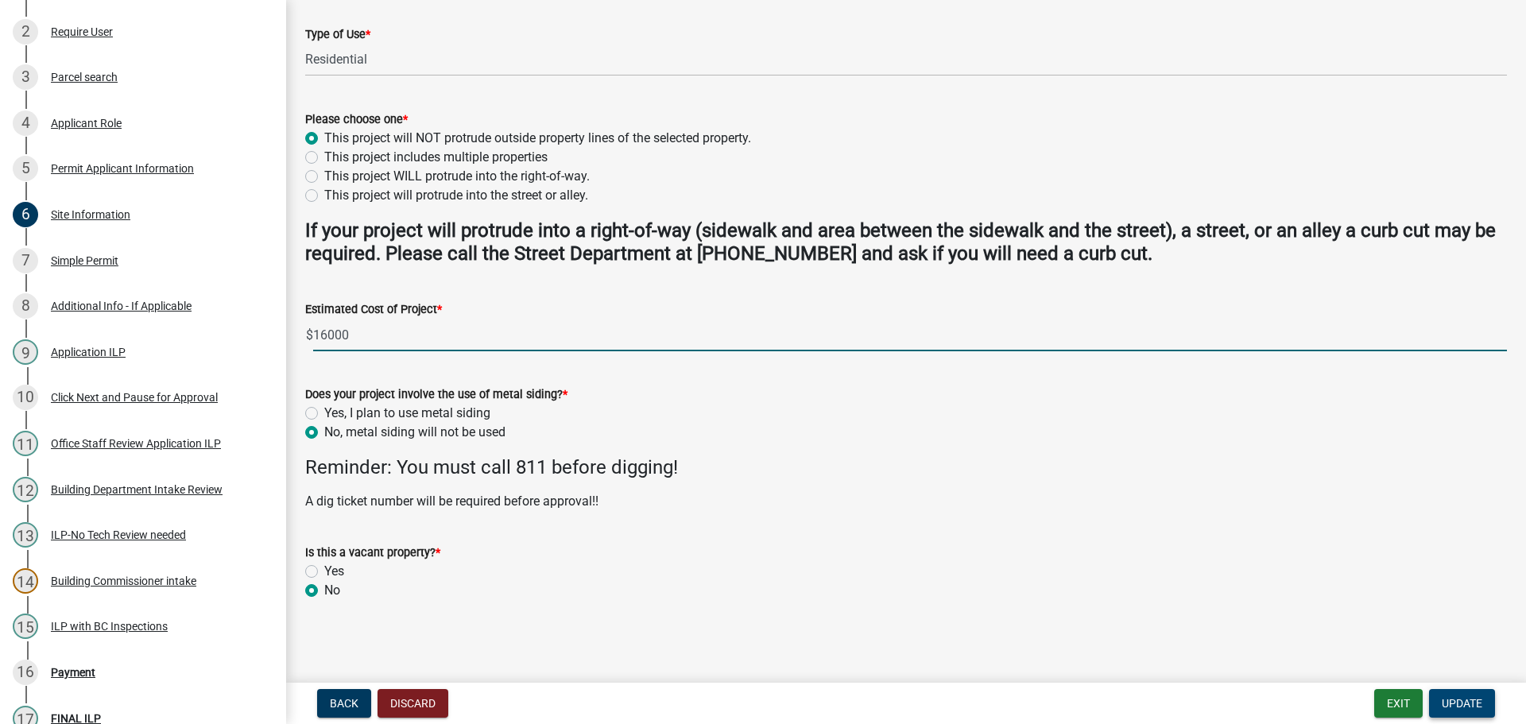
type input "16000"
click at [1461, 694] on button "Update" at bounding box center [1462, 703] width 66 height 29
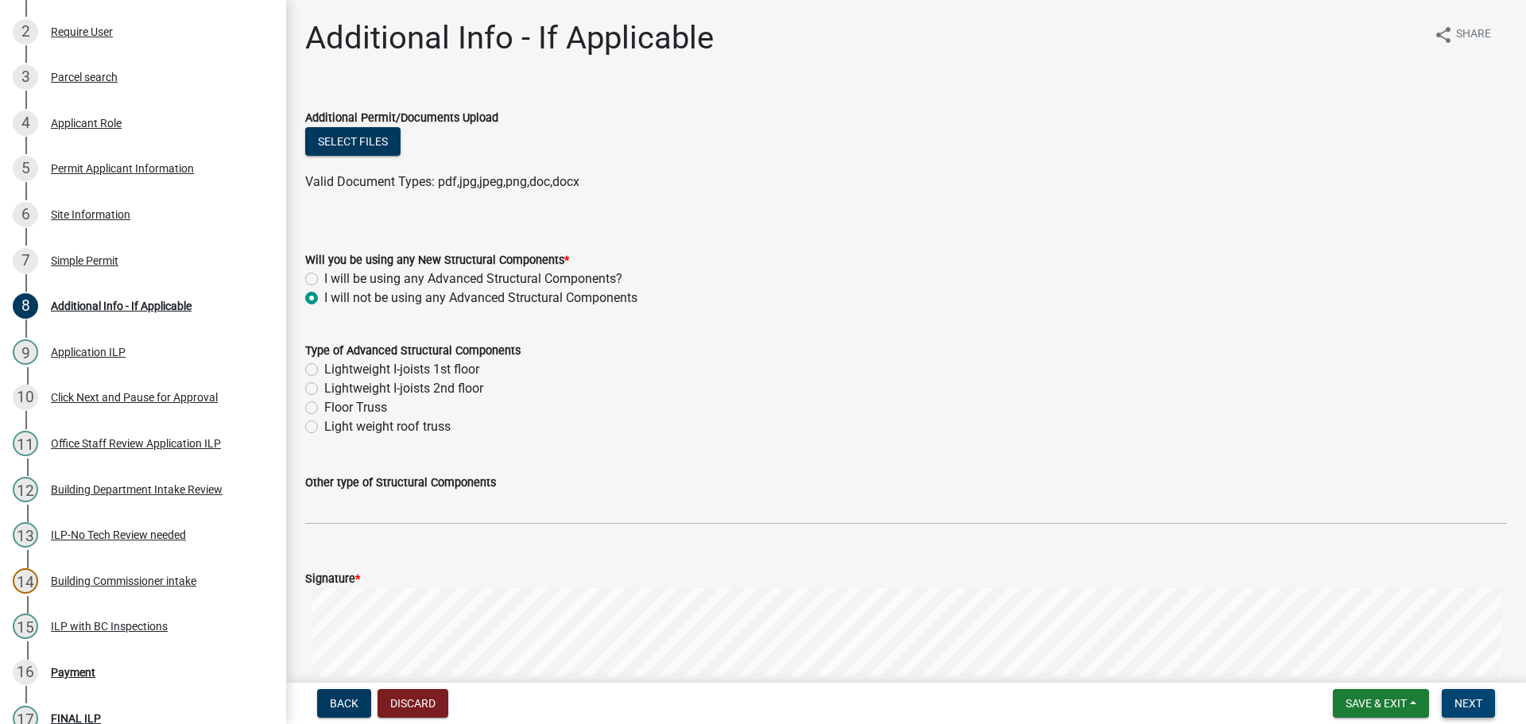
click at [1464, 710] on button "Next" at bounding box center [1467, 703] width 53 height 29
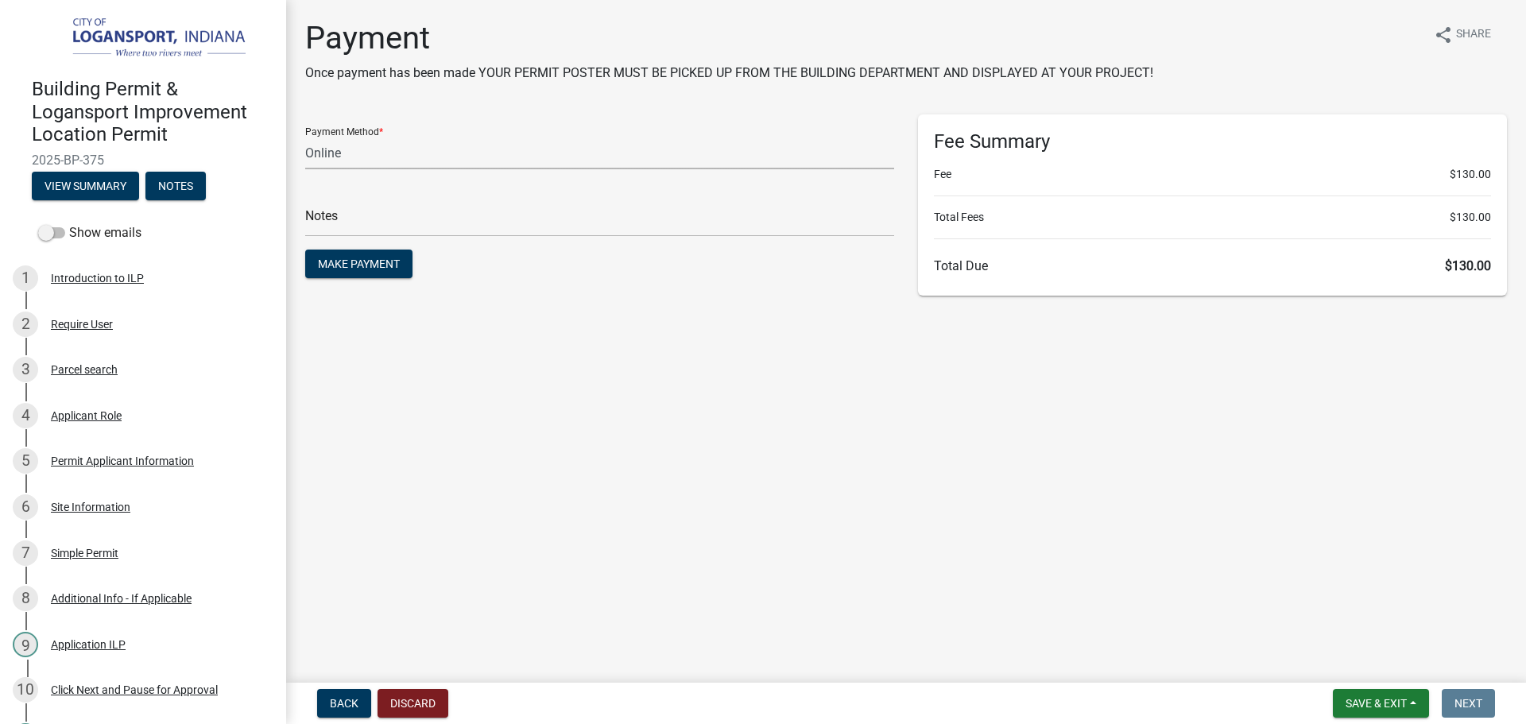
click at [467, 145] on select "Credit Card POS Check Cash Online" at bounding box center [599, 153] width 589 height 33
select select "2: 1"
click at [305, 137] on select "Credit Card POS Check Cash Online" at bounding box center [599, 153] width 589 height 33
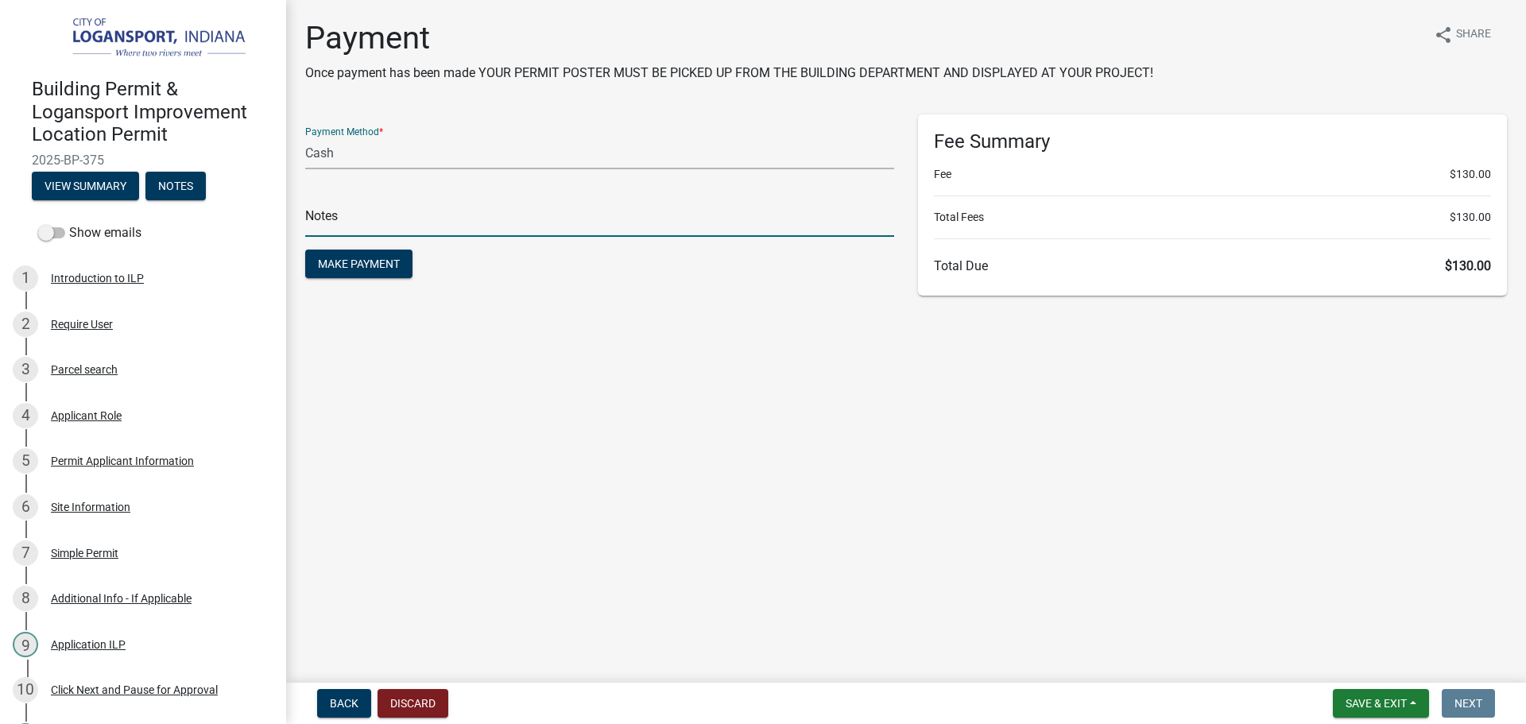
click at [471, 229] on input "text" at bounding box center [599, 220] width 589 height 33
type input "118444"
click at [305, 250] on button "Make Payment" at bounding box center [358, 264] width 107 height 29
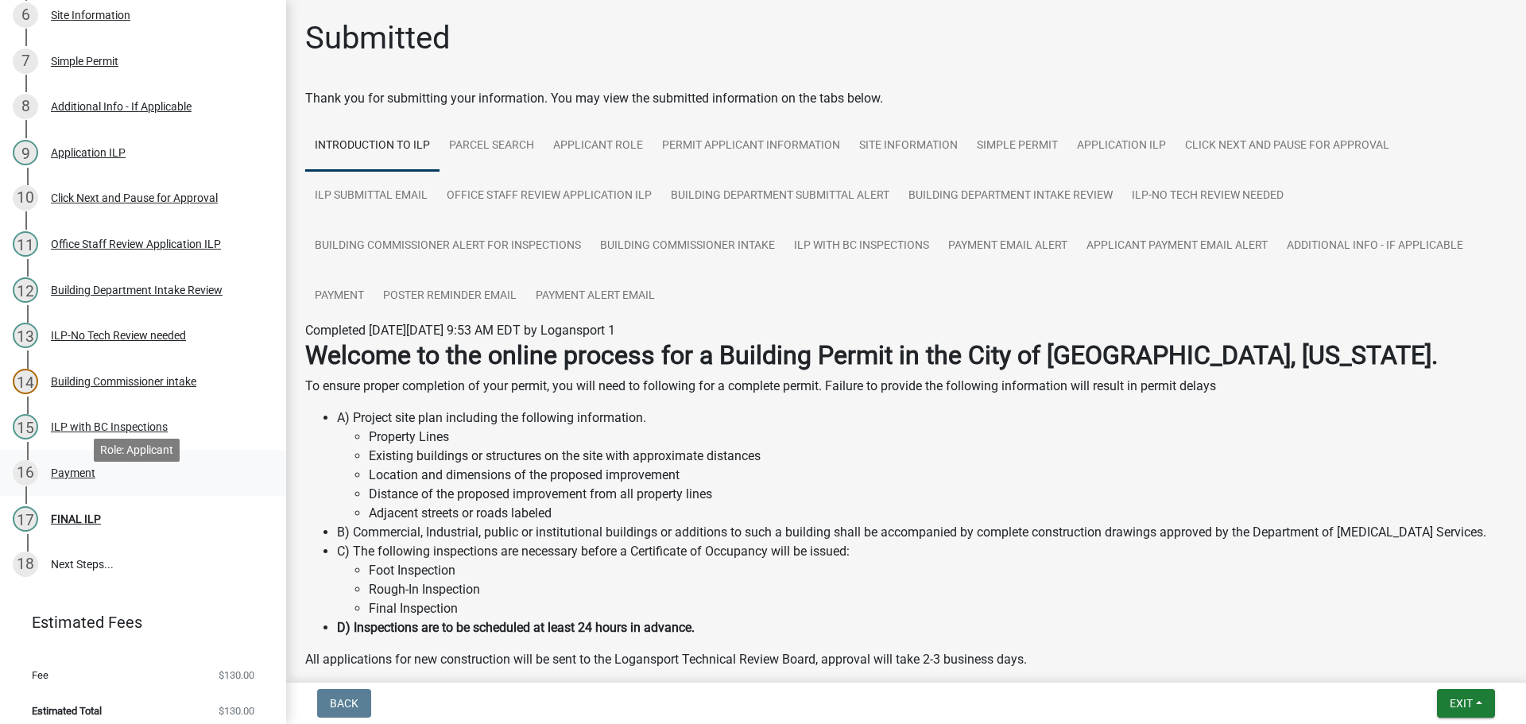
scroll to position [501, 0]
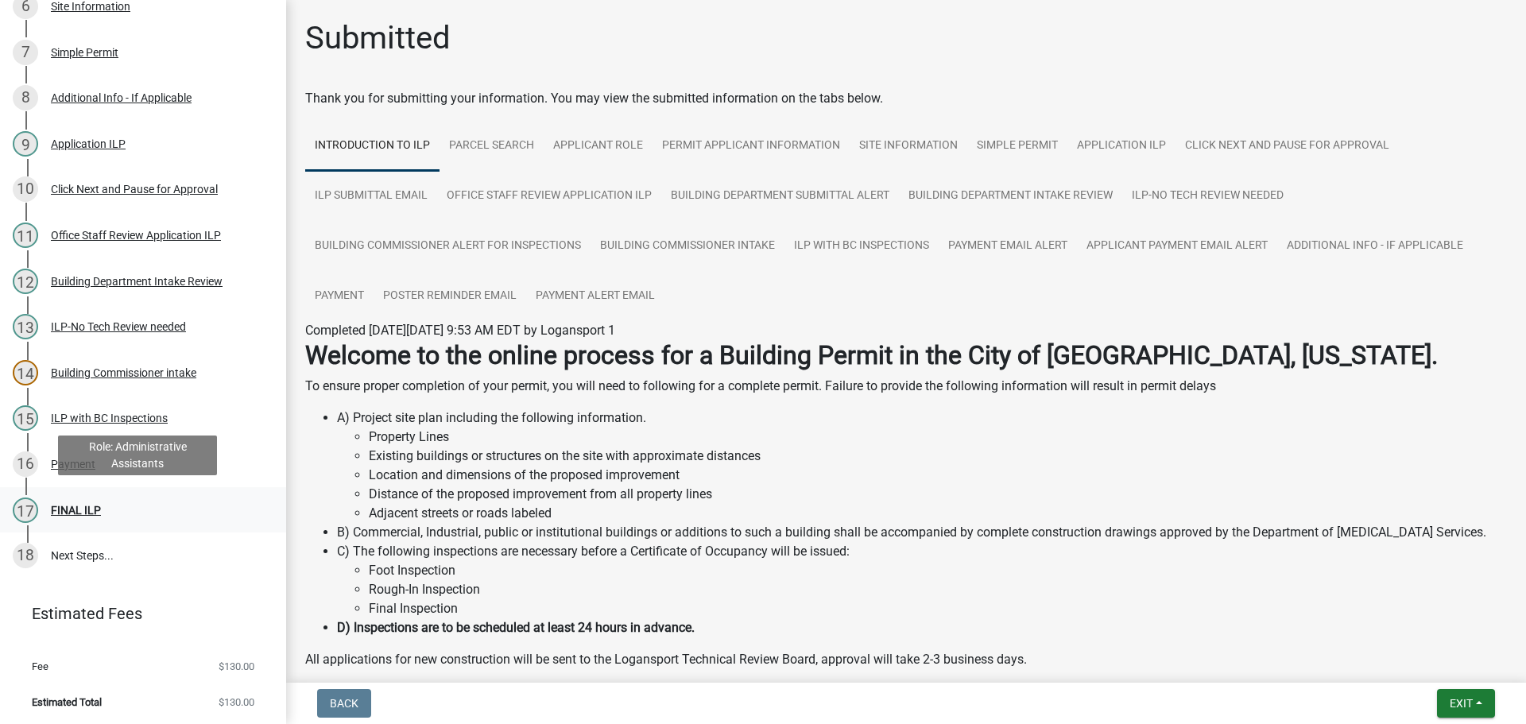
click at [68, 508] on div "FINAL ILP" at bounding box center [76, 510] width 50 height 11
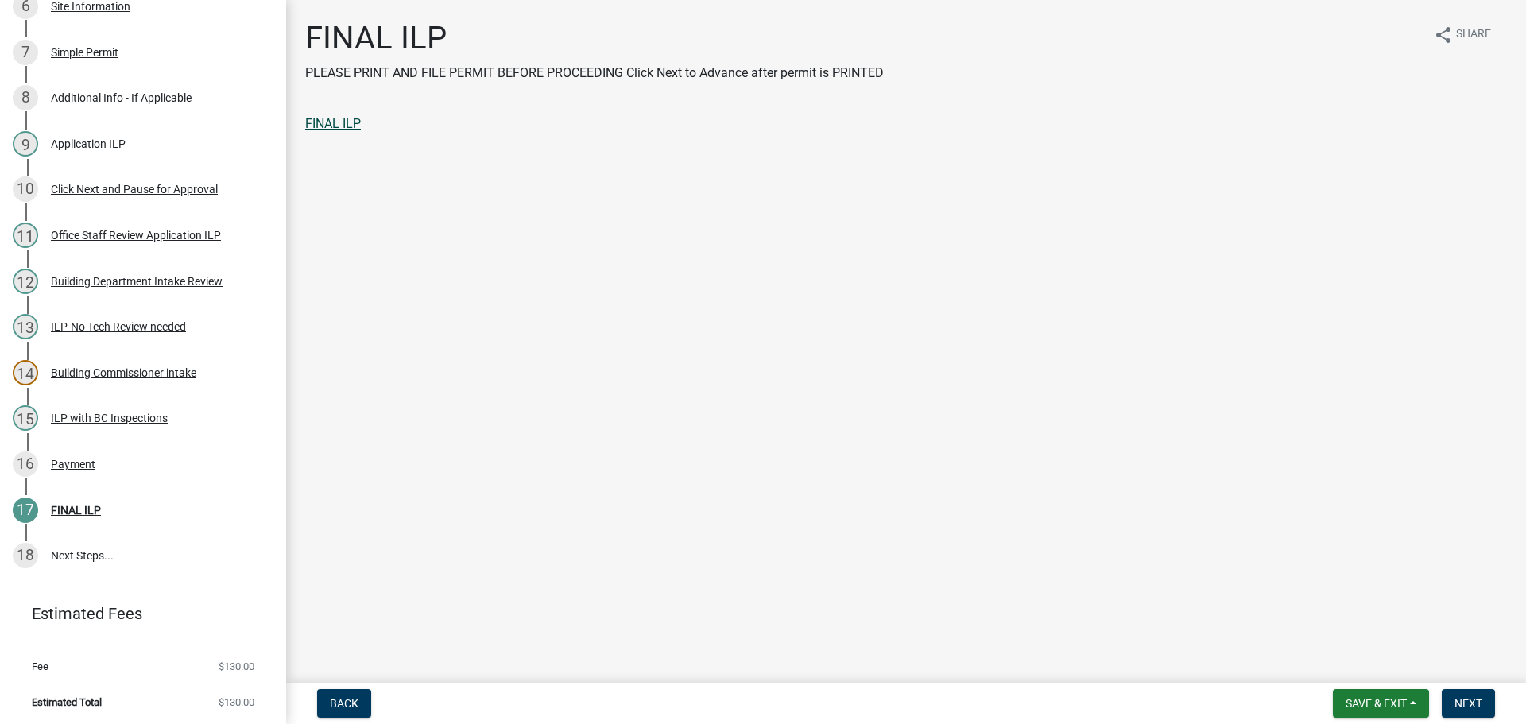
click at [332, 123] on link "FINAL ILP" at bounding box center [333, 123] width 56 height 15
click at [1480, 700] on span "Next" at bounding box center [1468, 703] width 28 height 13
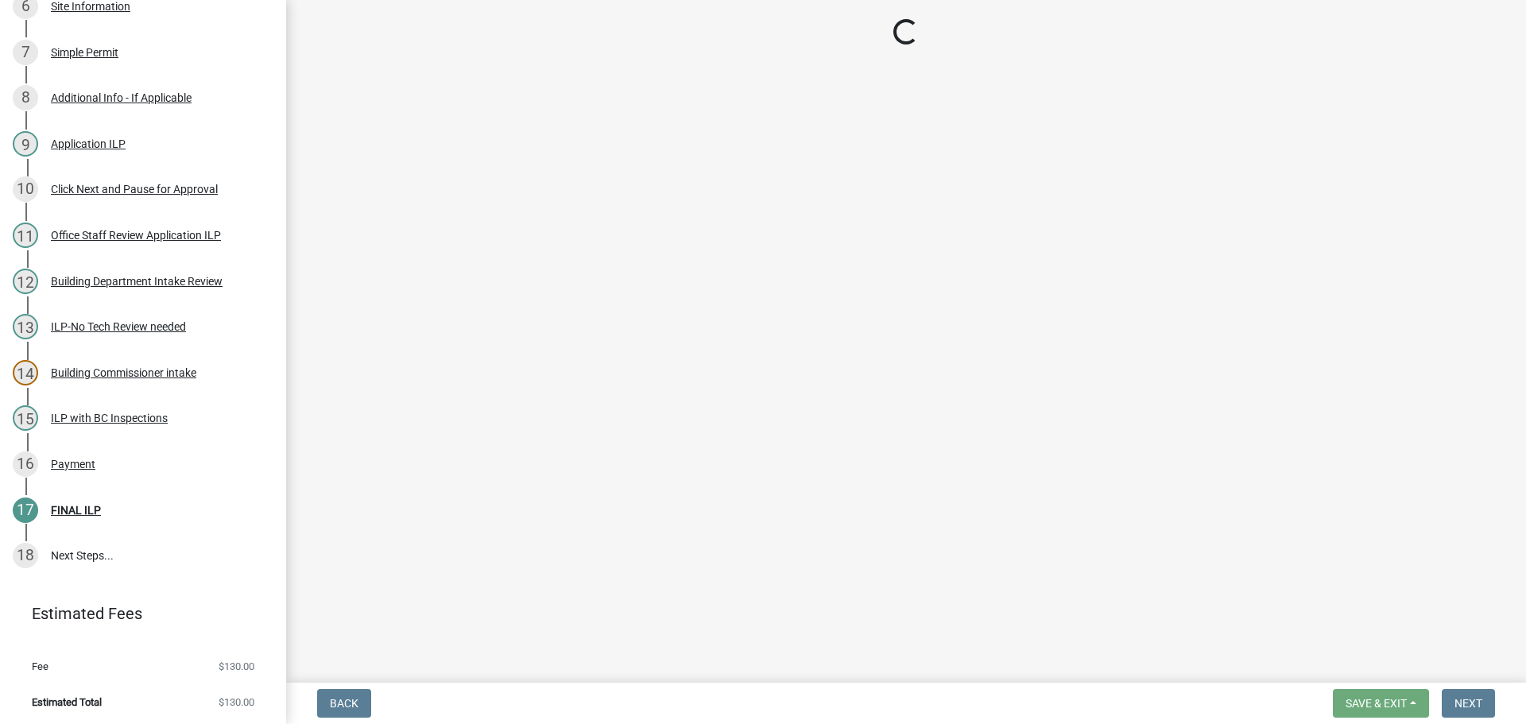
scroll to position [638, 0]
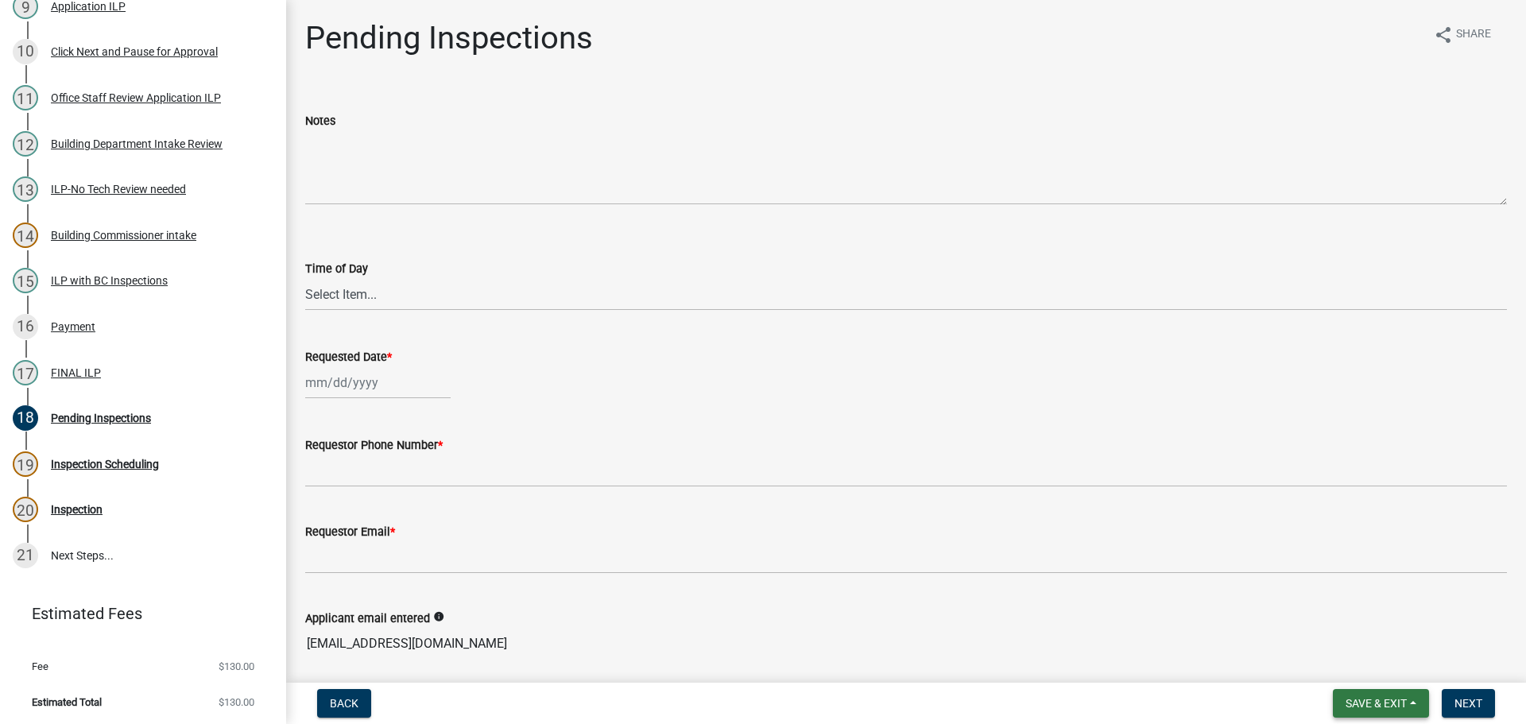
click at [1391, 704] on span "Save & Exit" at bounding box center [1375, 703] width 61 height 13
click at [1375, 664] on button "Save & Exit" at bounding box center [1365, 662] width 127 height 38
